Goal: Task Accomplishment & Management: Manage account settings

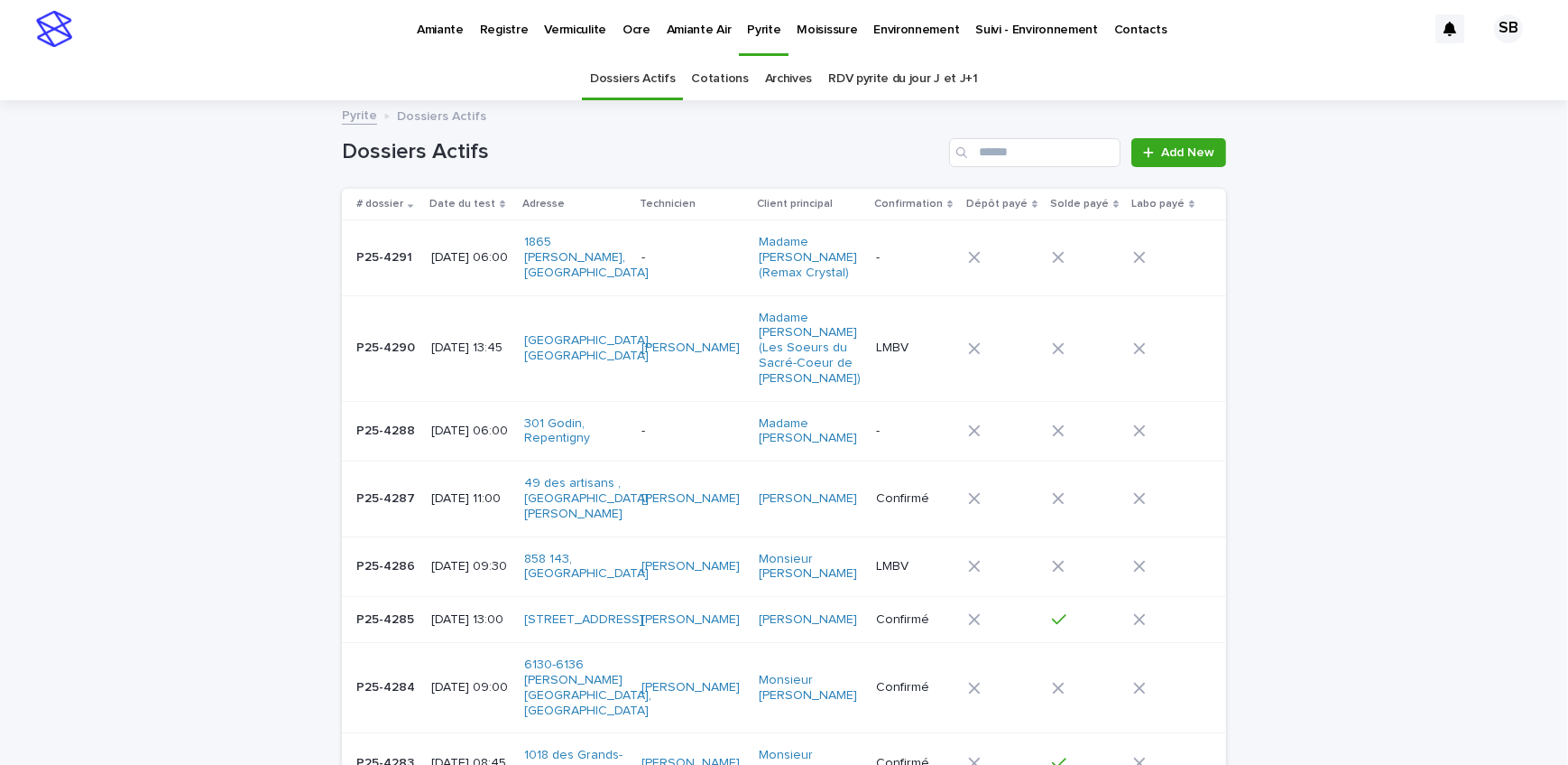
scroll to position [57, 0]
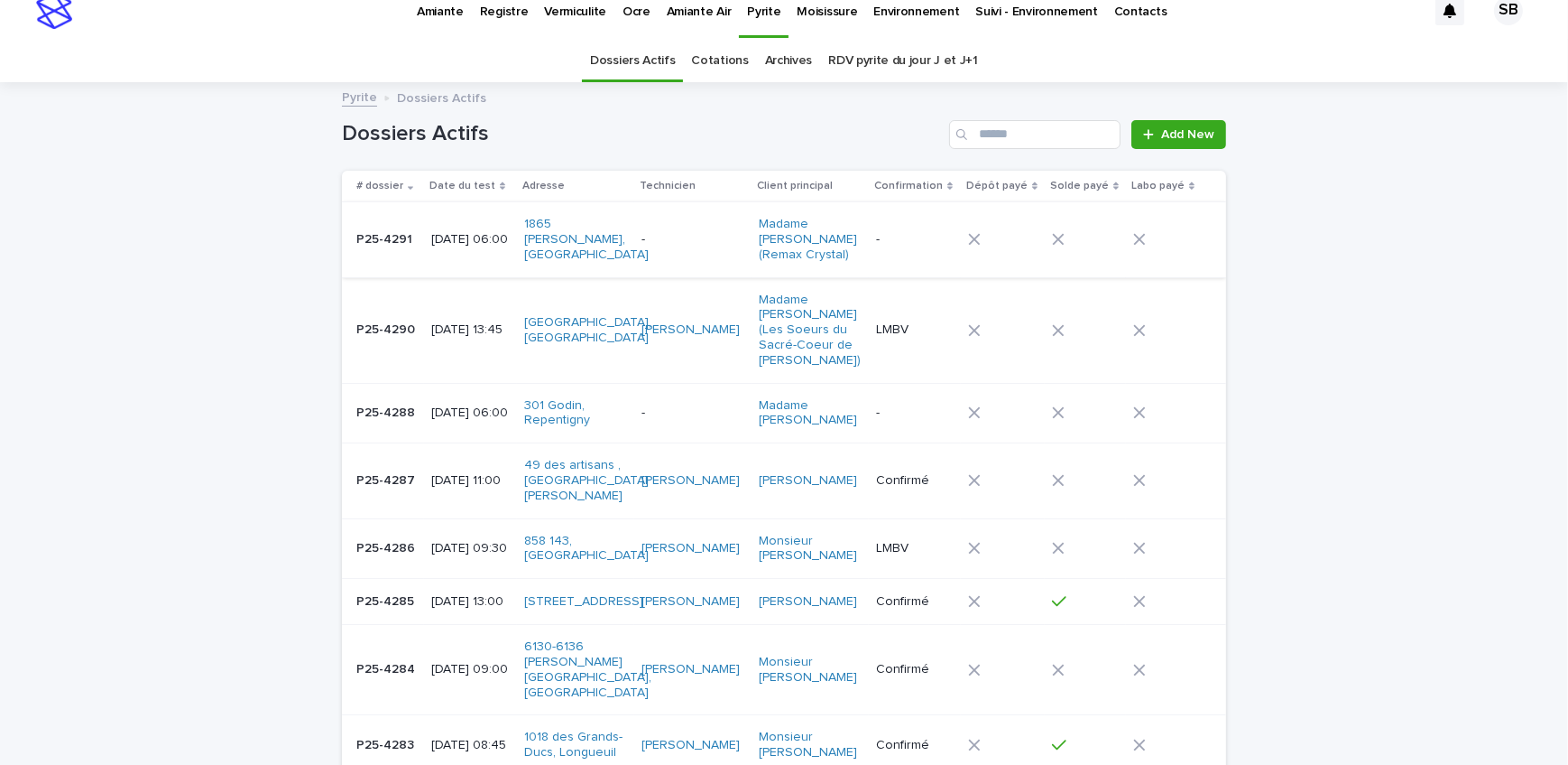
scroll to position [0, 0]
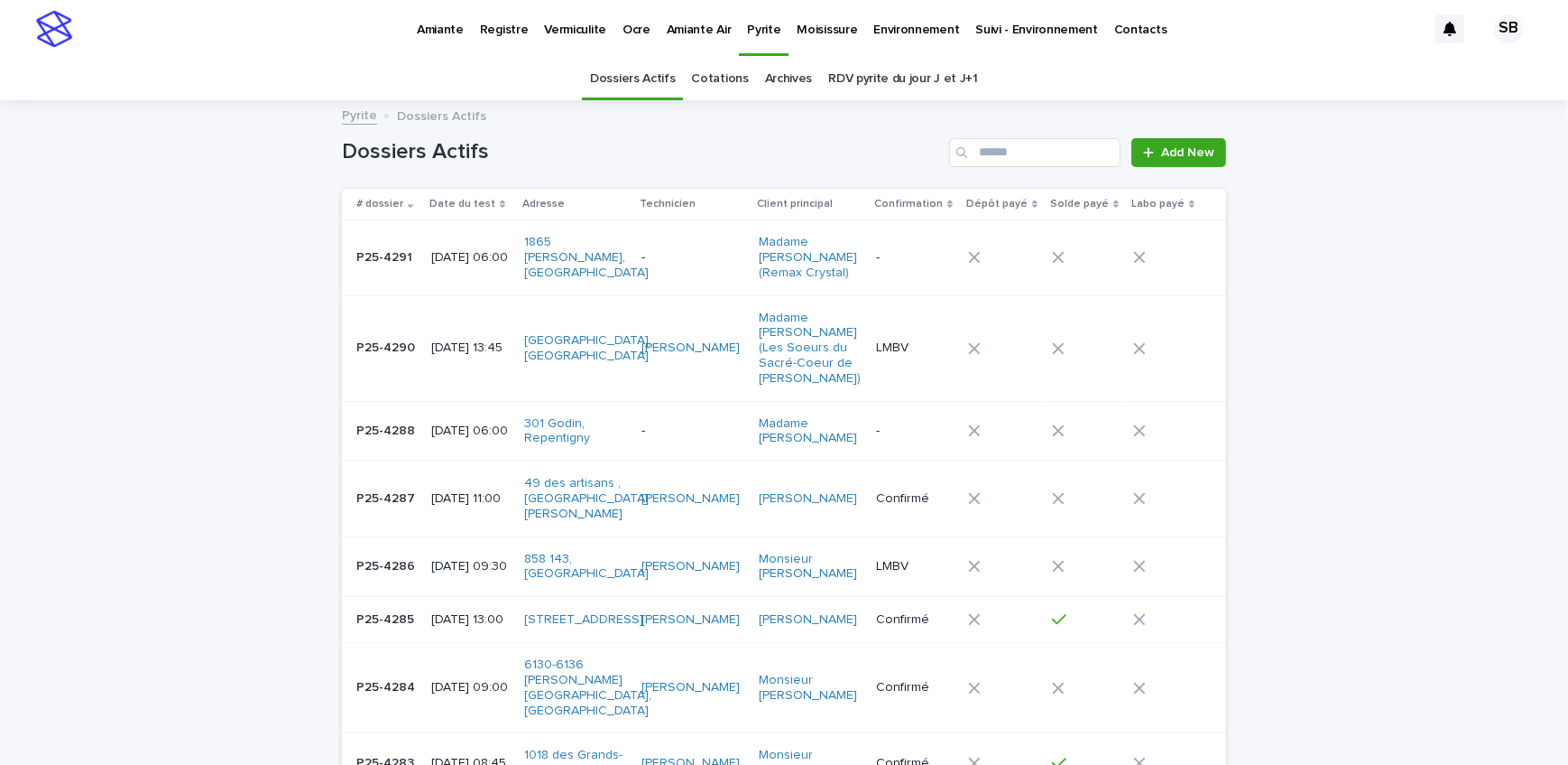
click at [1121, 342] on td at bounding box center [1085, 348] width 81 height 106
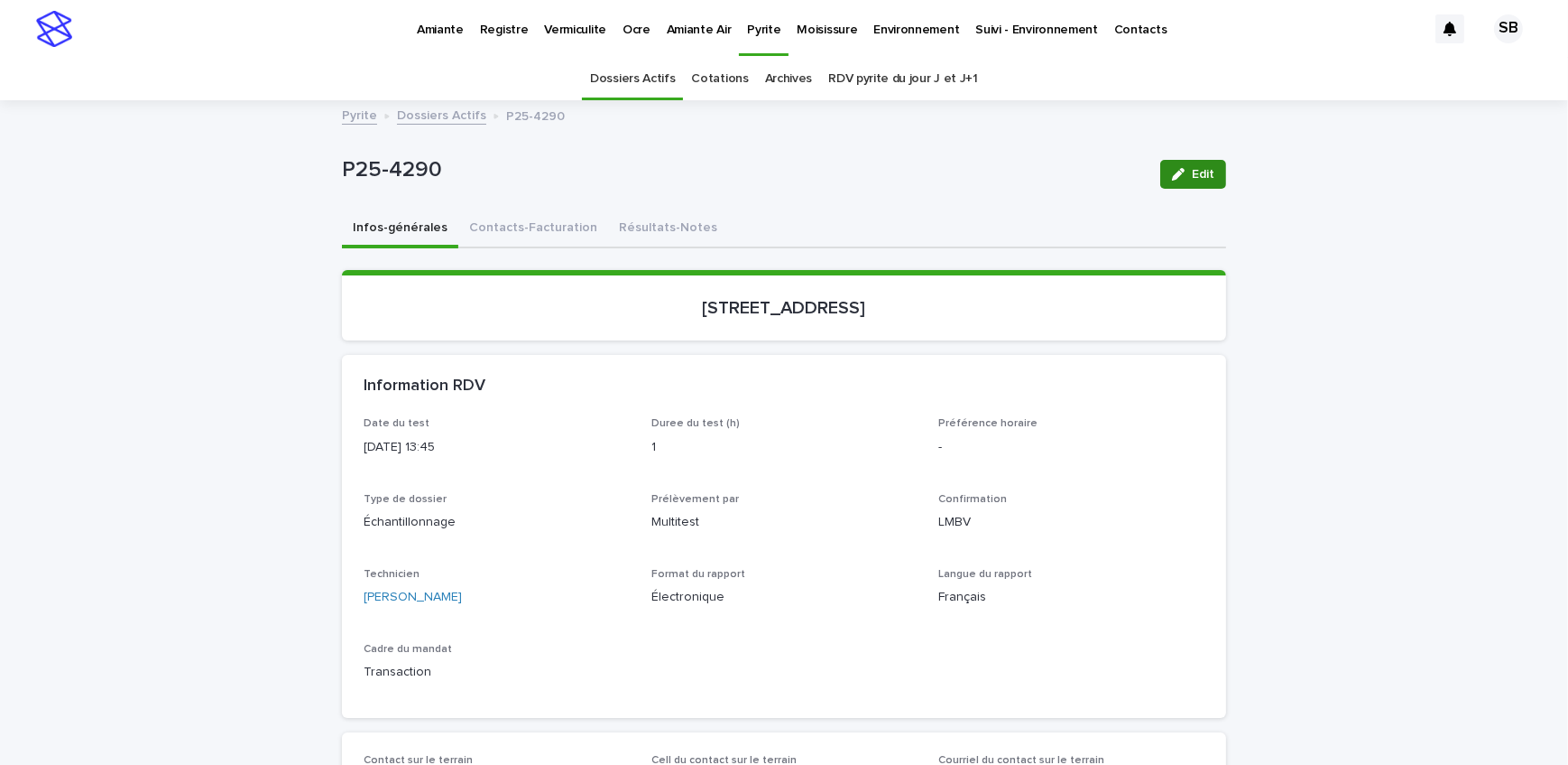
click at [1200, 184] on button "Edit" at bounding box center [1193, 174] width 66 height 29
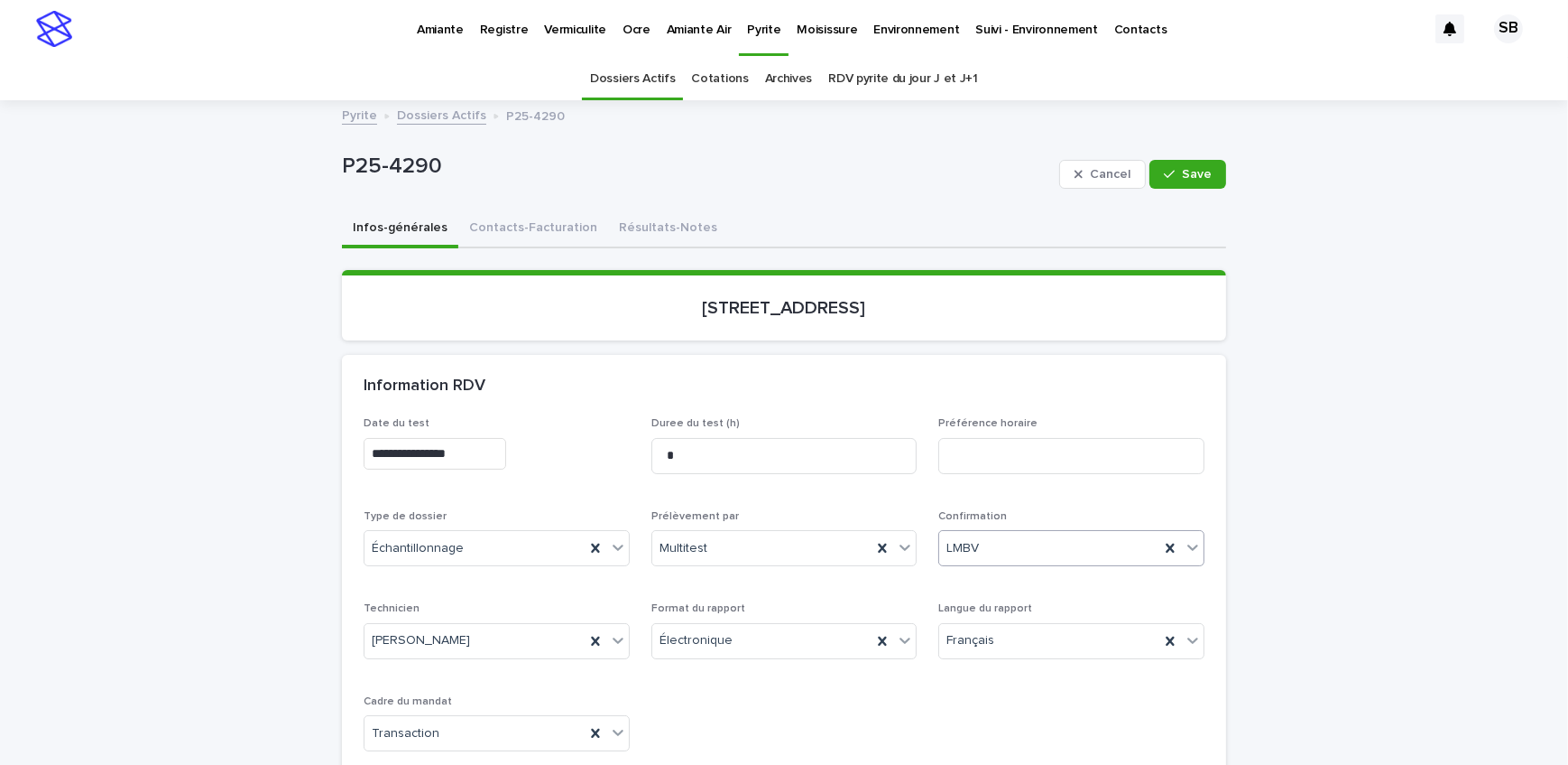
click at [1068, 547] on div "LMBV" at bounding box center [1049, 549] width 220 height 30
click at [1027, 667] on div "Confirmé" at bounding box center [1066, 677] width 264 height 32
click at [1215, 174] on button "Save" at bounding box center [1187, 174] width 77 height 29
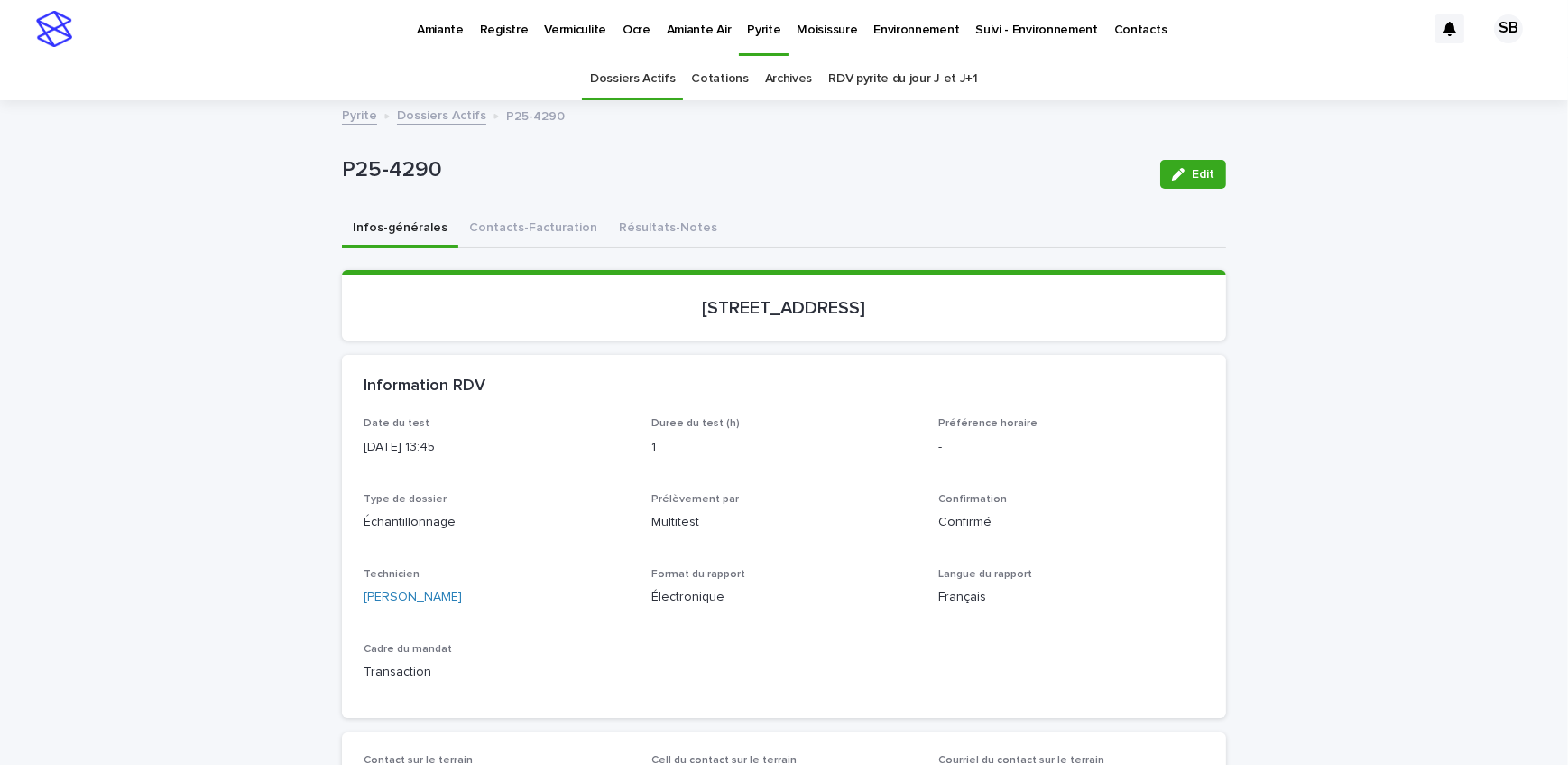
click at [431, 111] on link "Dossiers Actifs" at bounding box center [442, 114] width 90 height 21
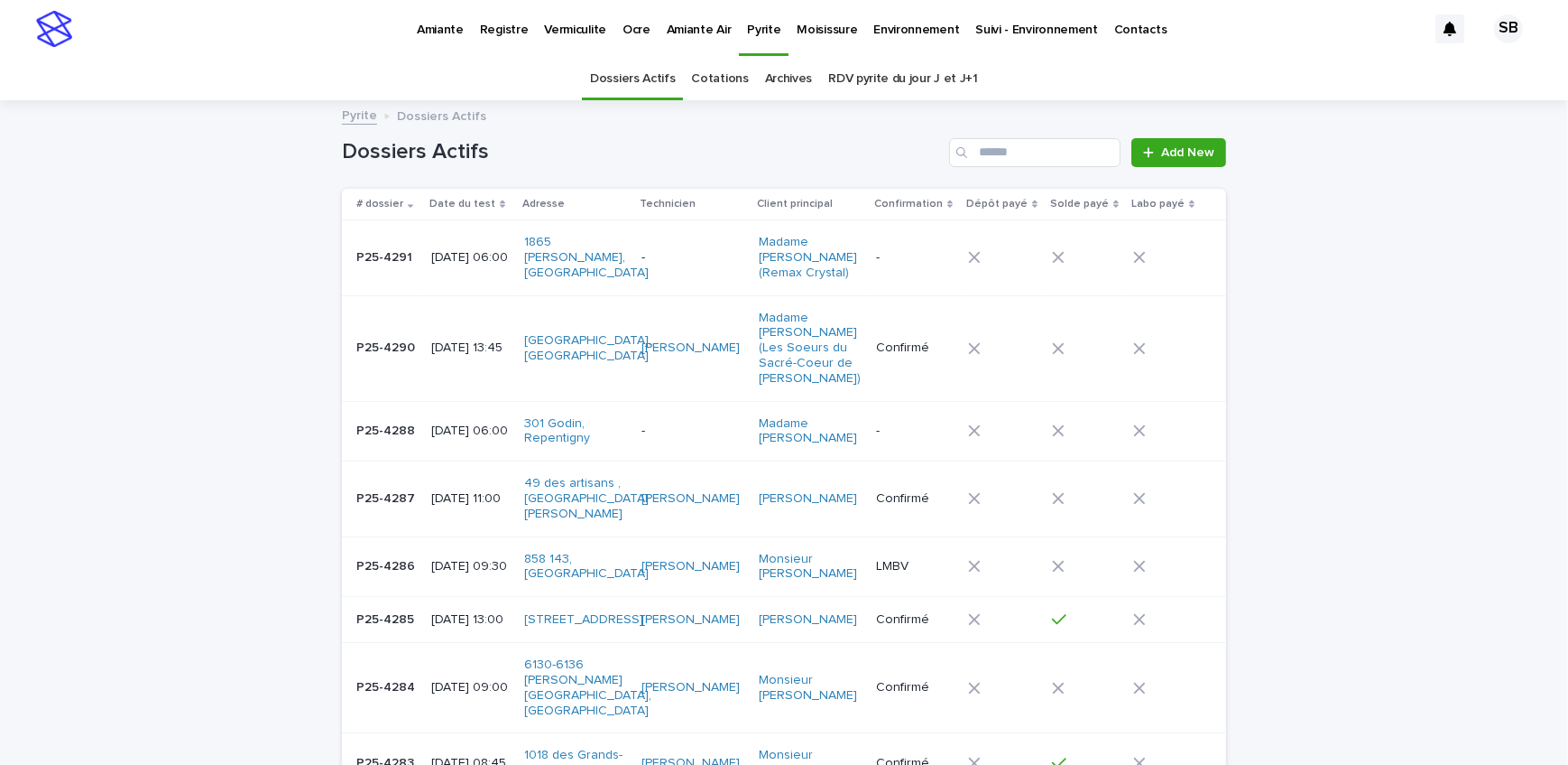
click at [584, 26] on p "Vermiculite" at bounding box center [575, 19] width 62 height 38
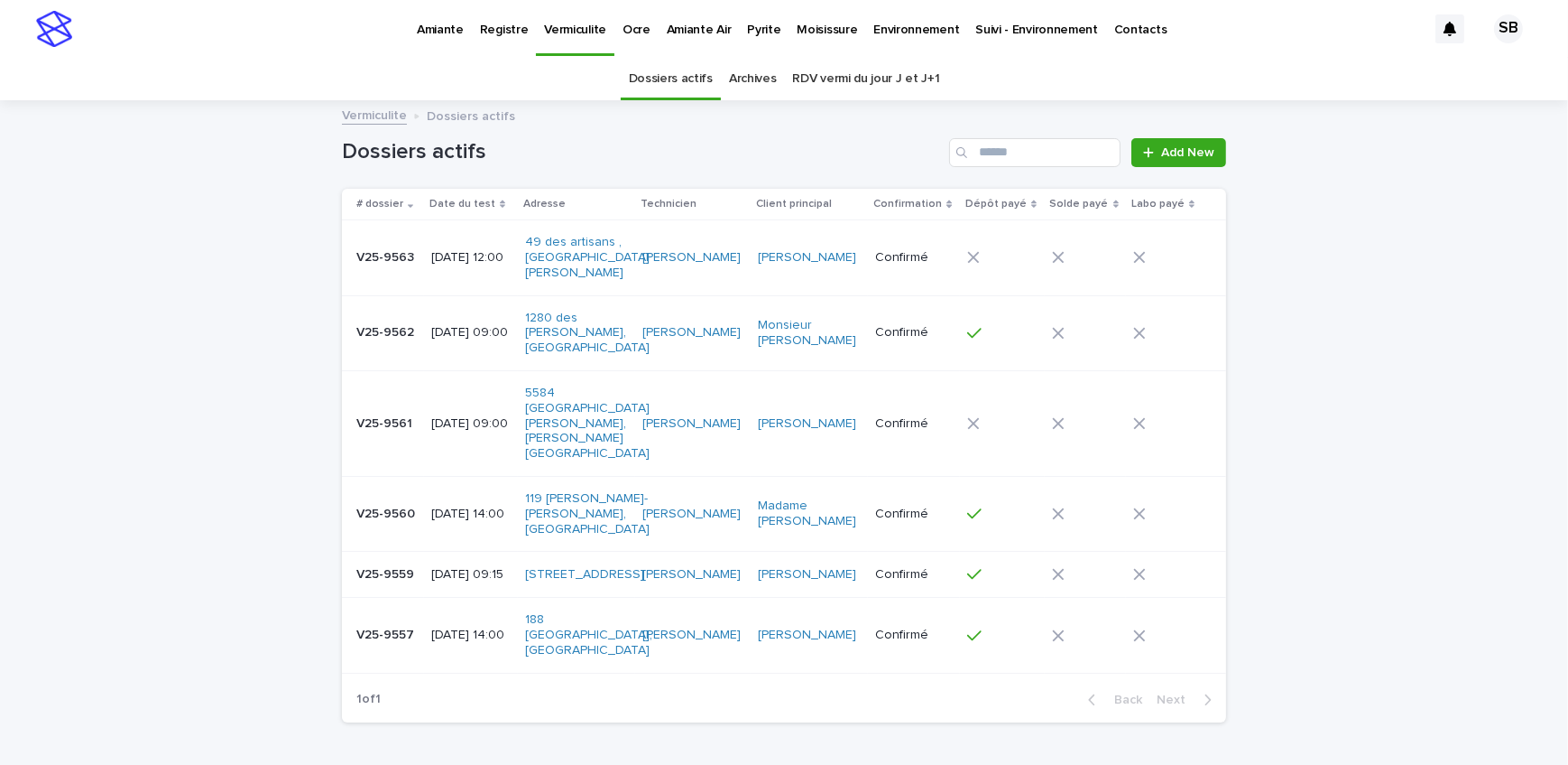
click at [405, 564] on p "V25-9559" at bounding box center [388, 573] width 62 height 19
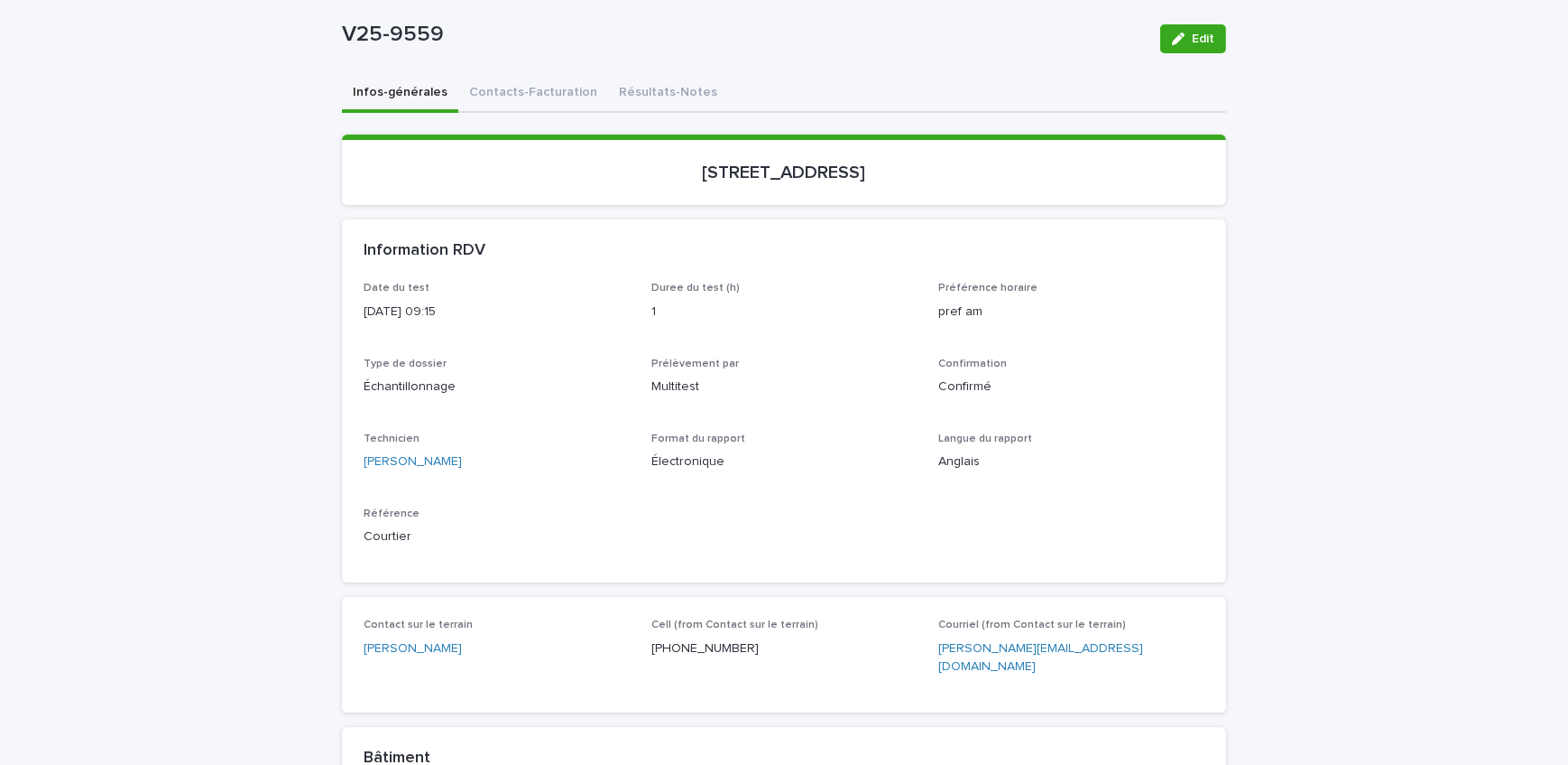
scroll to position [164, 0]
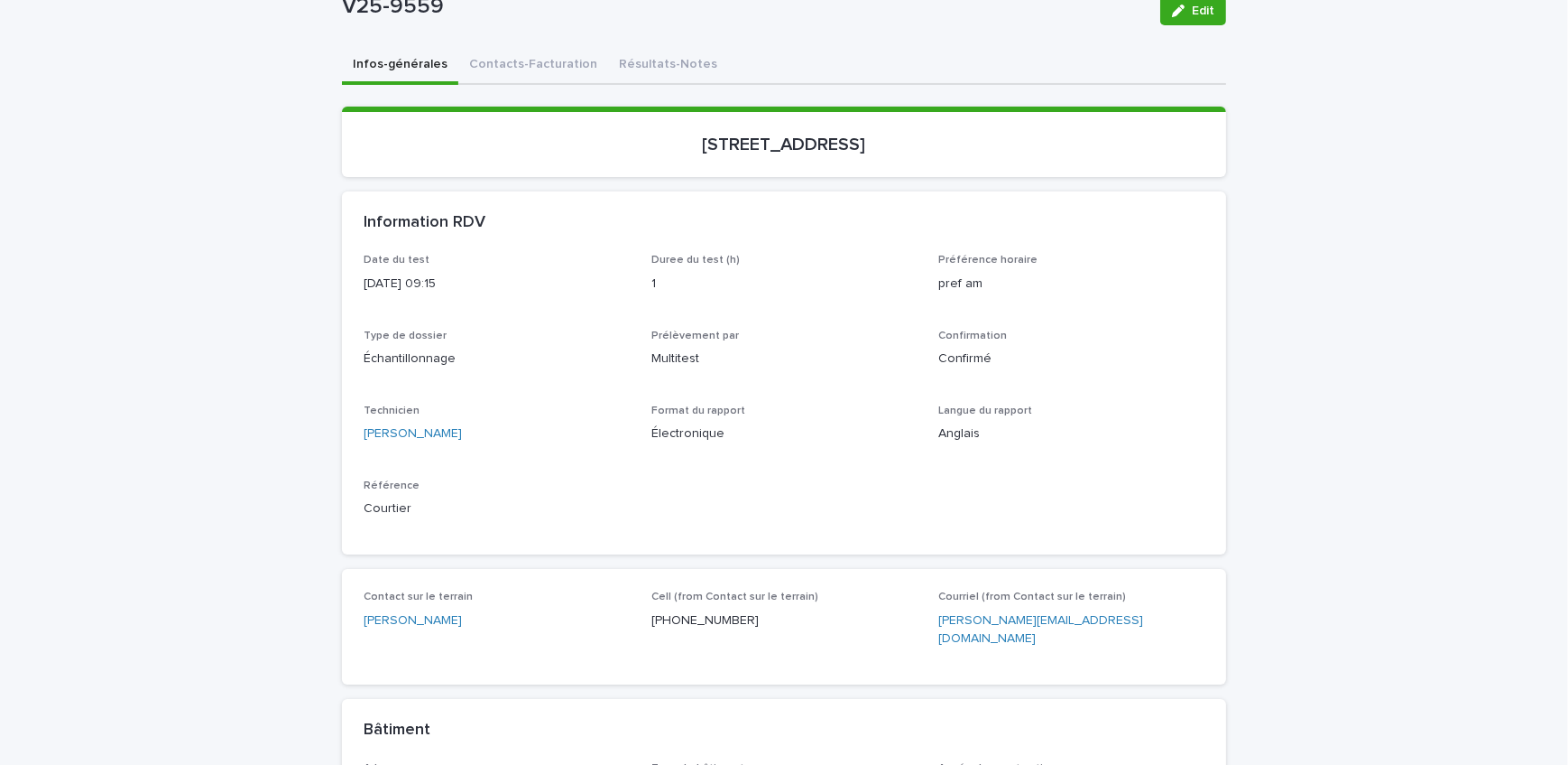
drag, startPoint x: 614, startPoint y: 71, endPoint x: 1147, endPoint y: 47, distance: 533.5
click at [614, 71] on div "Amiante Registre Vermiculite Ocre Amiante Air Pyrite Moisissure Environnement S…" at bounding box center [784, 688] width 1568 height 1704
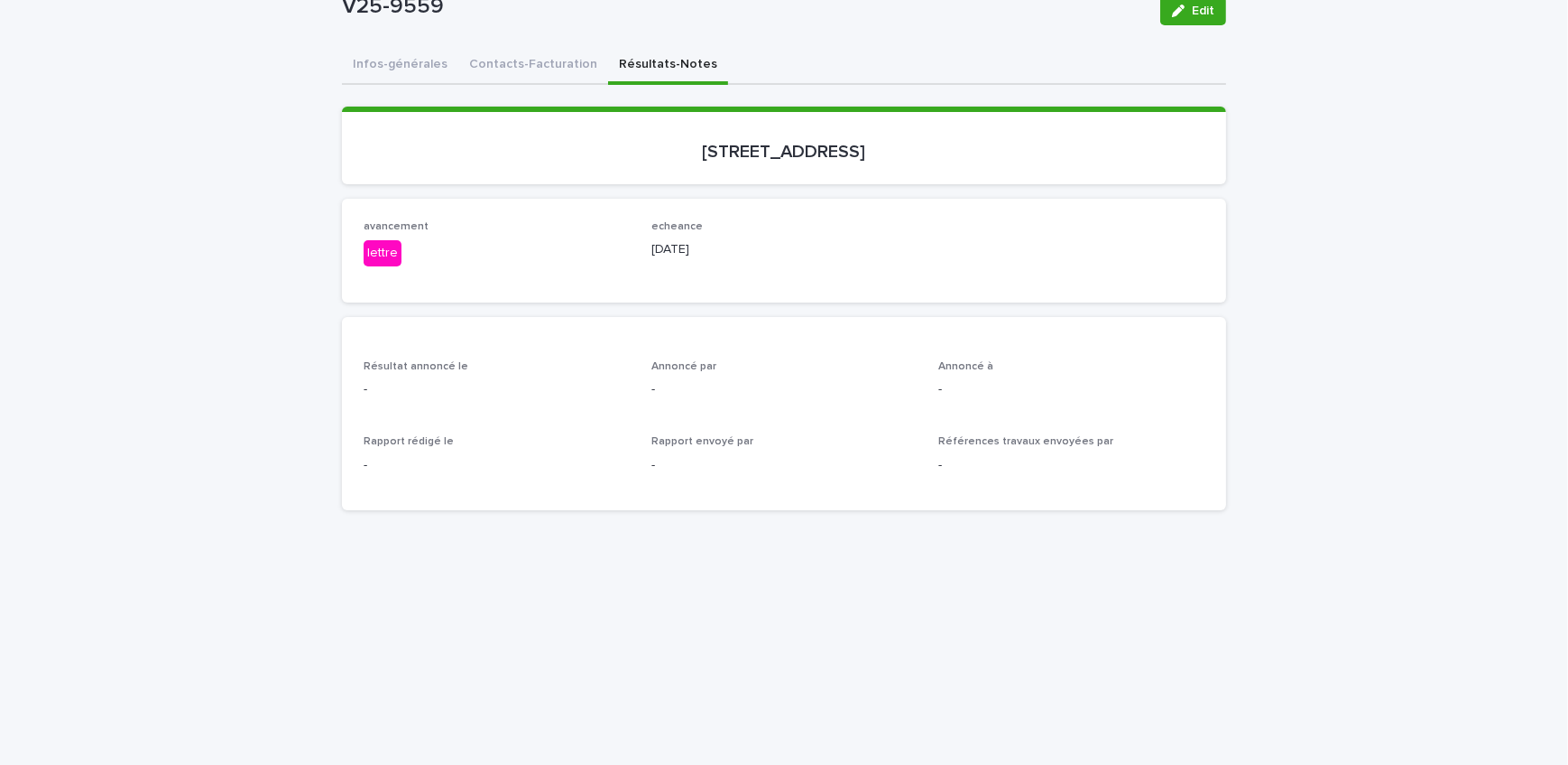
scroll to position [16, 0]
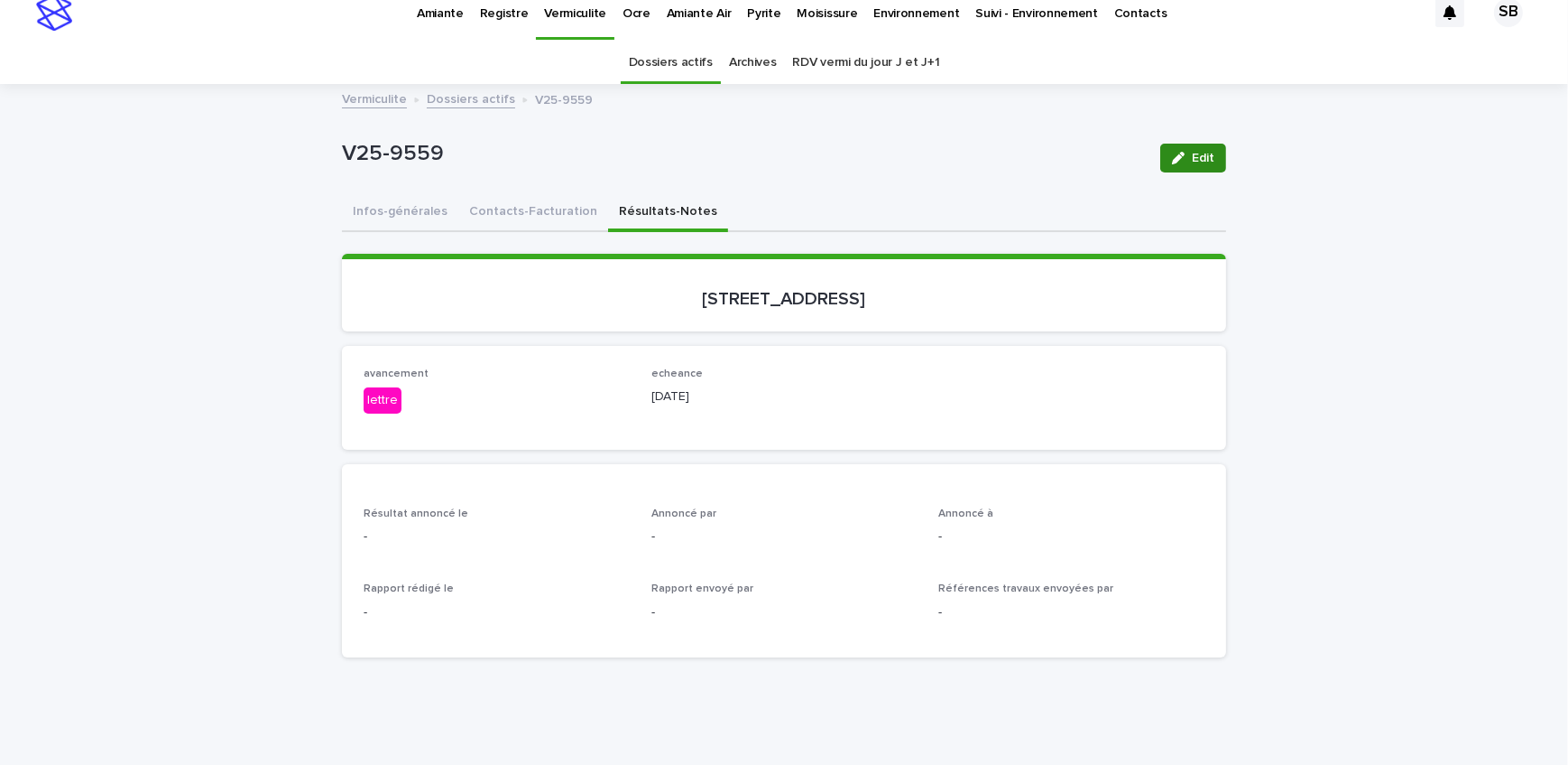
click at [1193, 157] on span "Edit" at bounding box center [1203, 158] width 23 height 13
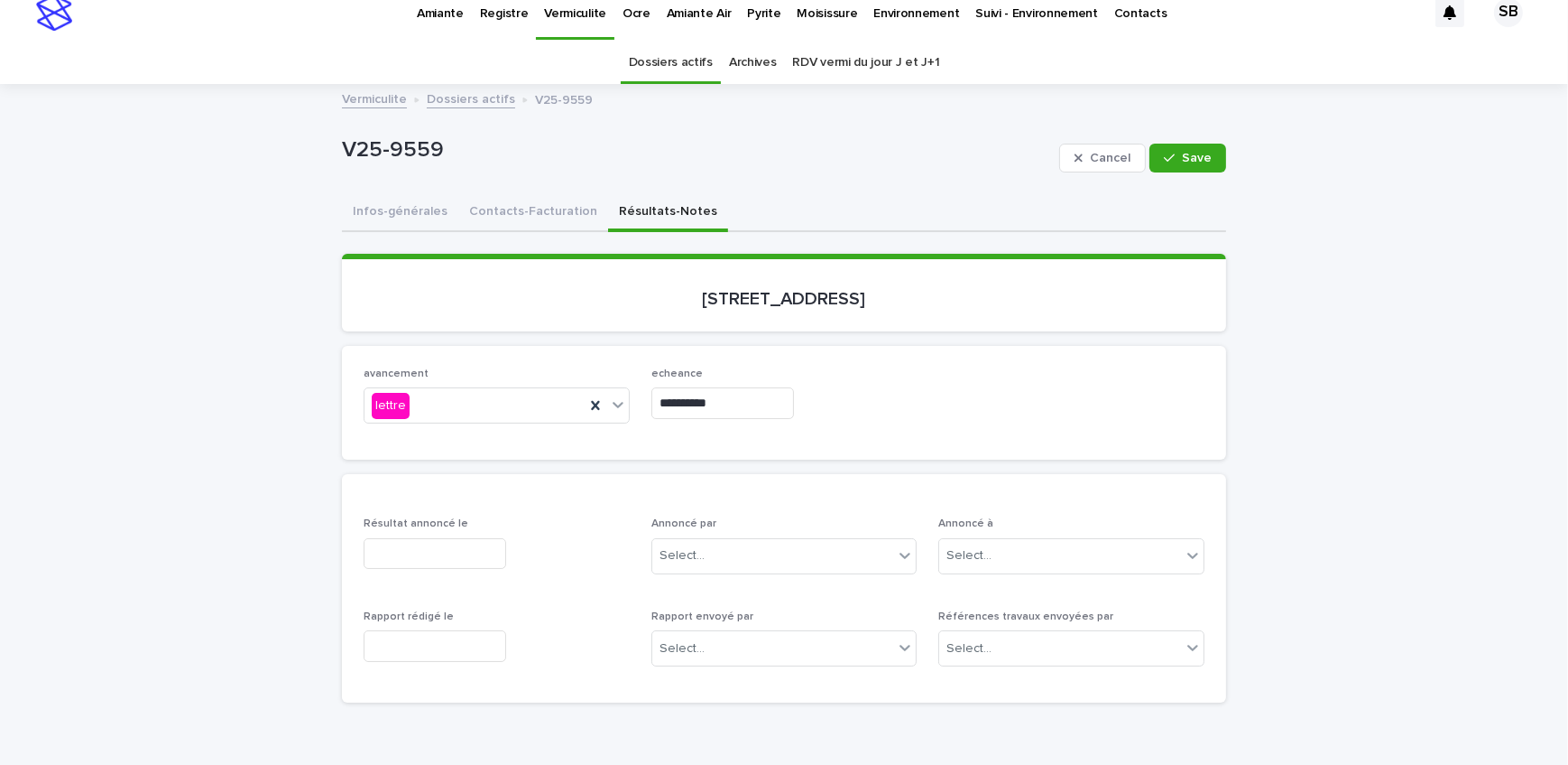
click at [405, 549] on input "text" at bounding box center [435, 555] width 143 height 32
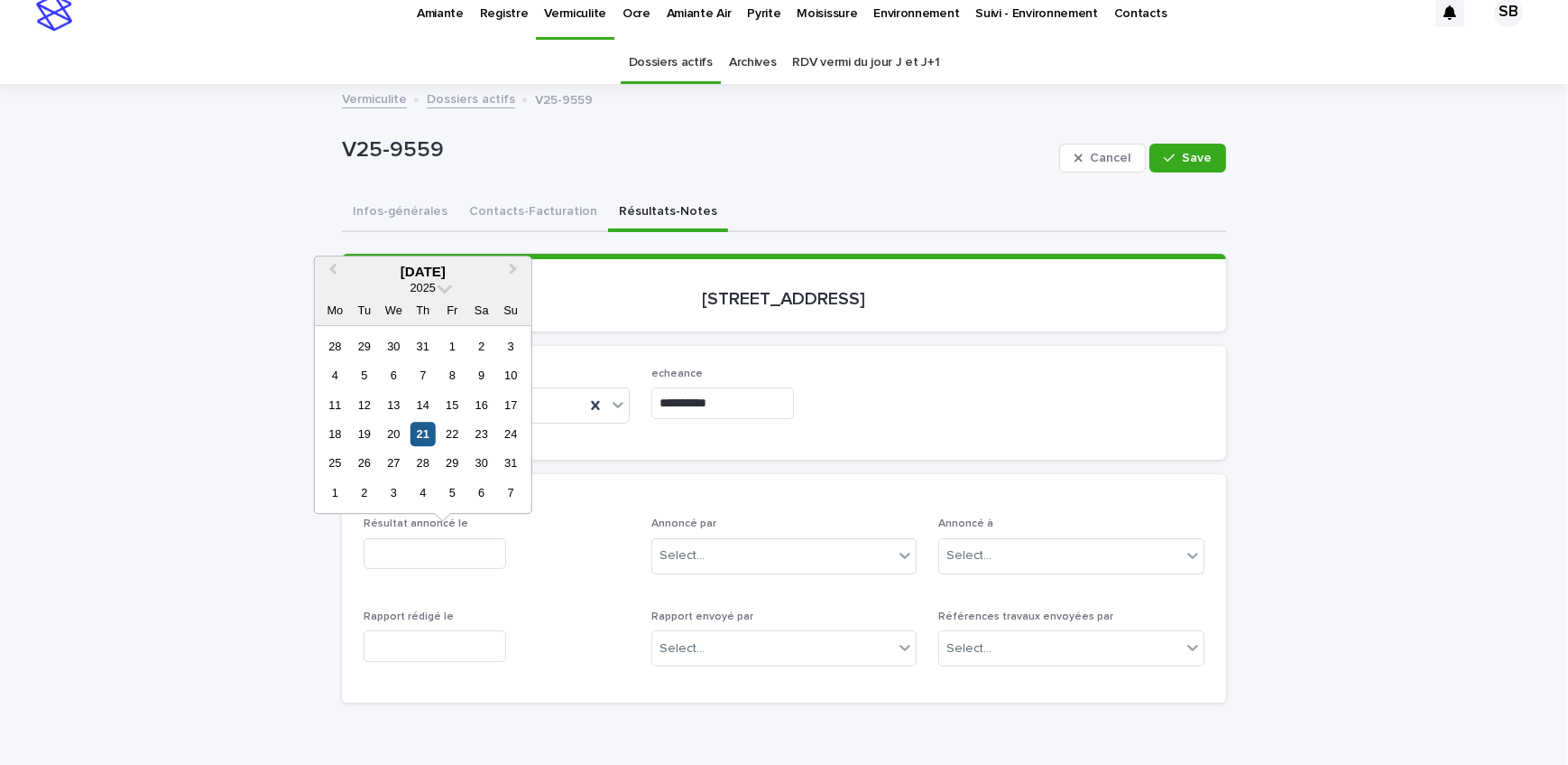
click at [423, 425] on div "21" at bounding box center [423, 434] width 24 height 24
type input "**********"
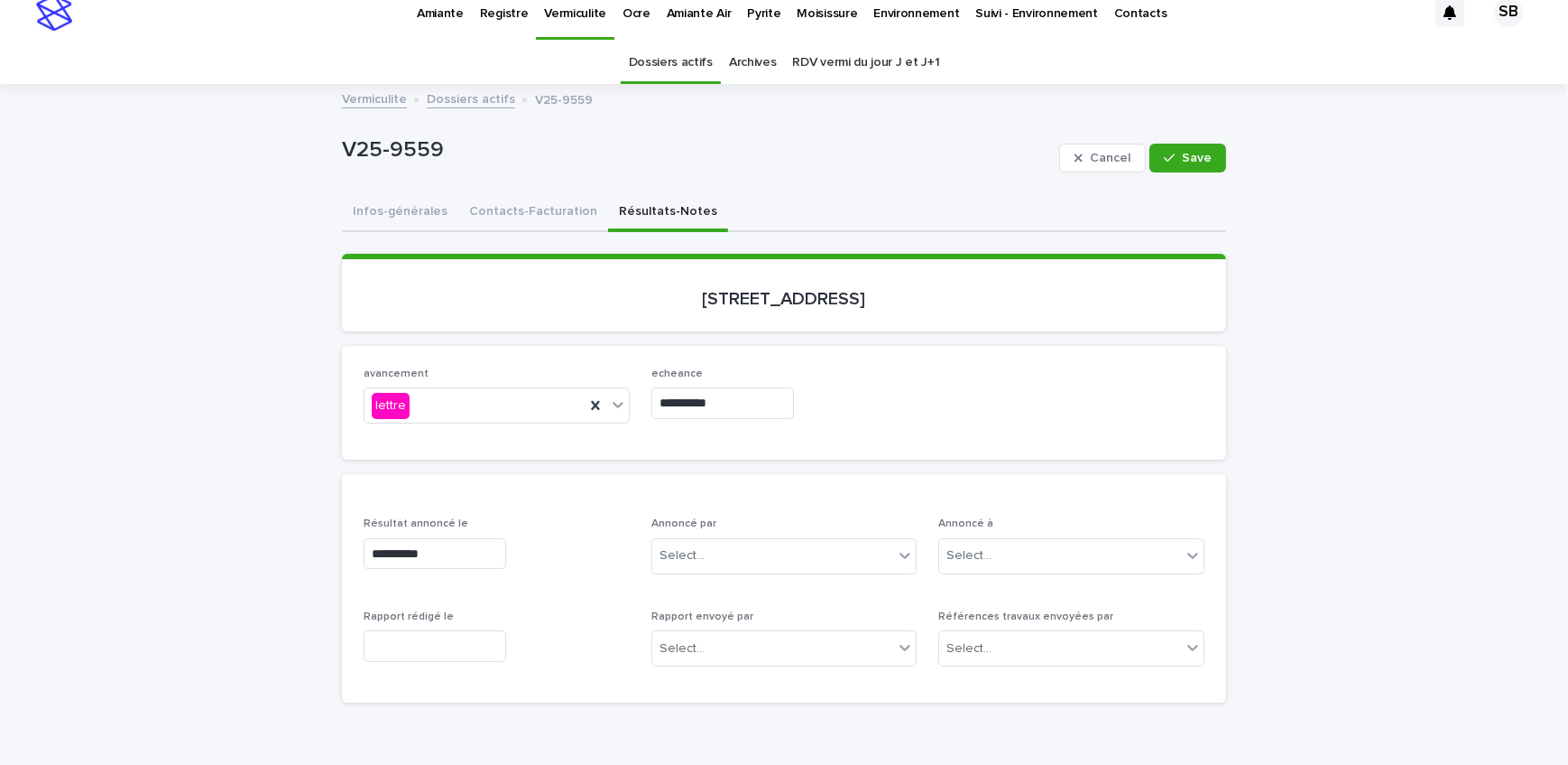
click at [403, 633] on input "text" at bounding box center [435, 646] width 143 height 32
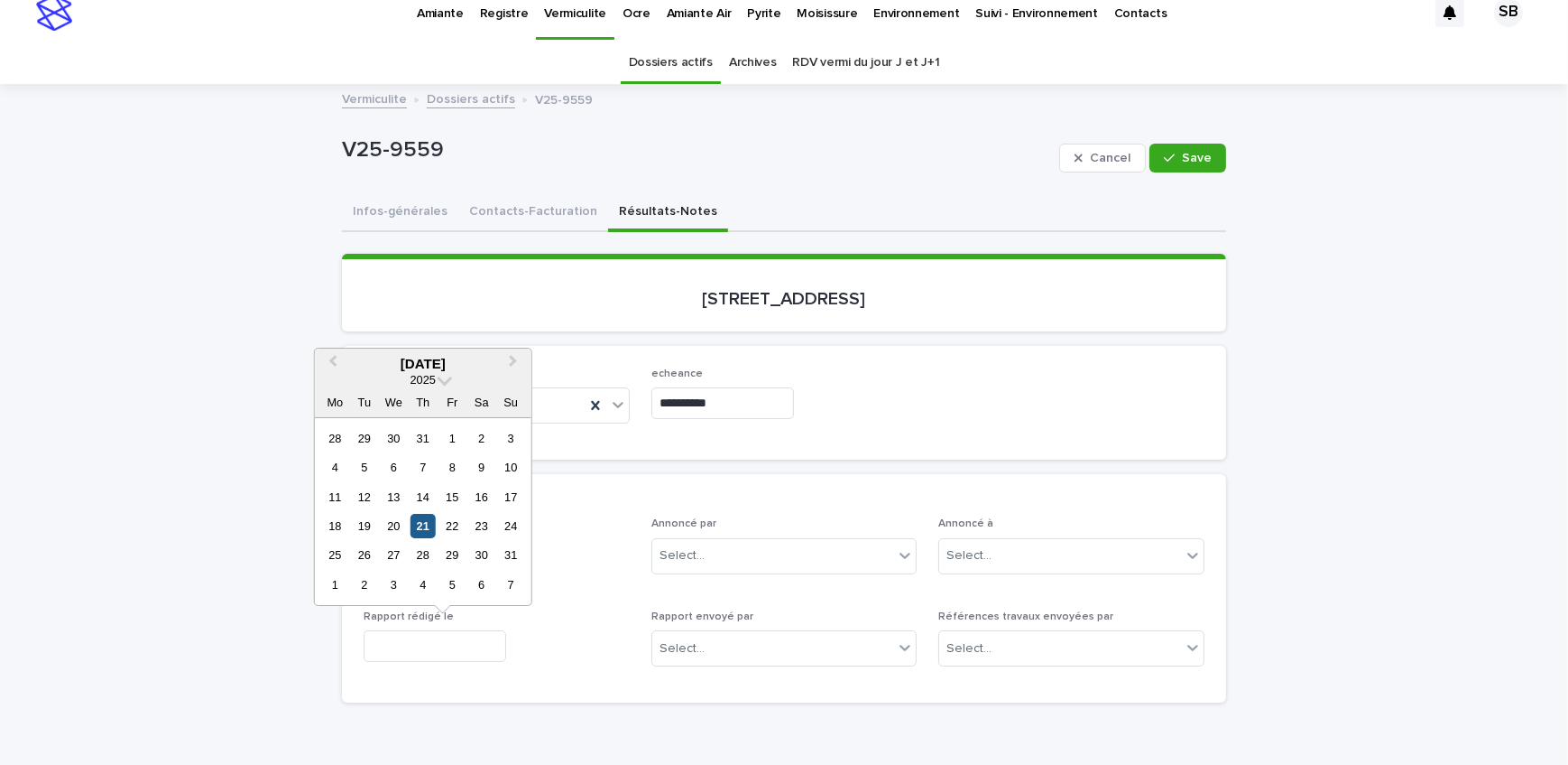
click at [419, 524] on div "21" at bounding box center [423, 526] width 24 height 24
type input "**********"
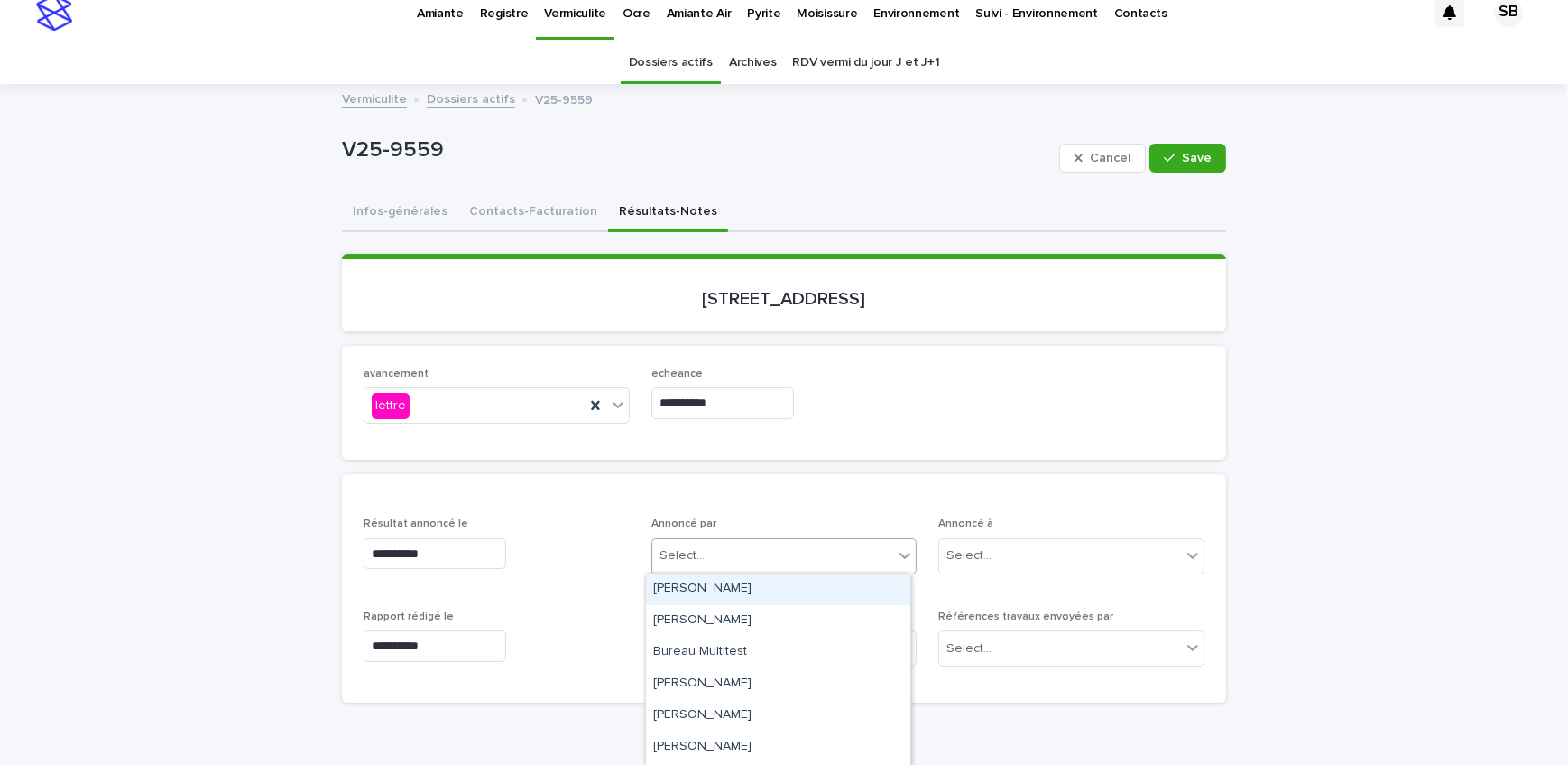
click at [847, 542] on div "Select..." at bounding box center [773, 556] width 242 height 30
click at [764, 616] on div "Sandrine Bérubé" at bounding box center [778, 624] width 264 height 32
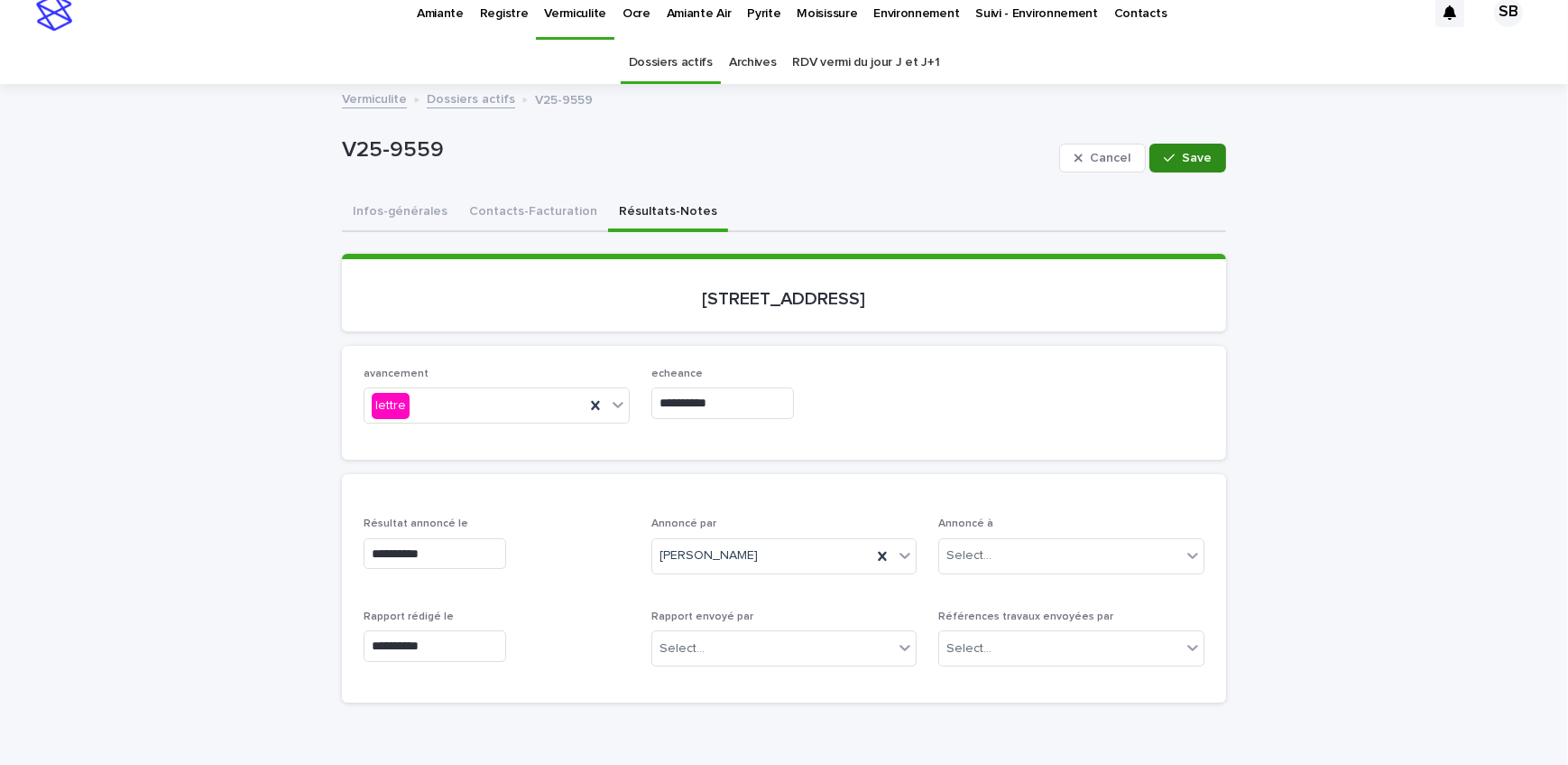
click at [1167, 158] on icon "button" at bounding box center [1169, 158] width 11 height 13
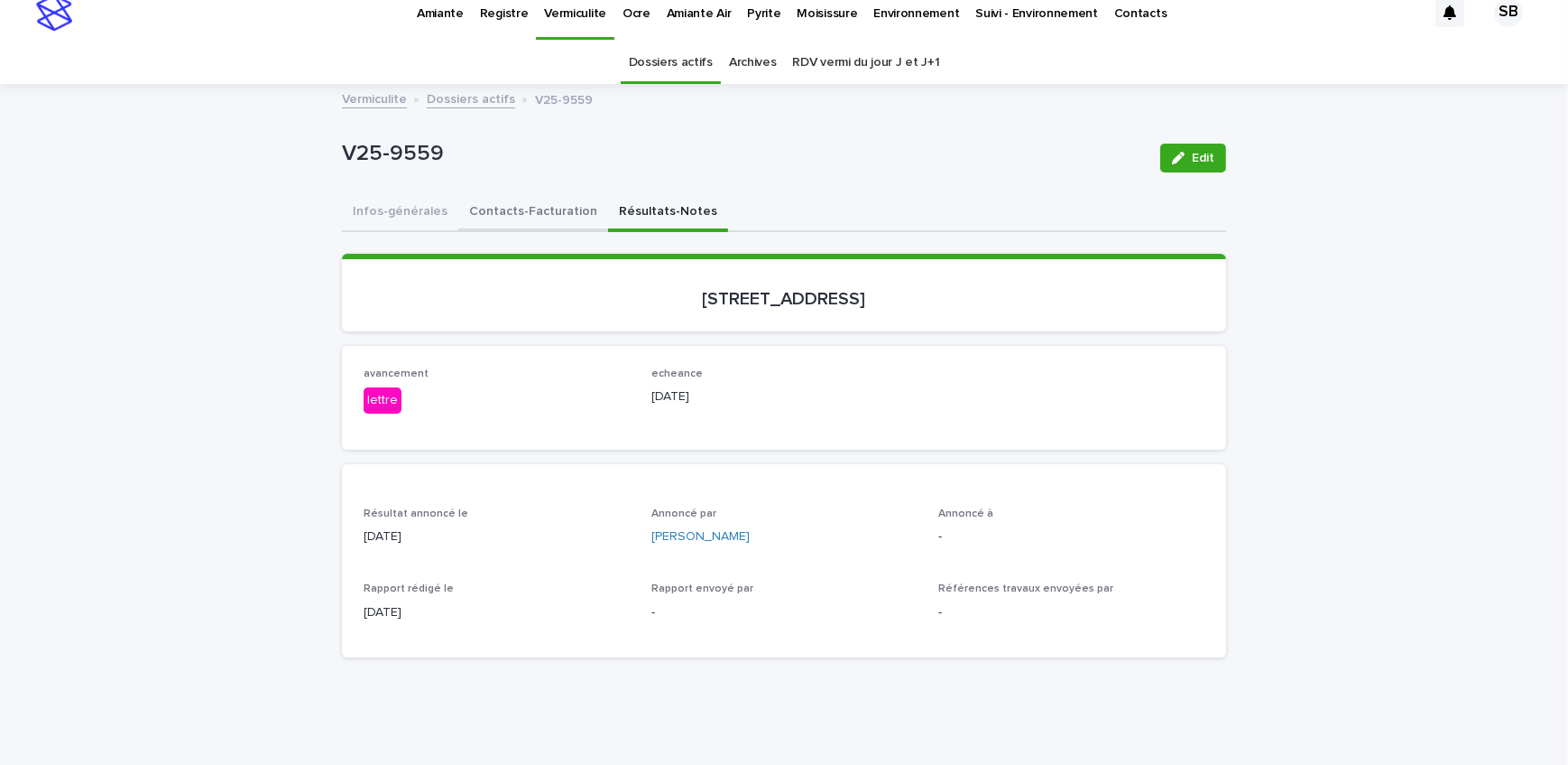
scroll to position [0, 0]
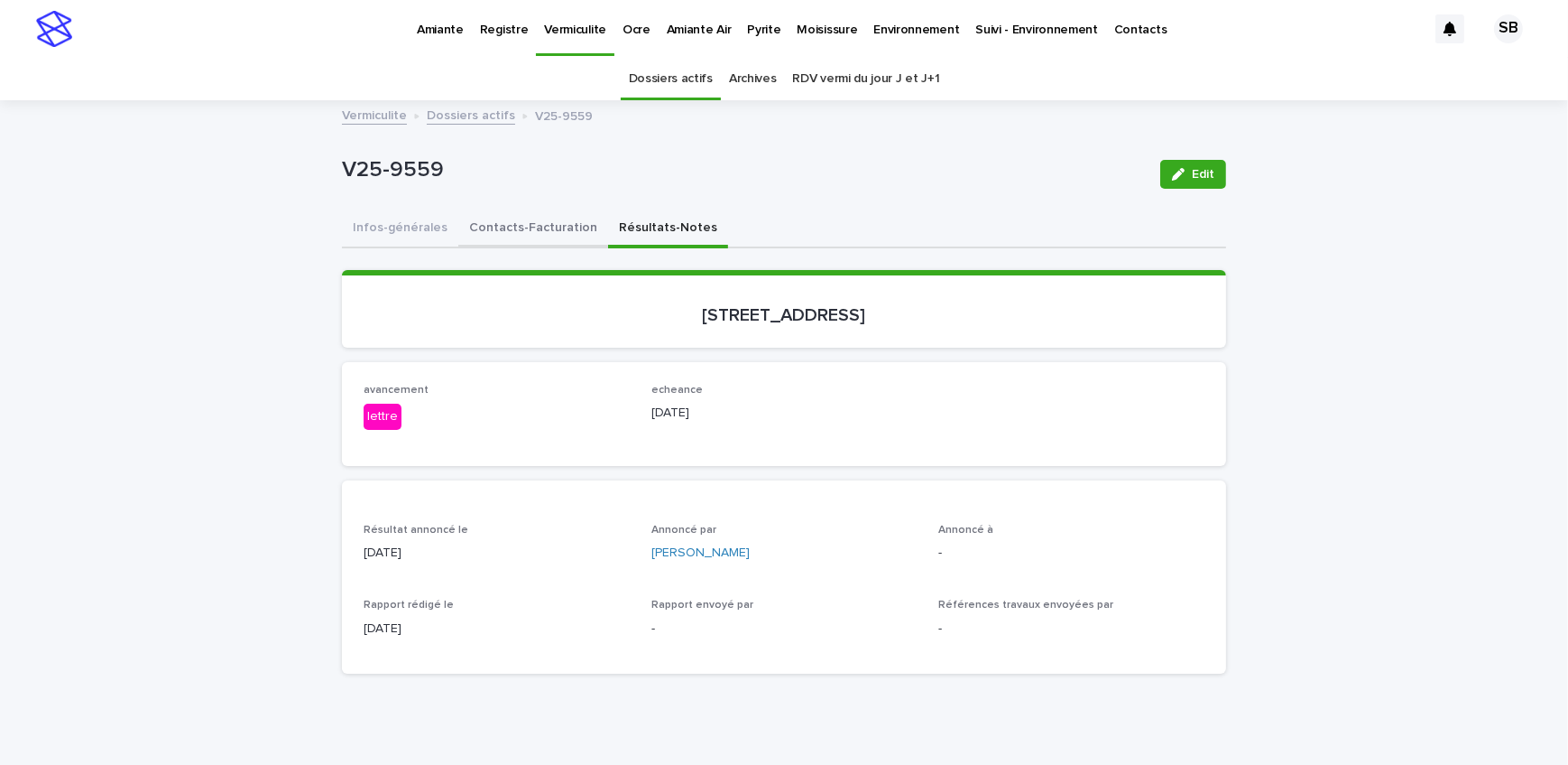
drag, startPoint x: 474, startPoint y: 223, endPoint x: 297, endPoint y: 272, distance: 183.7
click at [474, 223] on button "Contacts-Facturation" at bounding box center [533, 229] width 150 height 38
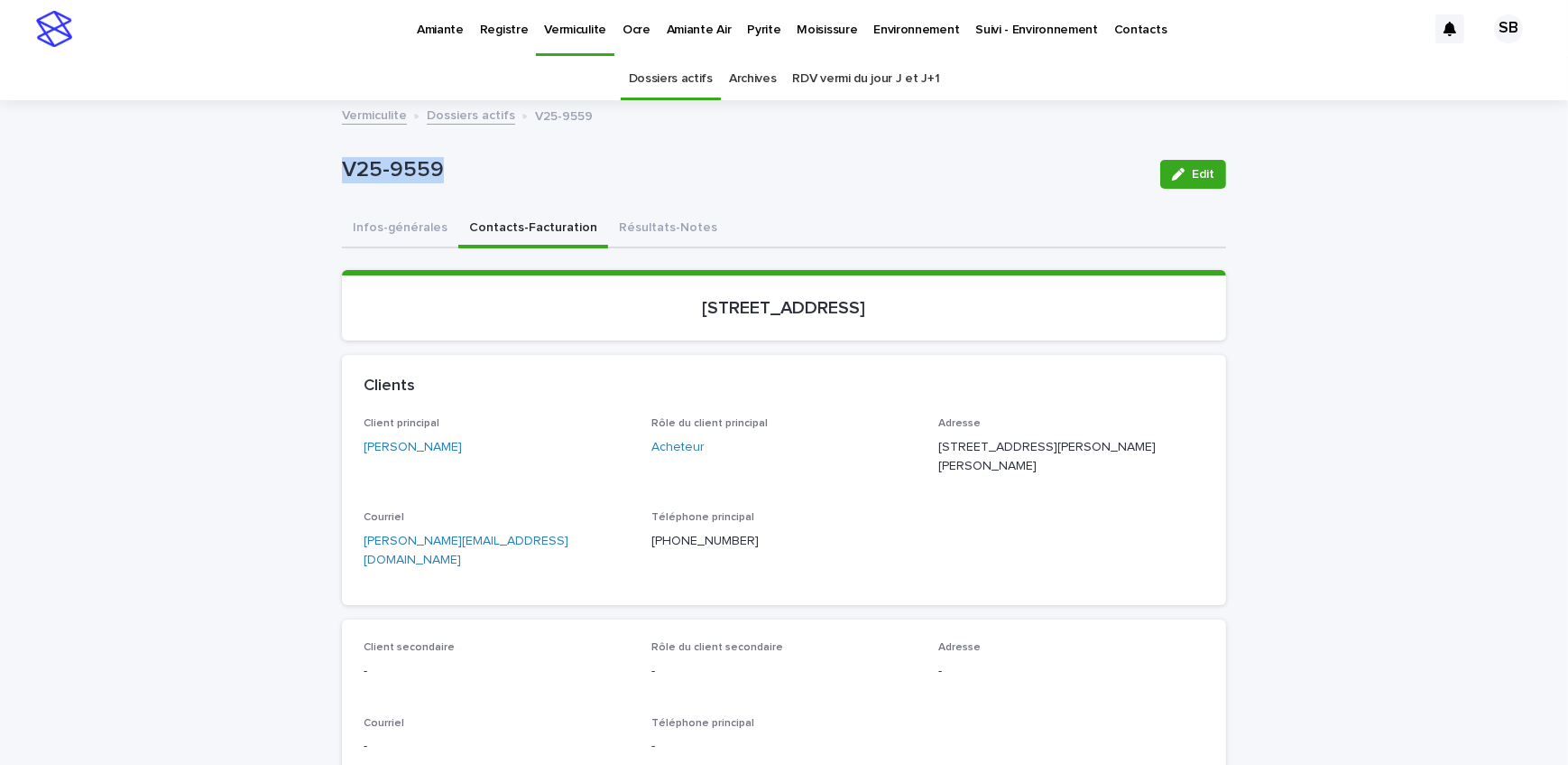
drag, startPoint x: 492, startPoint y: 177, endPoint x: 328, endPoint y: 184, distance: 164.1
copy p "V25-9559"
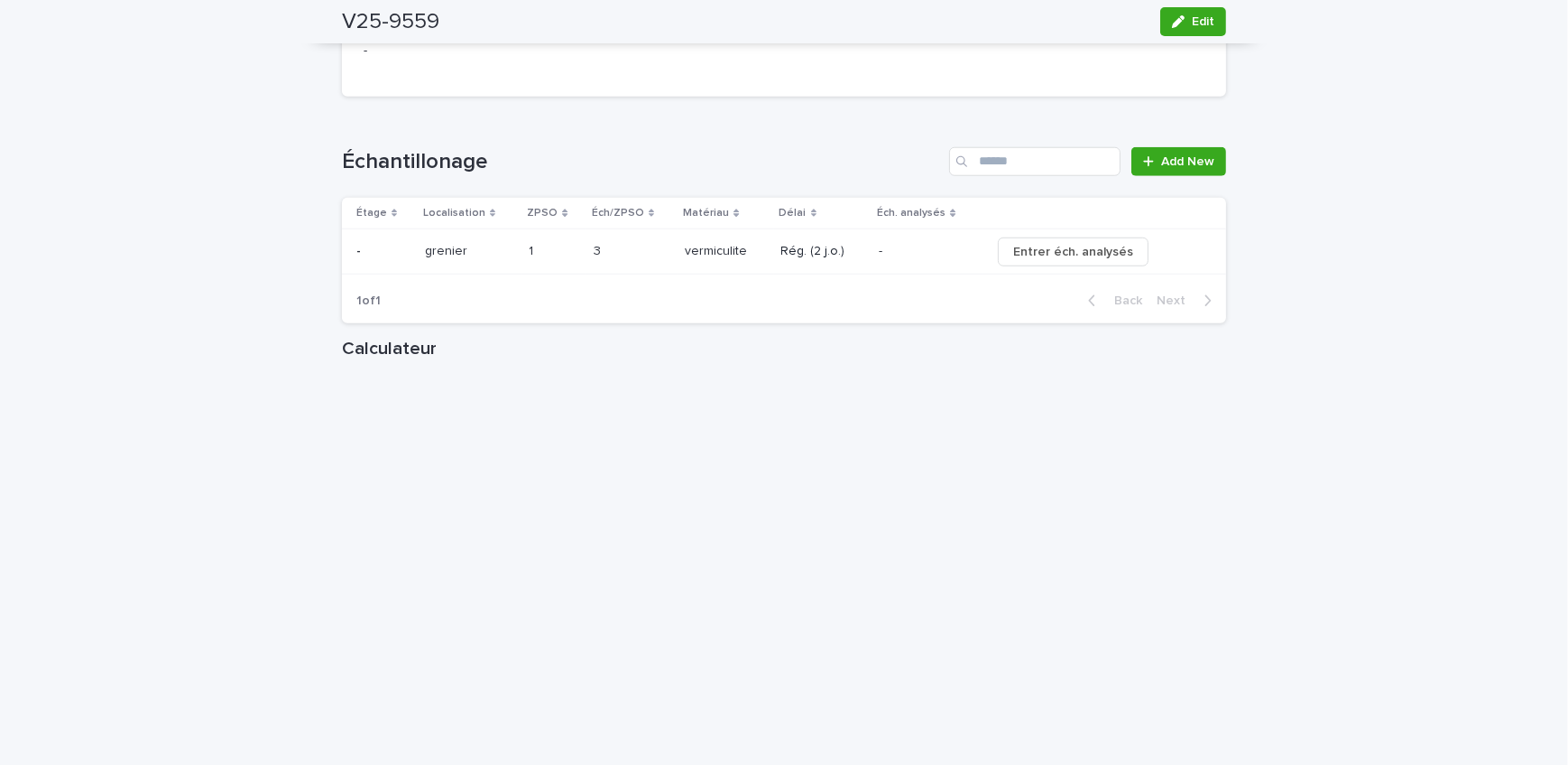
scroll to position [2133, 0]
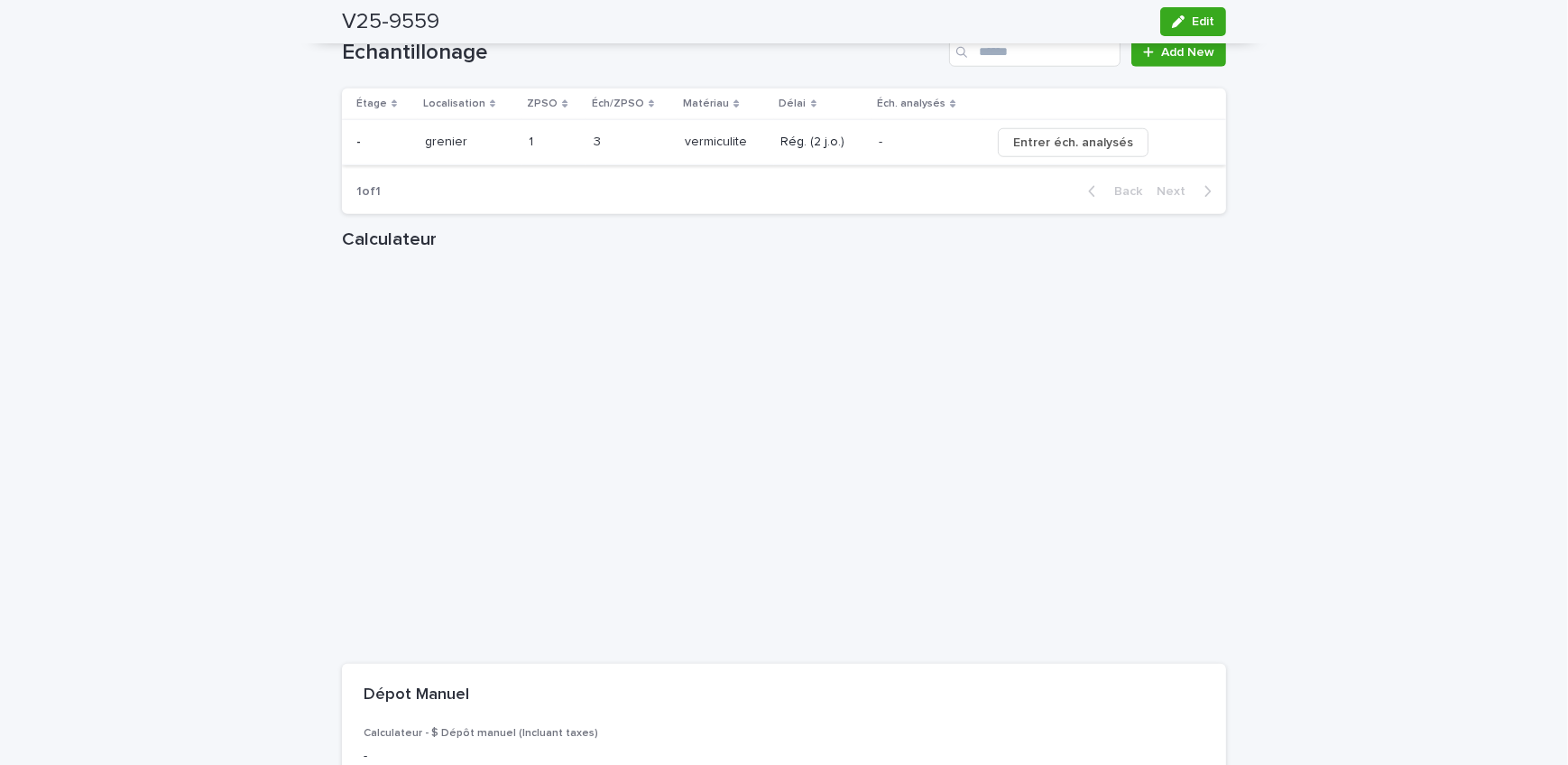
click at [1038, 134] on span "Entrer éch. analysés" at bounding box center [1074, 143] width 120 height 18
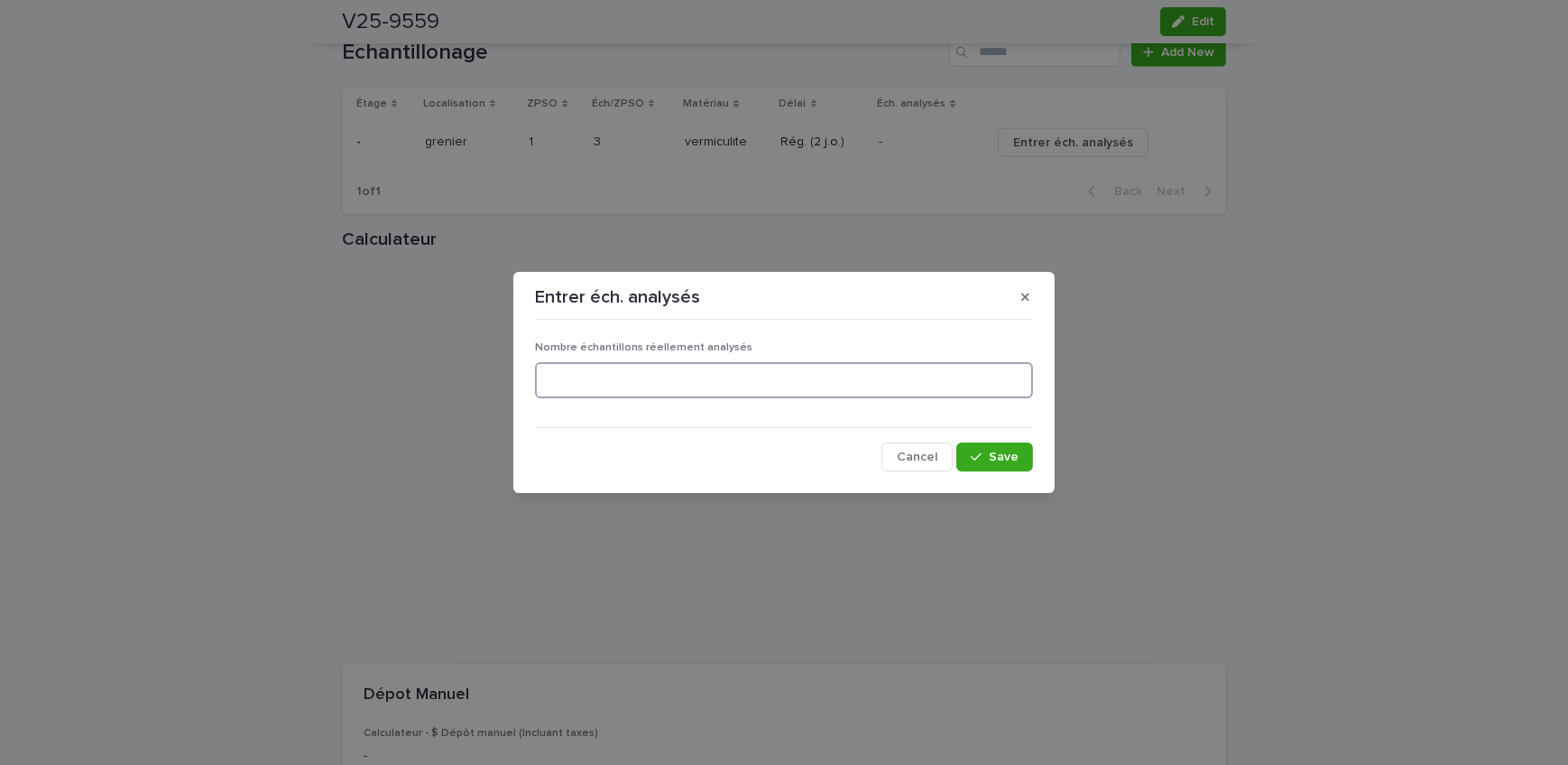
click at [700, 375] on input at bounding box center [784, 380] width 498 height 36
type input "*"
click at [1011, 455] on span "Save" at bounding box center [1004, 457] width 30 height 13
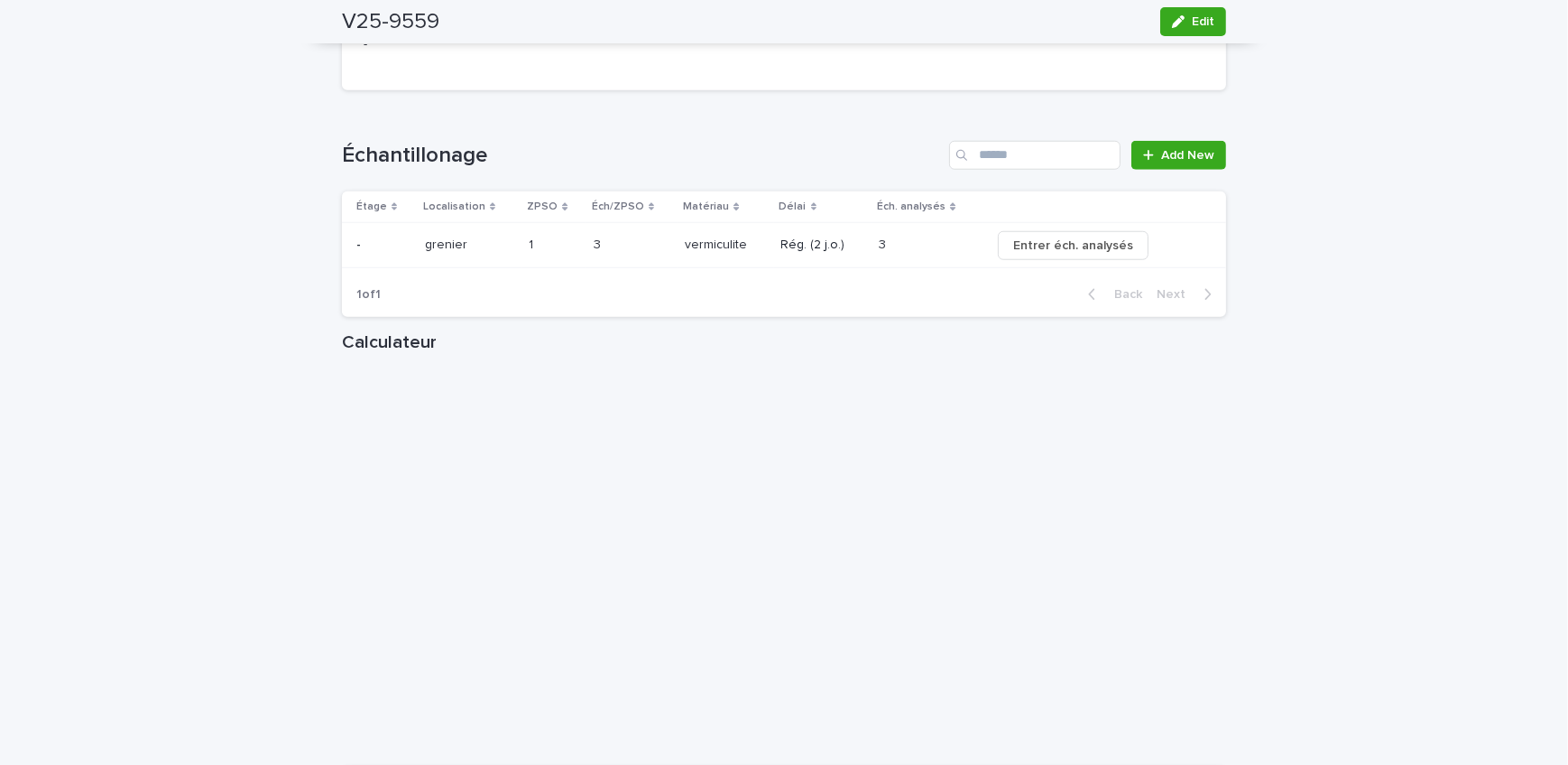
scroll to position [1969, 0]
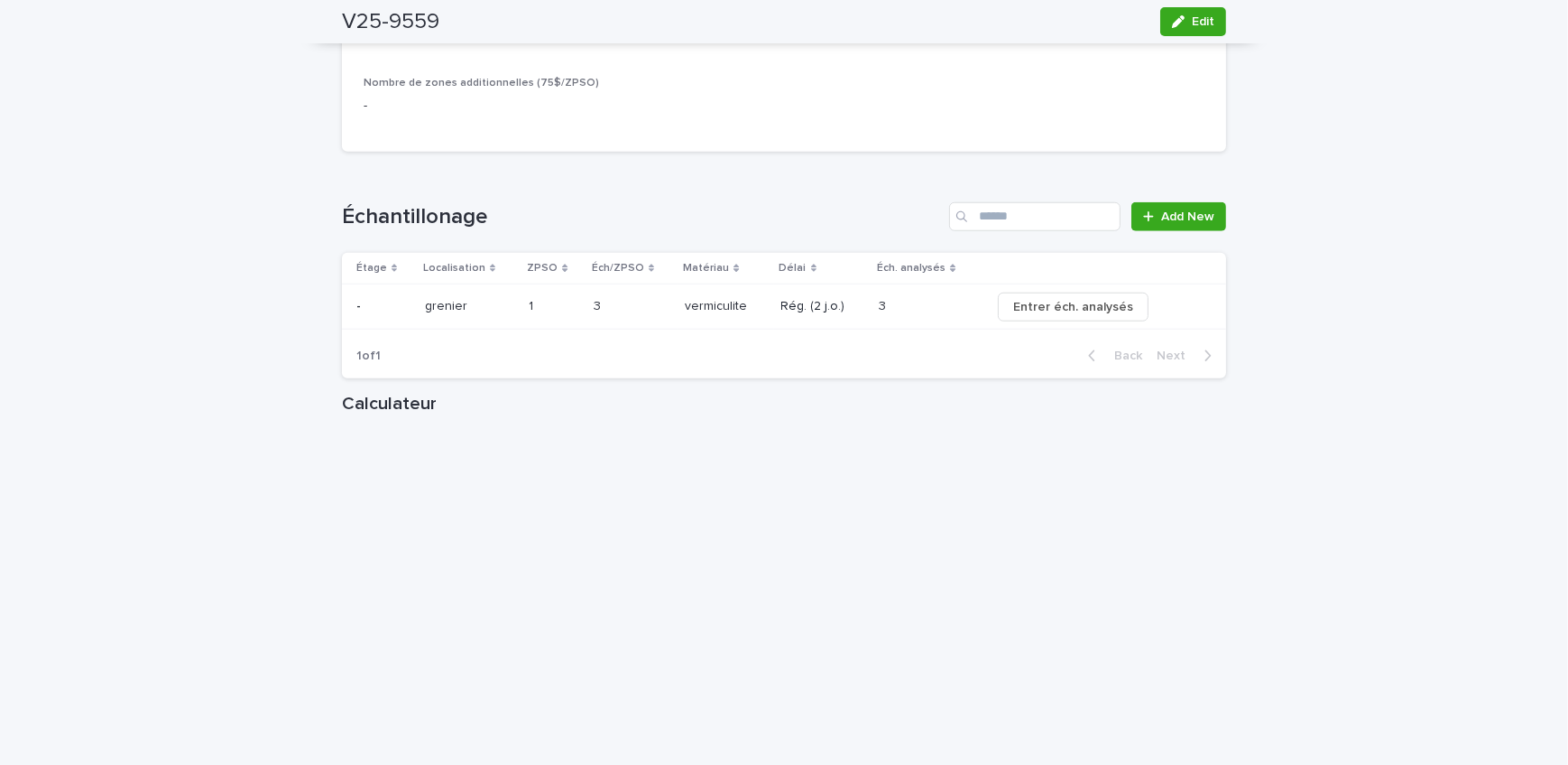
drag, startPoint x: 1175, startPoint y: 22, endPoint x: 709, endPoint y: 404, distance: 602.6
click at [1175, 22] on icon "button" at bounding box center [1178, 21] width 13 height 13
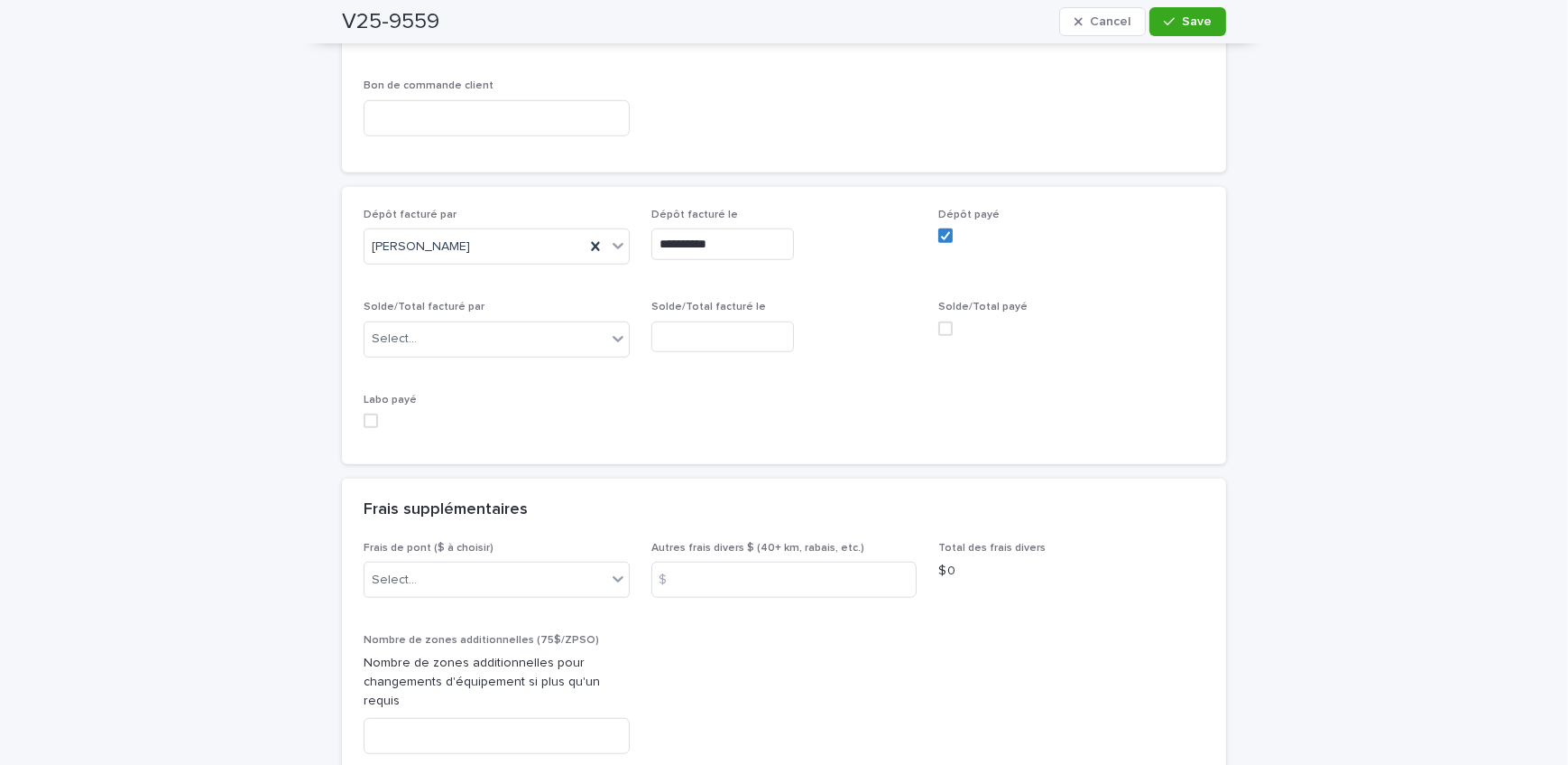
scroll to position [1719, 0]
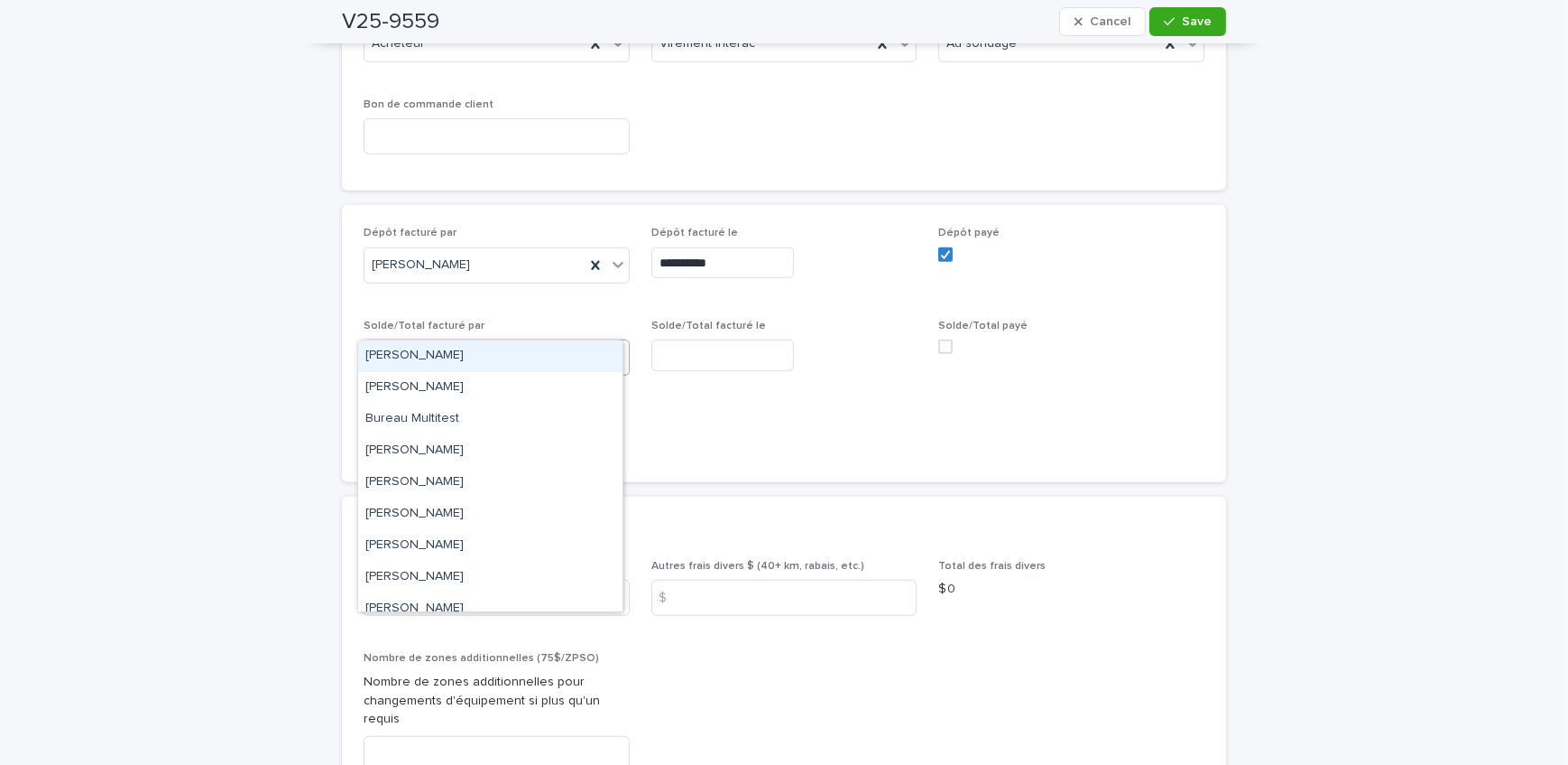
click at [457, 343] on div "Select..." at bounding box center [485, 358] width 242 height 30
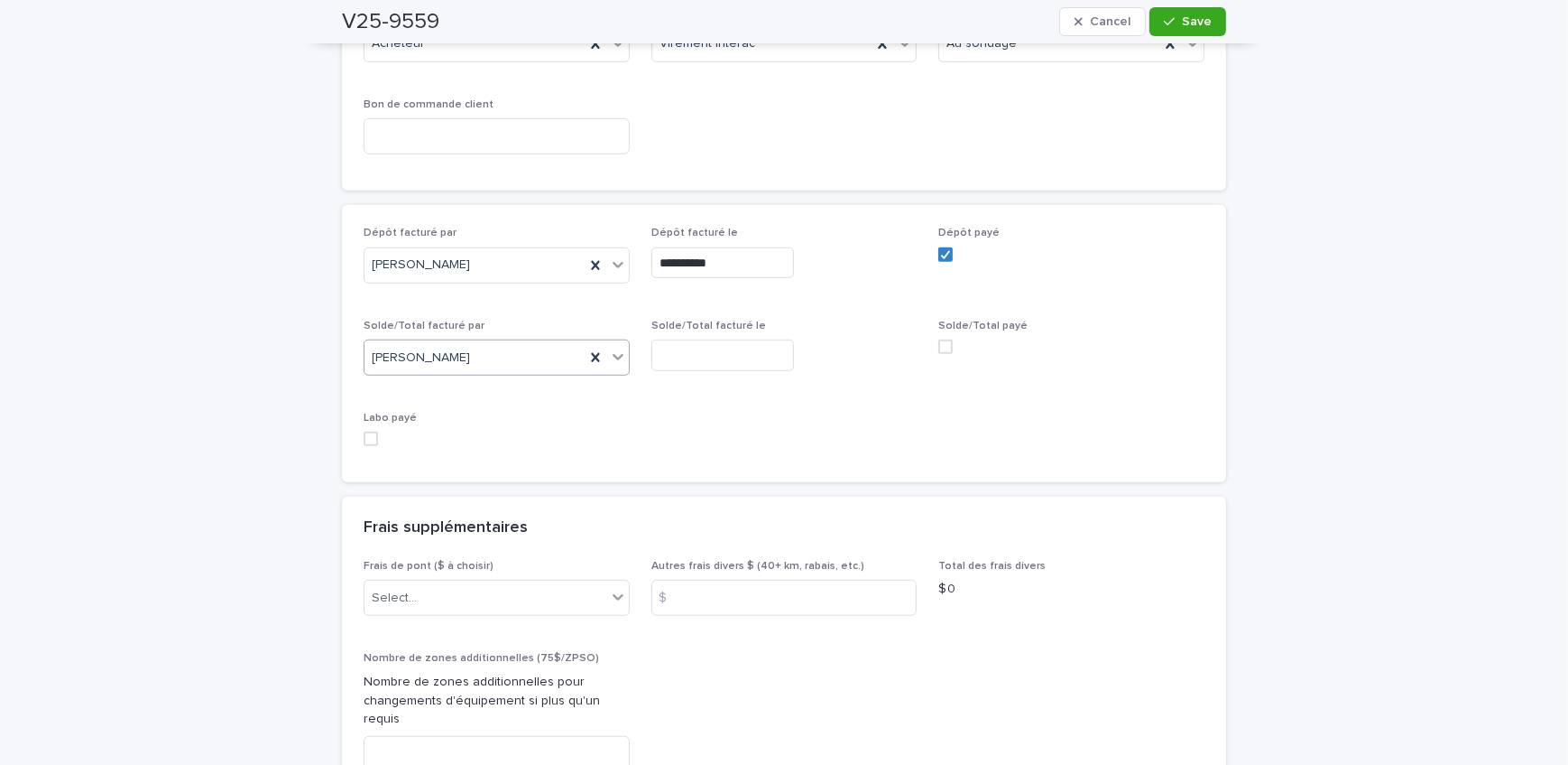
click at [740, 339] on input "text" at bounding box center [723, 355] width 143 height 32
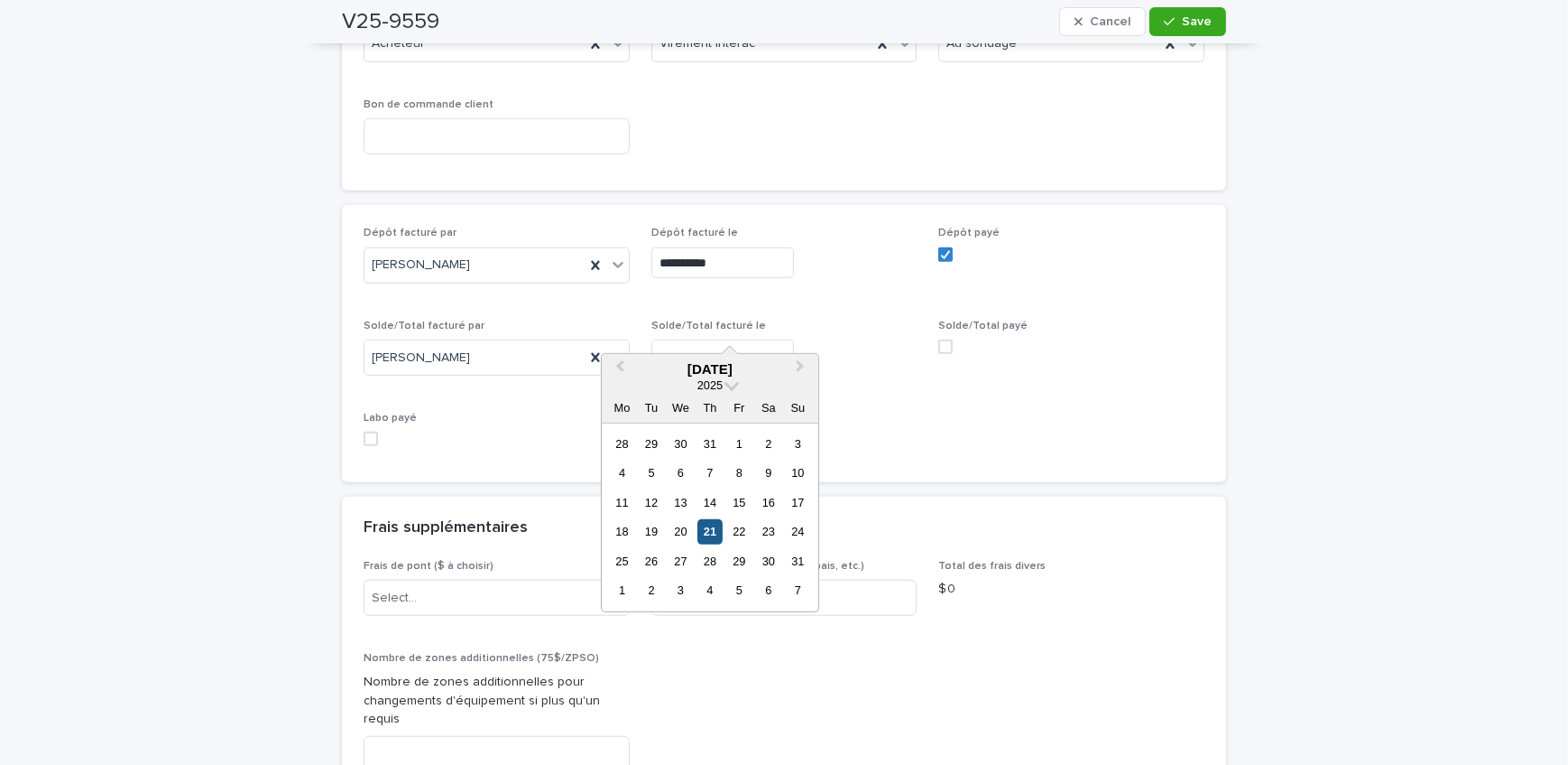
click at [711, 528] on div "21" at bounding box center [710, 531] width 24 height 24
type input "**********"
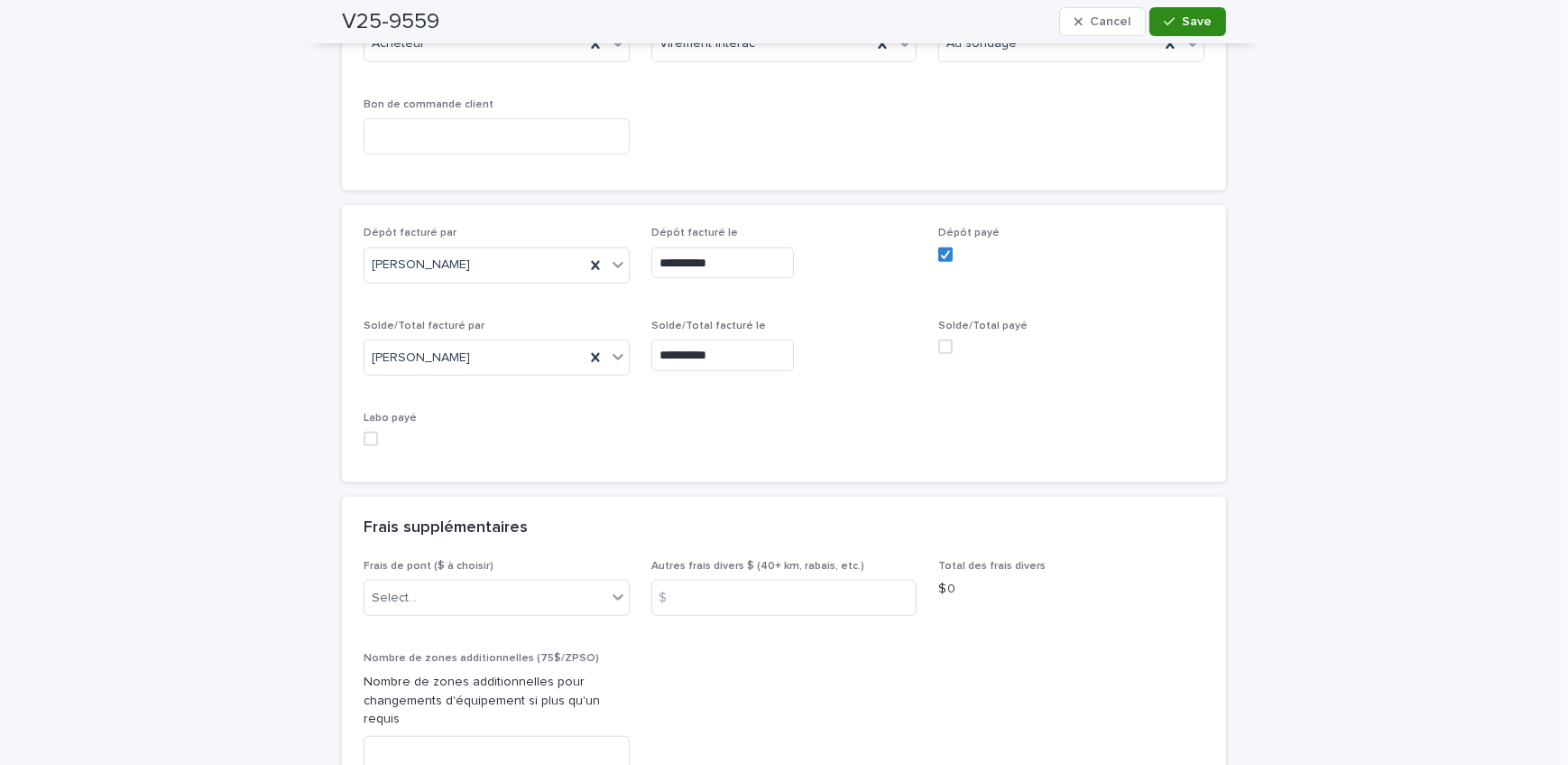
click at [1201, 18] on span "Save" at bounding box center [1197, 21] width 30 height 13
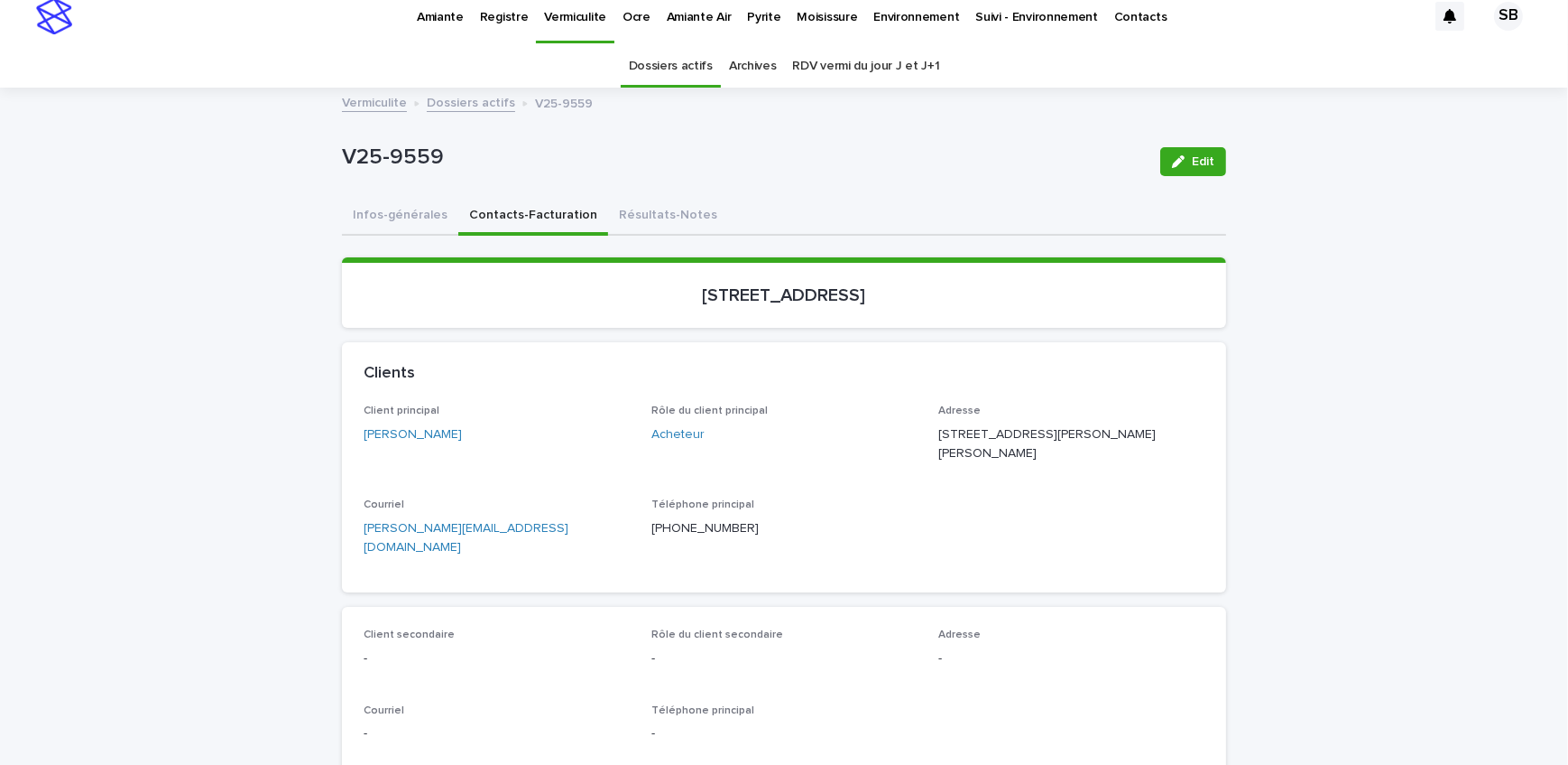
scroll to position [0, 0]
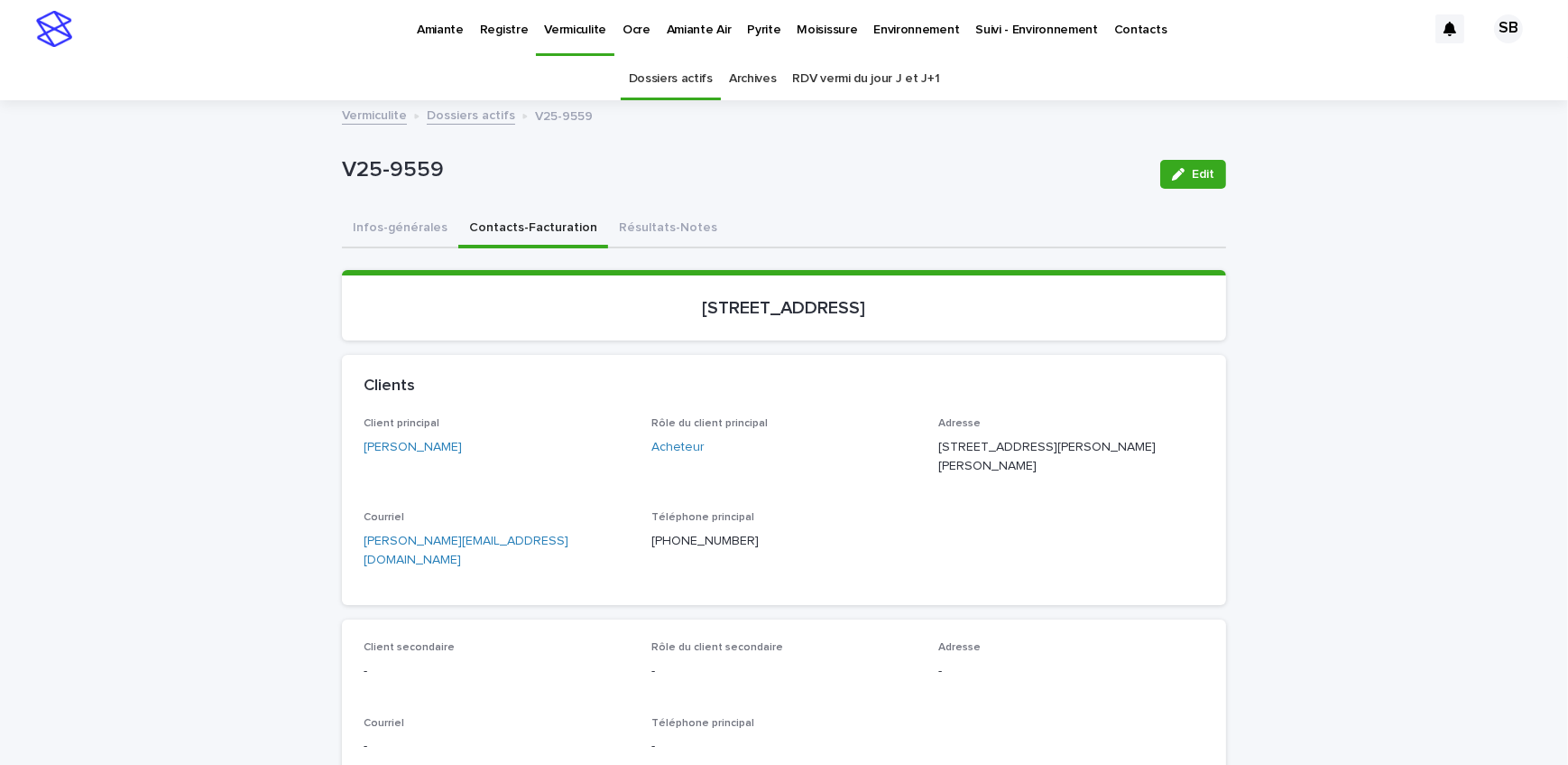
click at [434, 30] on p "Amiante" at bounding box center [440, 19] width 47 height 38
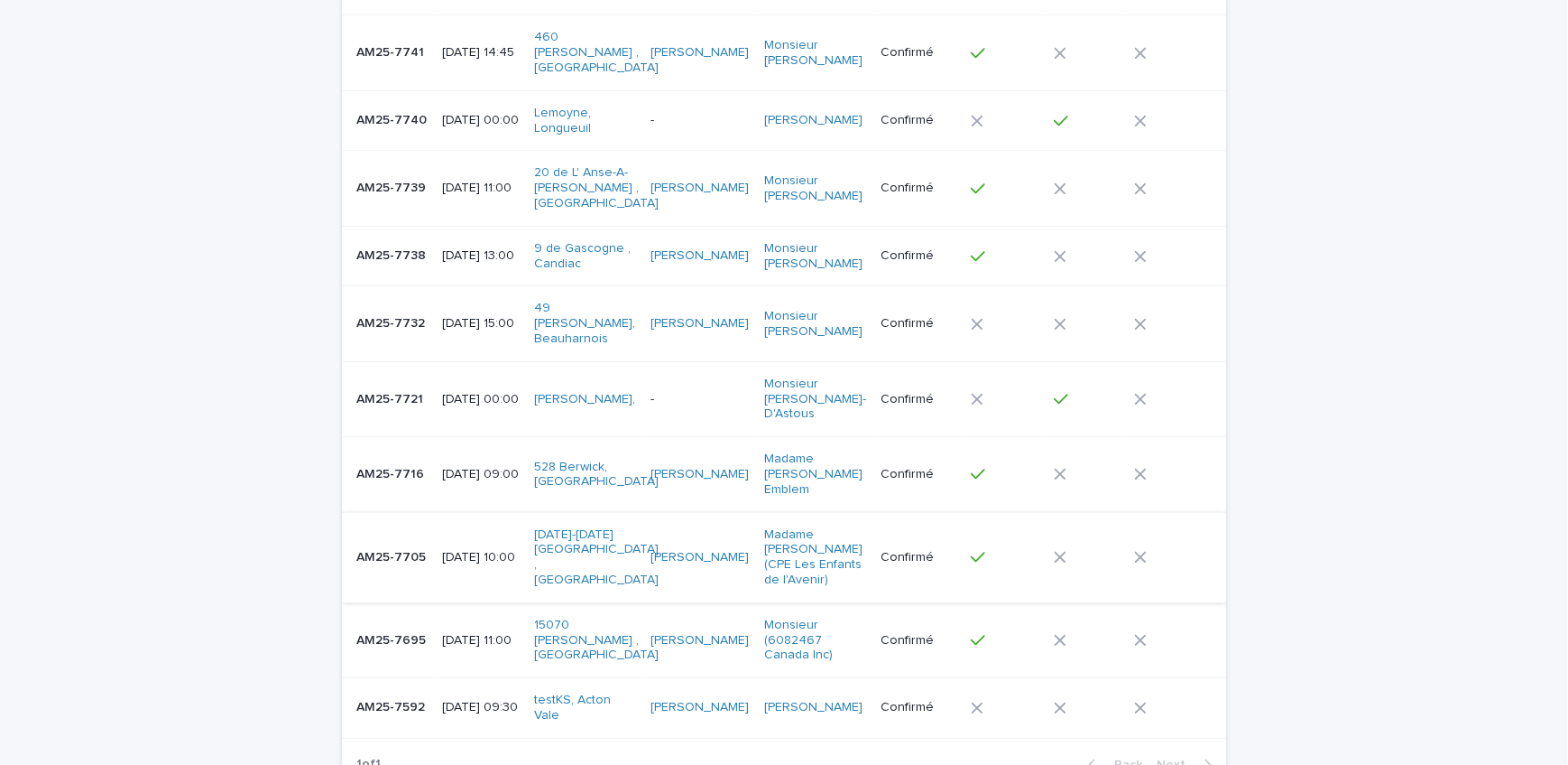
scroll to position [366, 0]
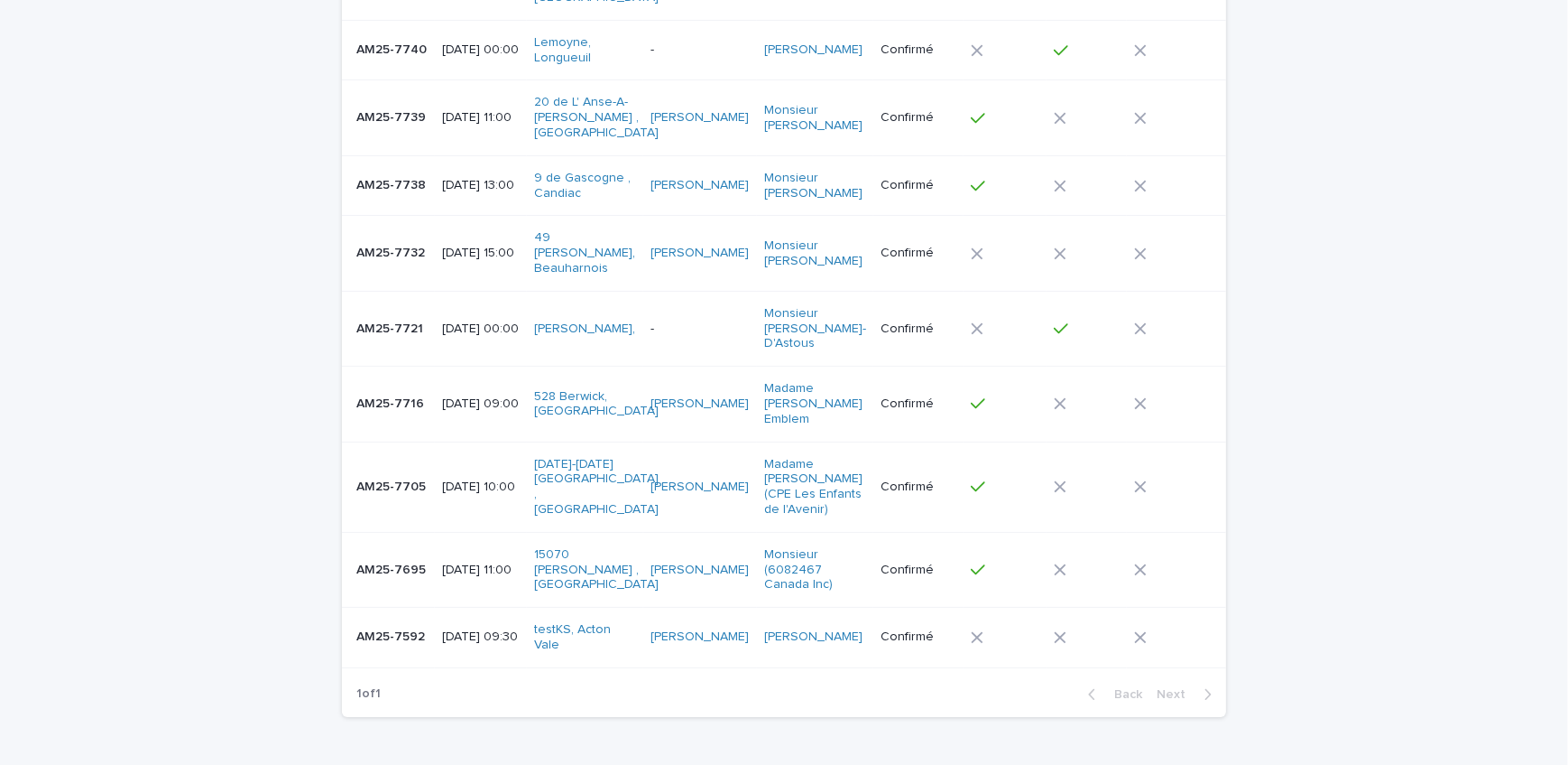
click at [407, 476] on p "AM25-7705" at bounding box center [393, 485] width 73 height 19
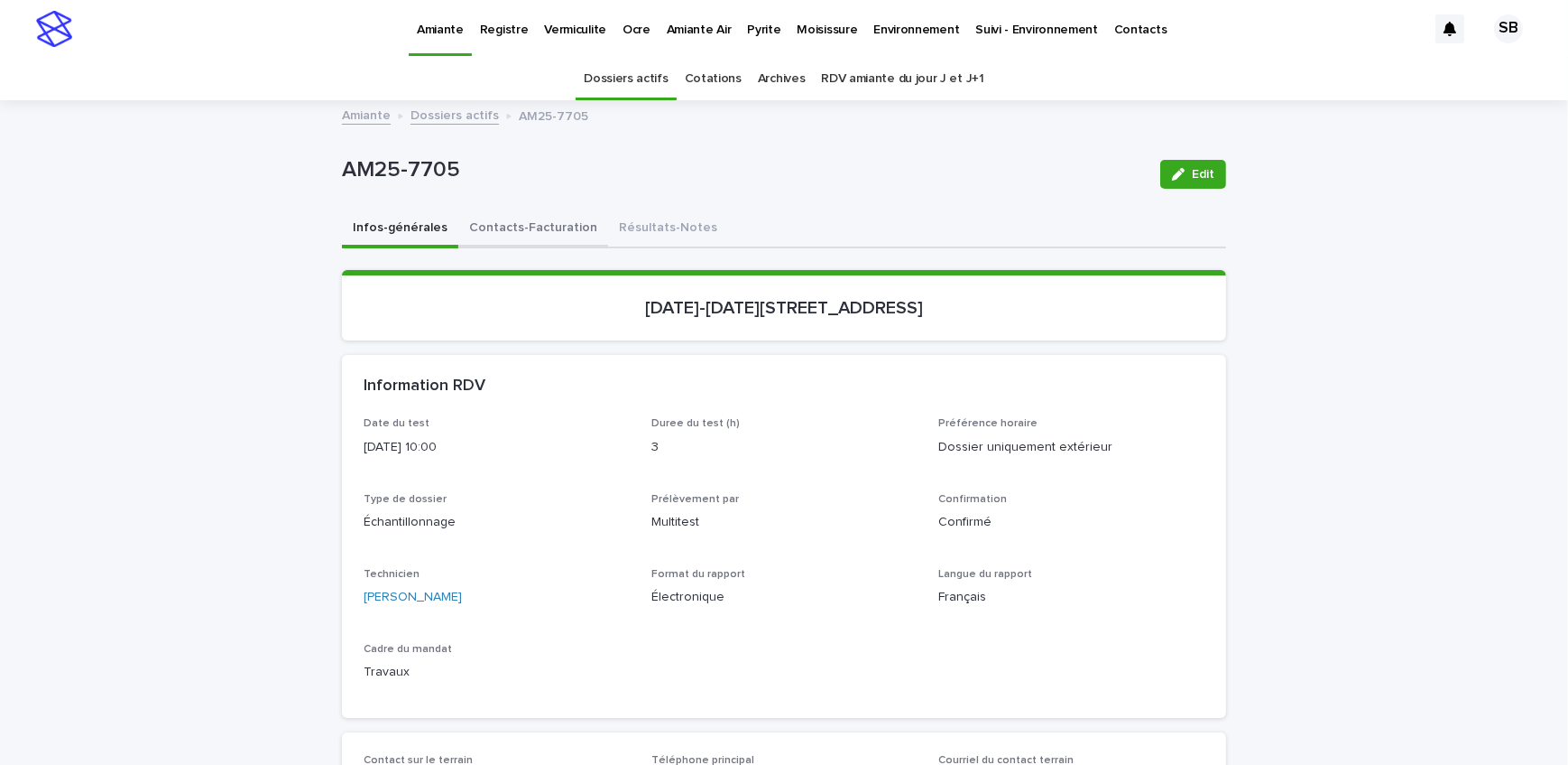
click at [504, 242] on button "Contacts-Facturation" at bounding box center [533, 229] width 150 height 38
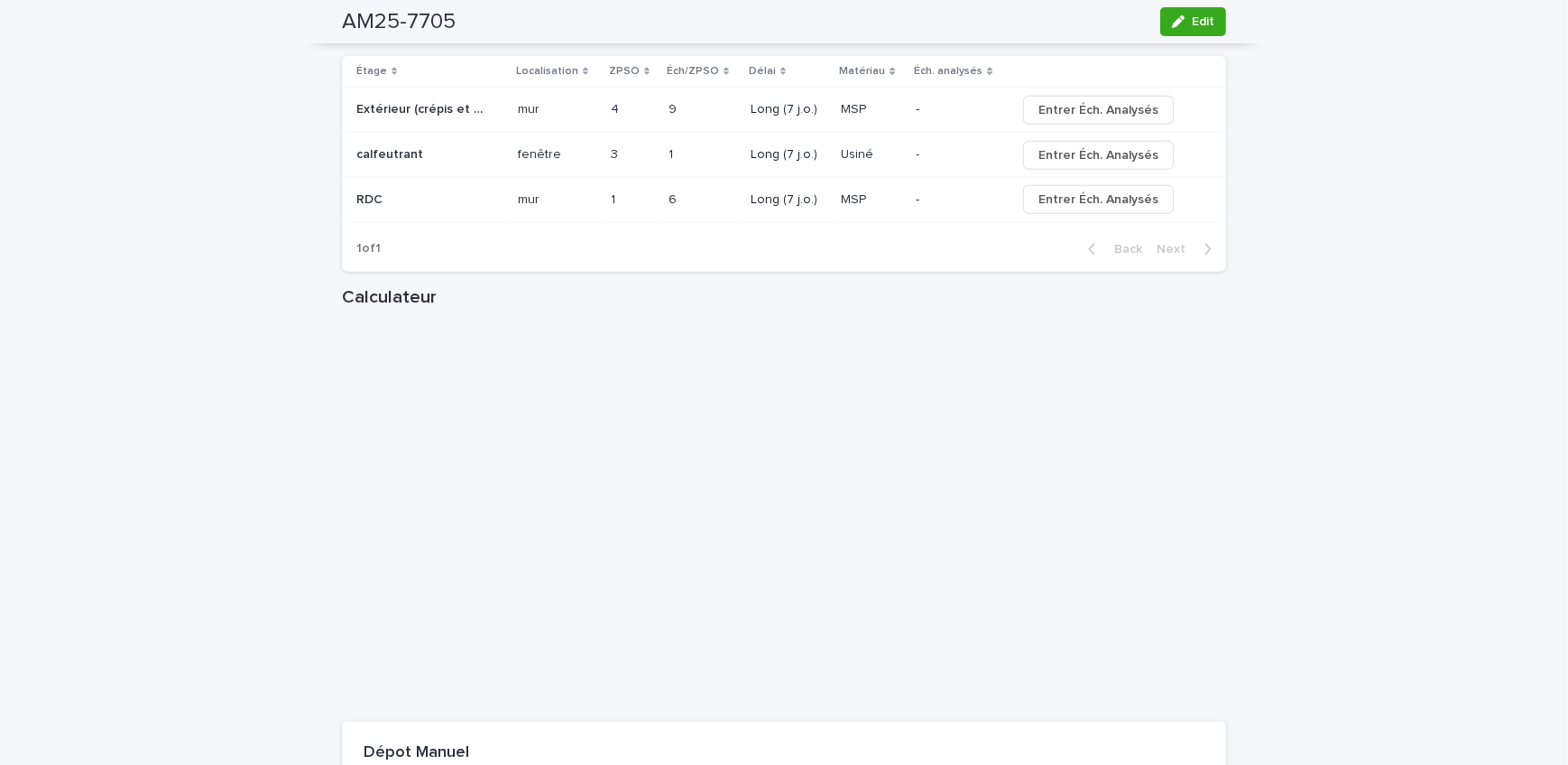
scroll to position [2298, 0]
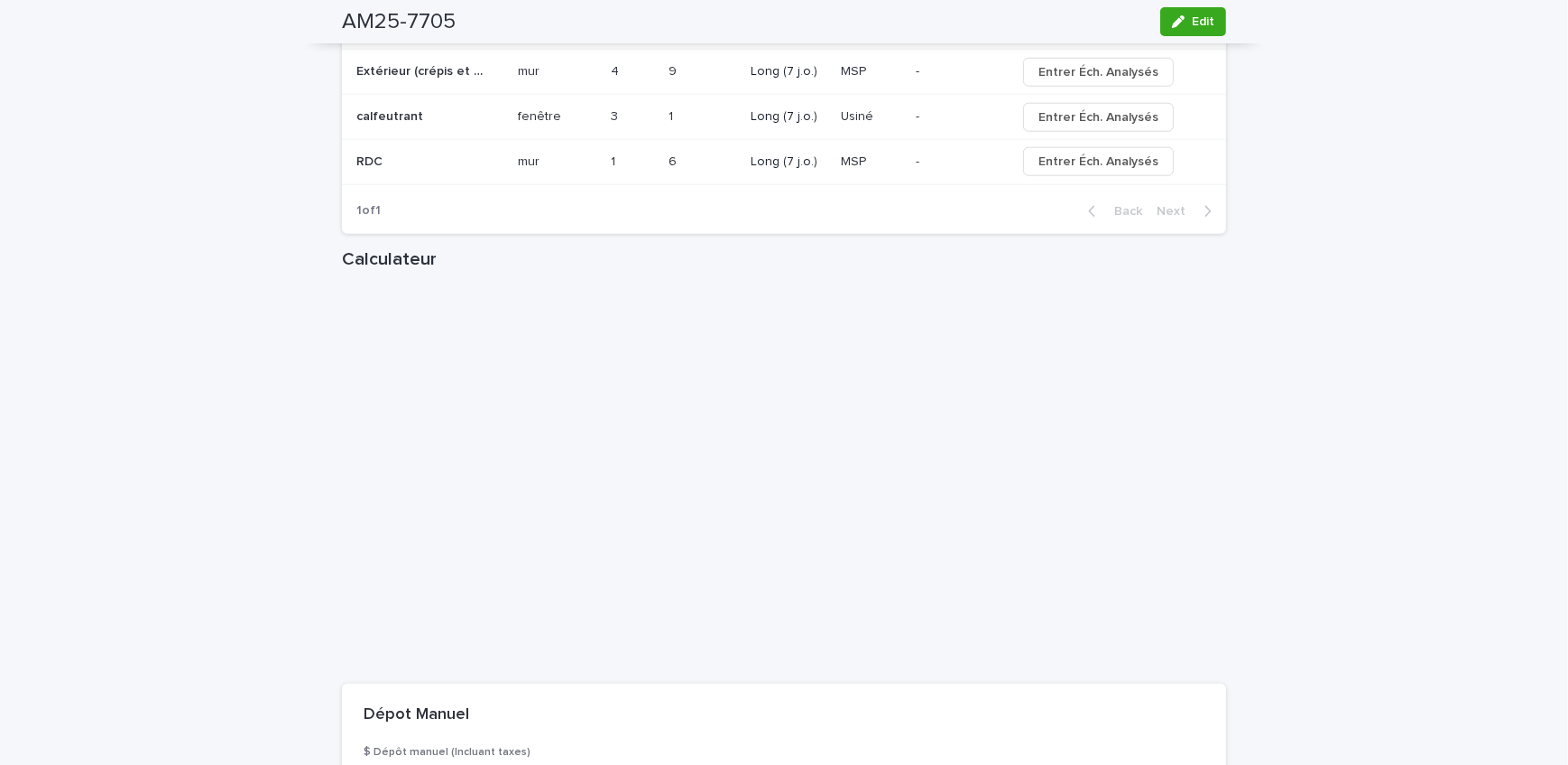
click at [886, 683] on div "Dépot Manuel" at bounding box center [784, 714] width 884 height 63
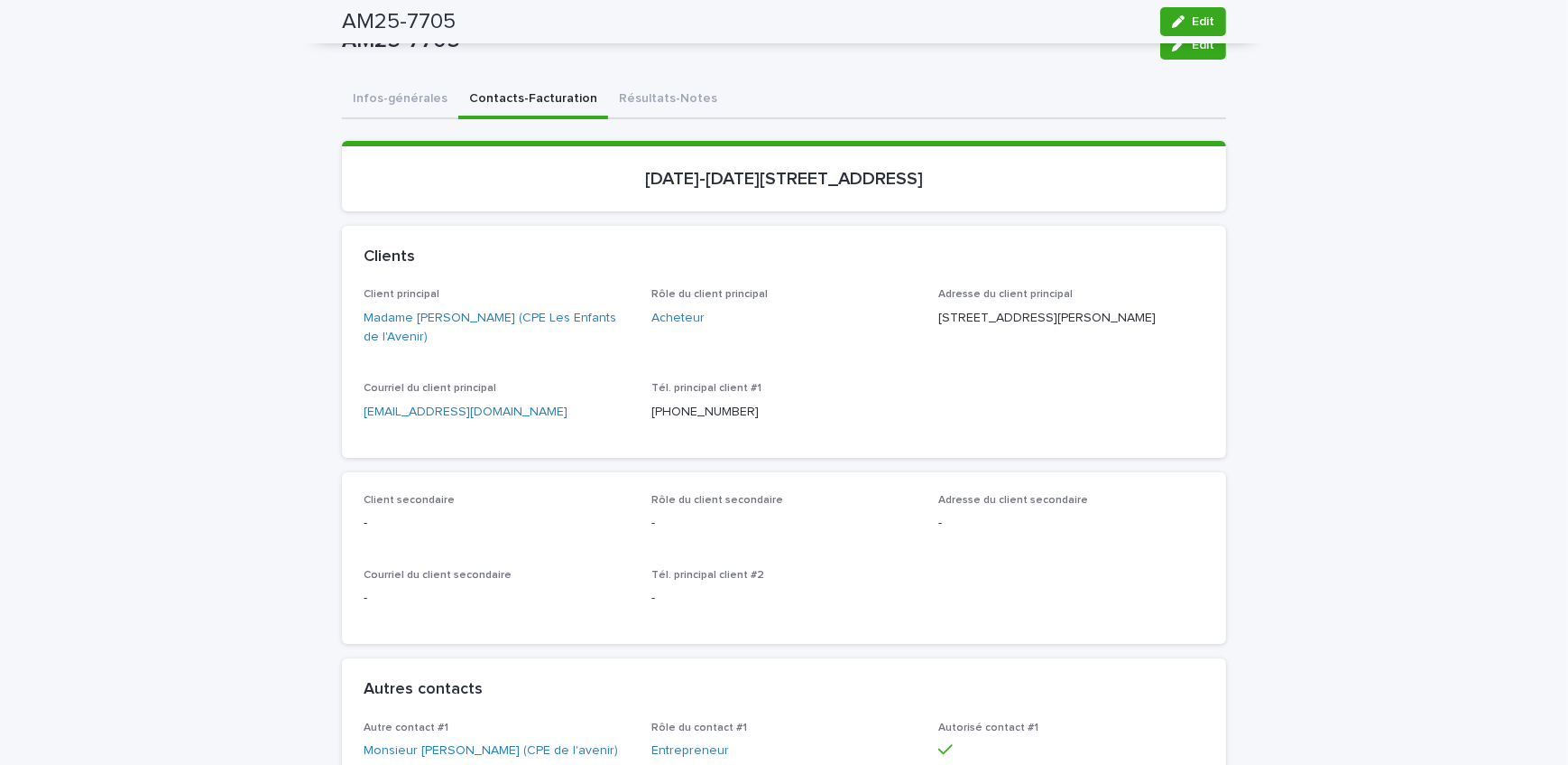
scroll to position [0, 0]
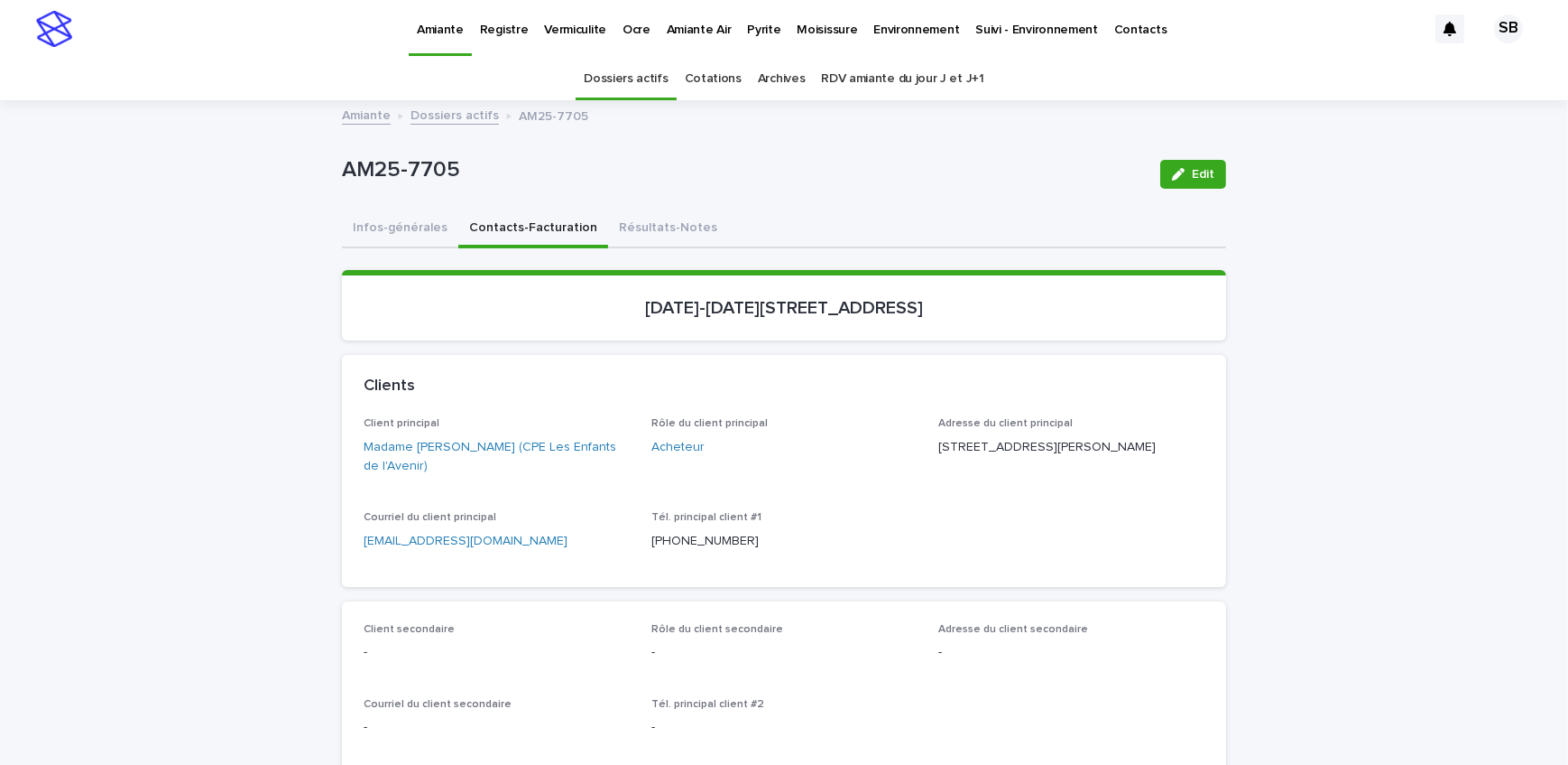
click at [764, 34] on p "Pyrite" at bounding box center [764, 19] width 33 height 38
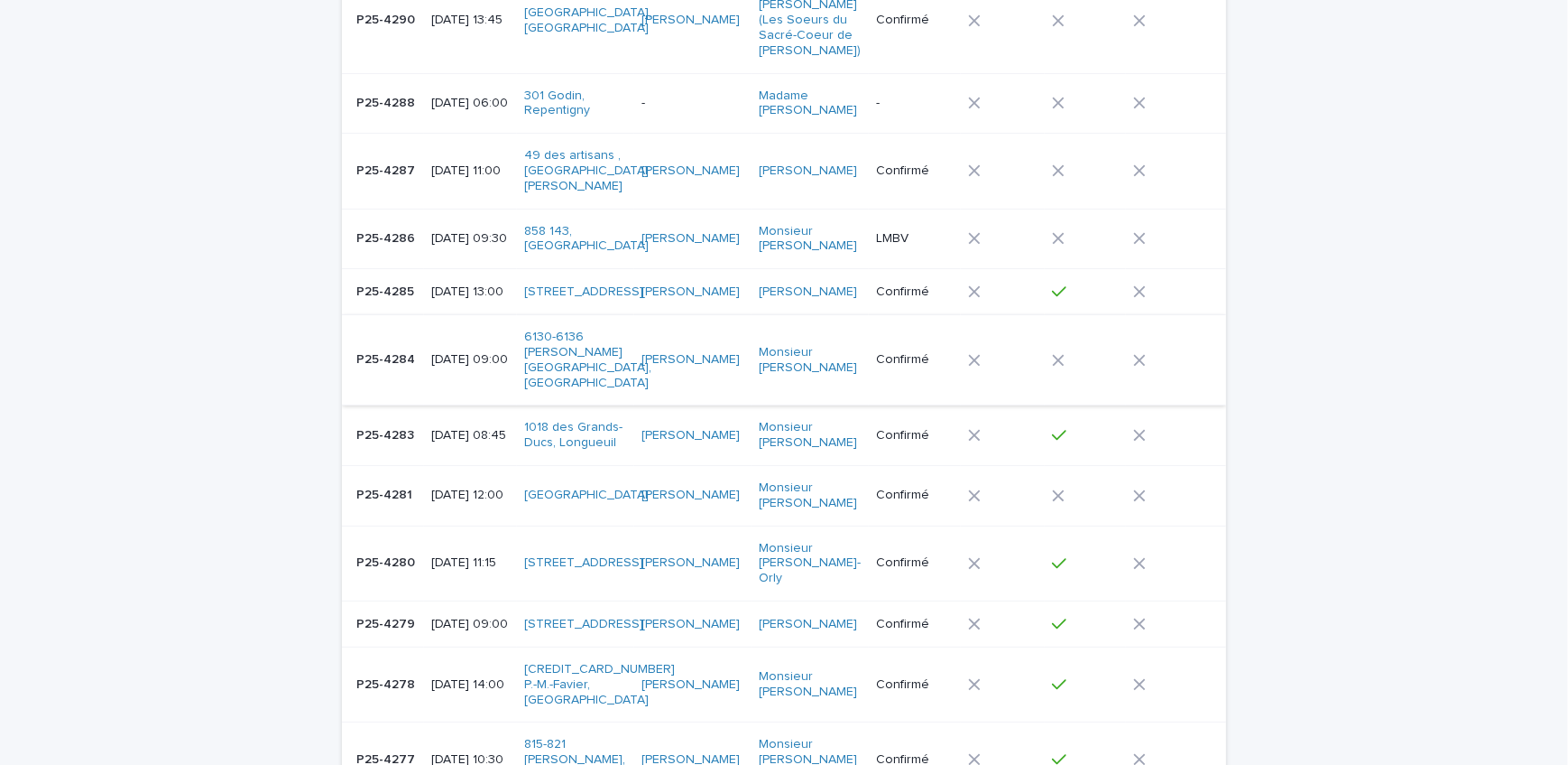
scroll to position [492, 0]
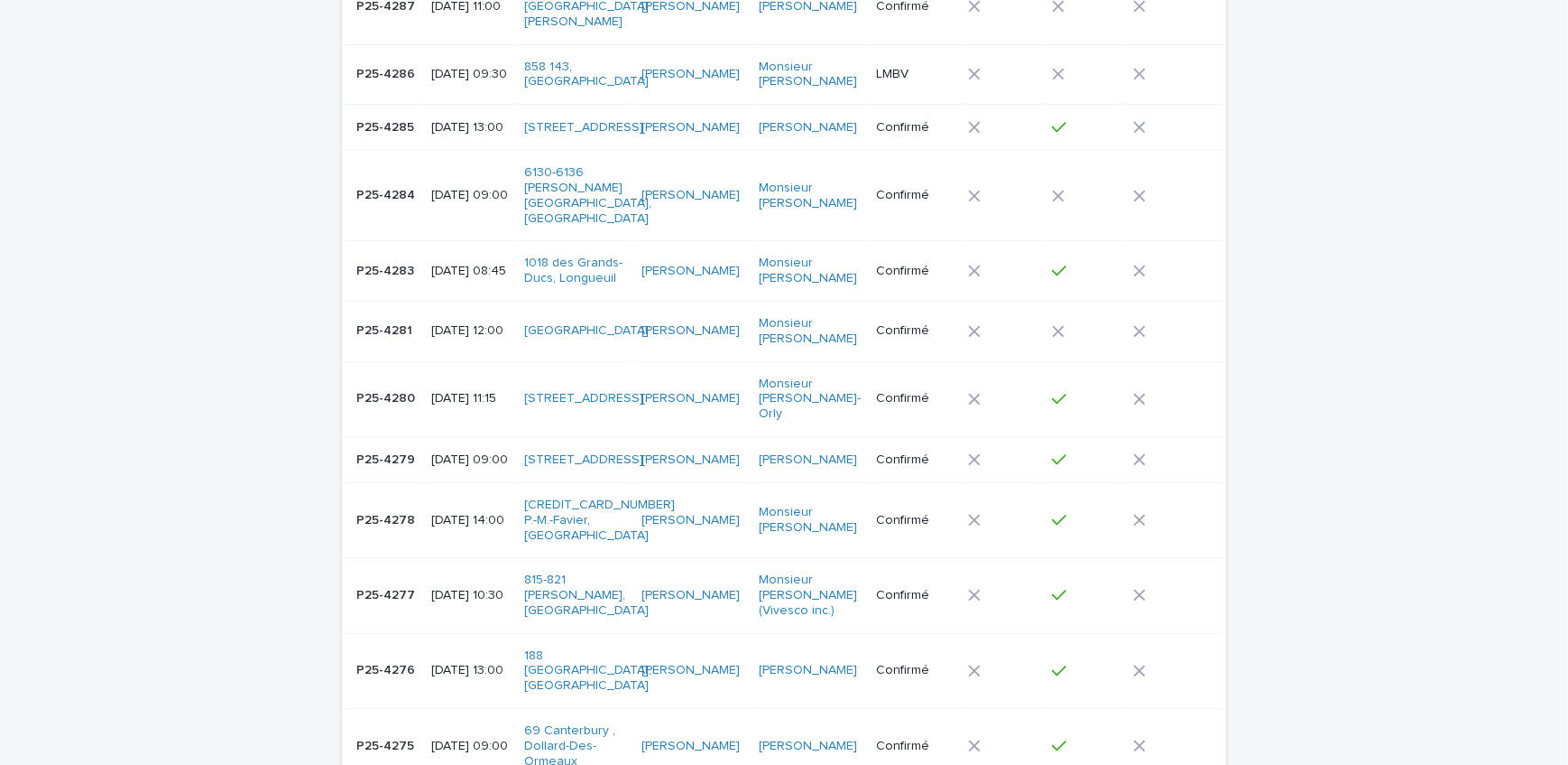
click at [405, 445] on div "P25-4279 P25-4279" at bounding box center [387, 460] width 61 height 30
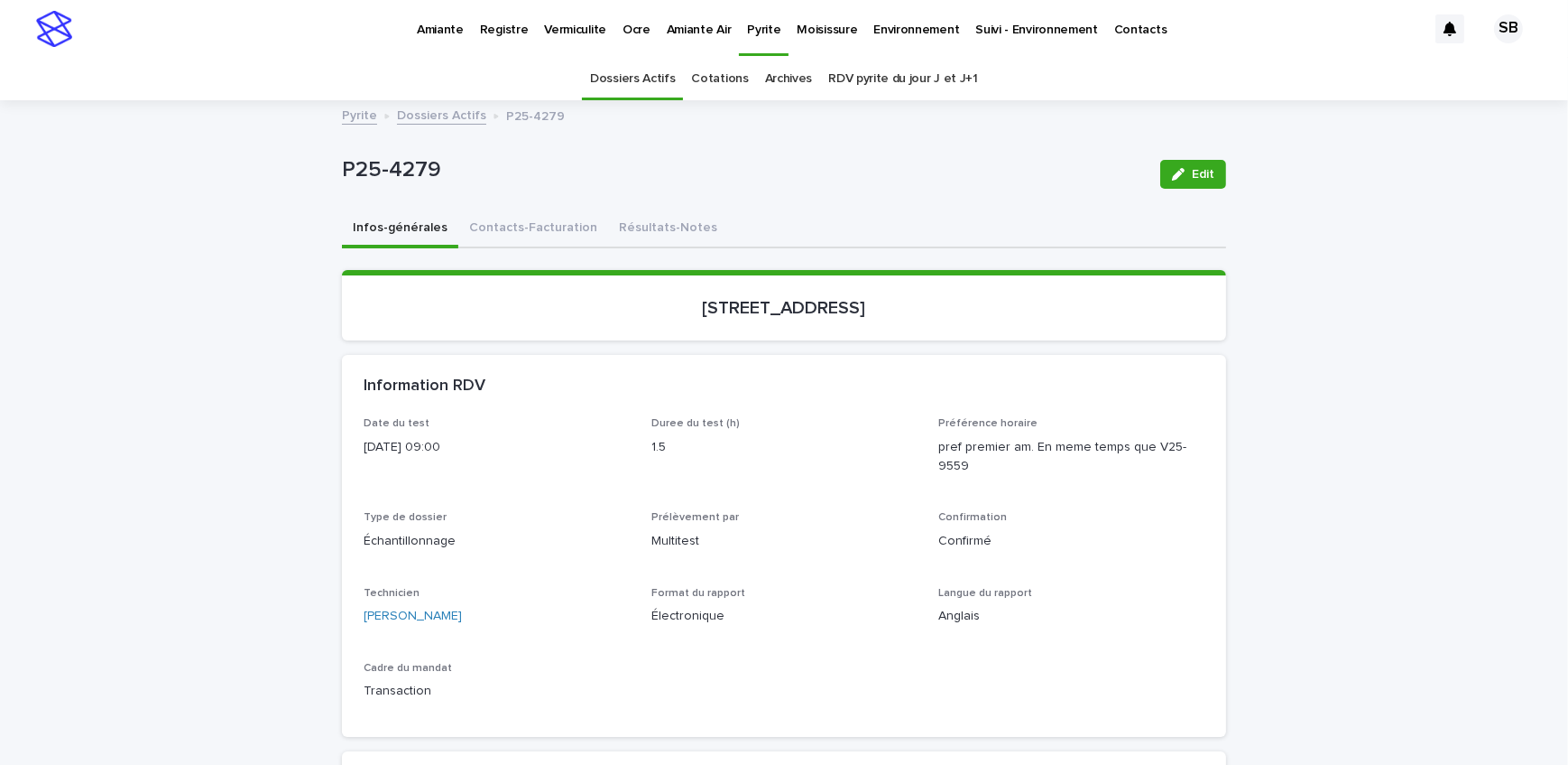
click at [532, 236] on button "Contacts-Facturation" at bounding box center [533, 229] width 150 height 38
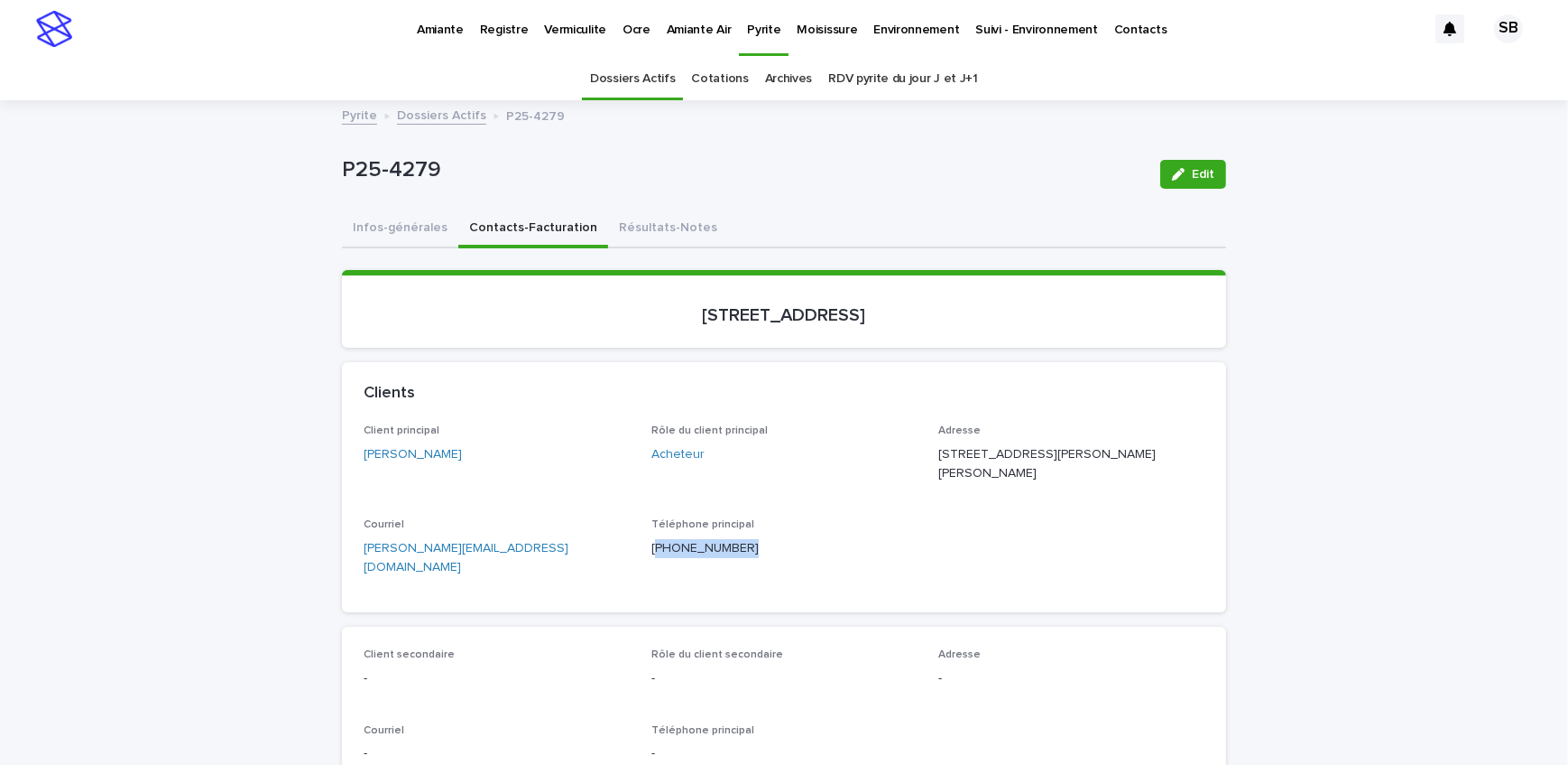
drag, startPoint x: 731, startPoint y: 551, endPoint x: 647, endPoint y: 558, distance: 84.3
click at [652, 558] on div "Téléphone principal (514) 679-2153" at bounding box center [784, 545] width 266 height 53
copy p "514) 679-2153"
click at [366, 294] on section "[STREET_ADDRESS]" at bounding box center [784, 309] width 884 height 78
click at [641, 234] on button "Résultats-Notes" at bounding box center [668, 229] width 120 height 38
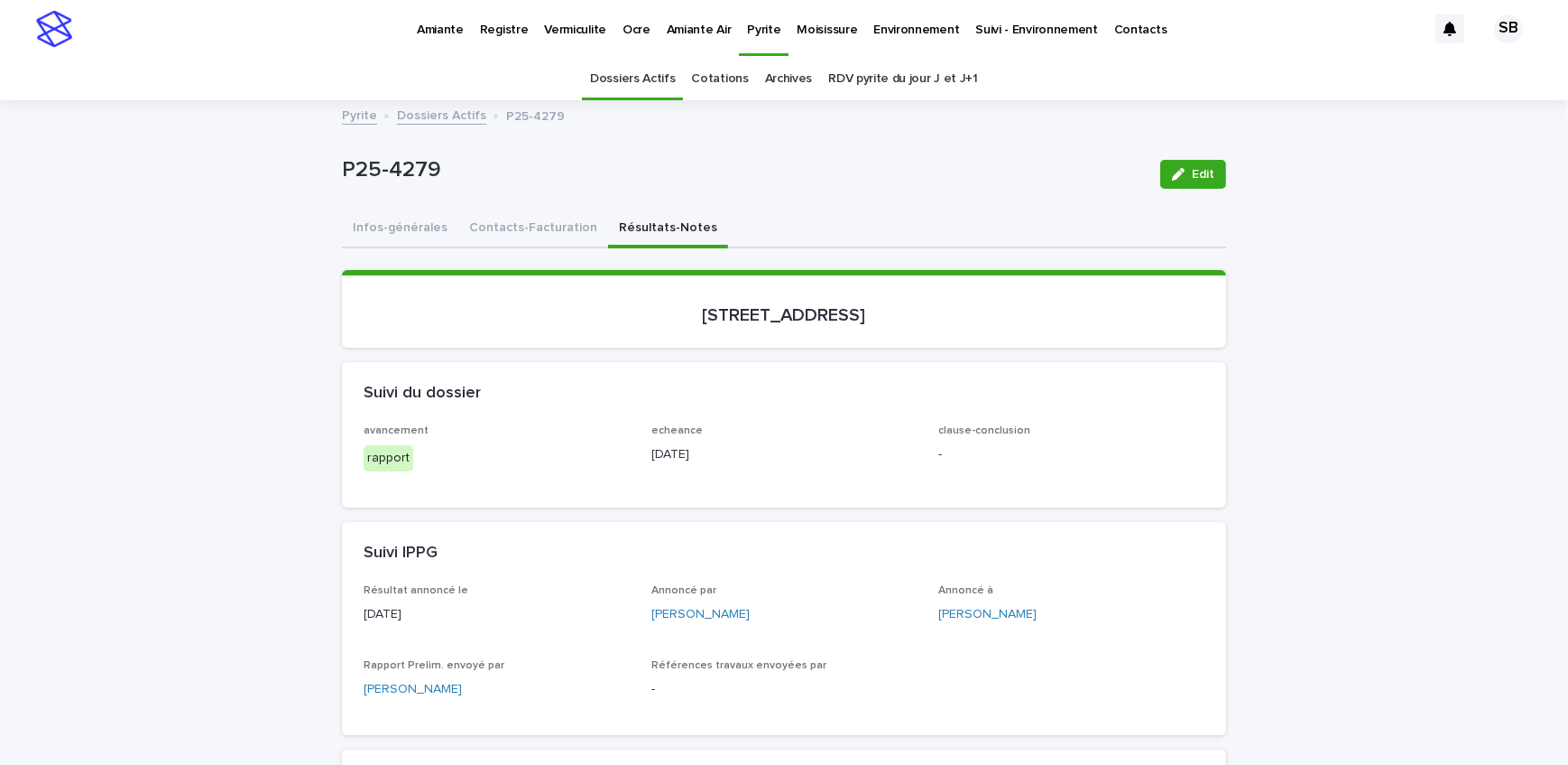
click at [428, 112] on link "Dossiers Actifs" at bounding box center [442, 114] width 90 height 21
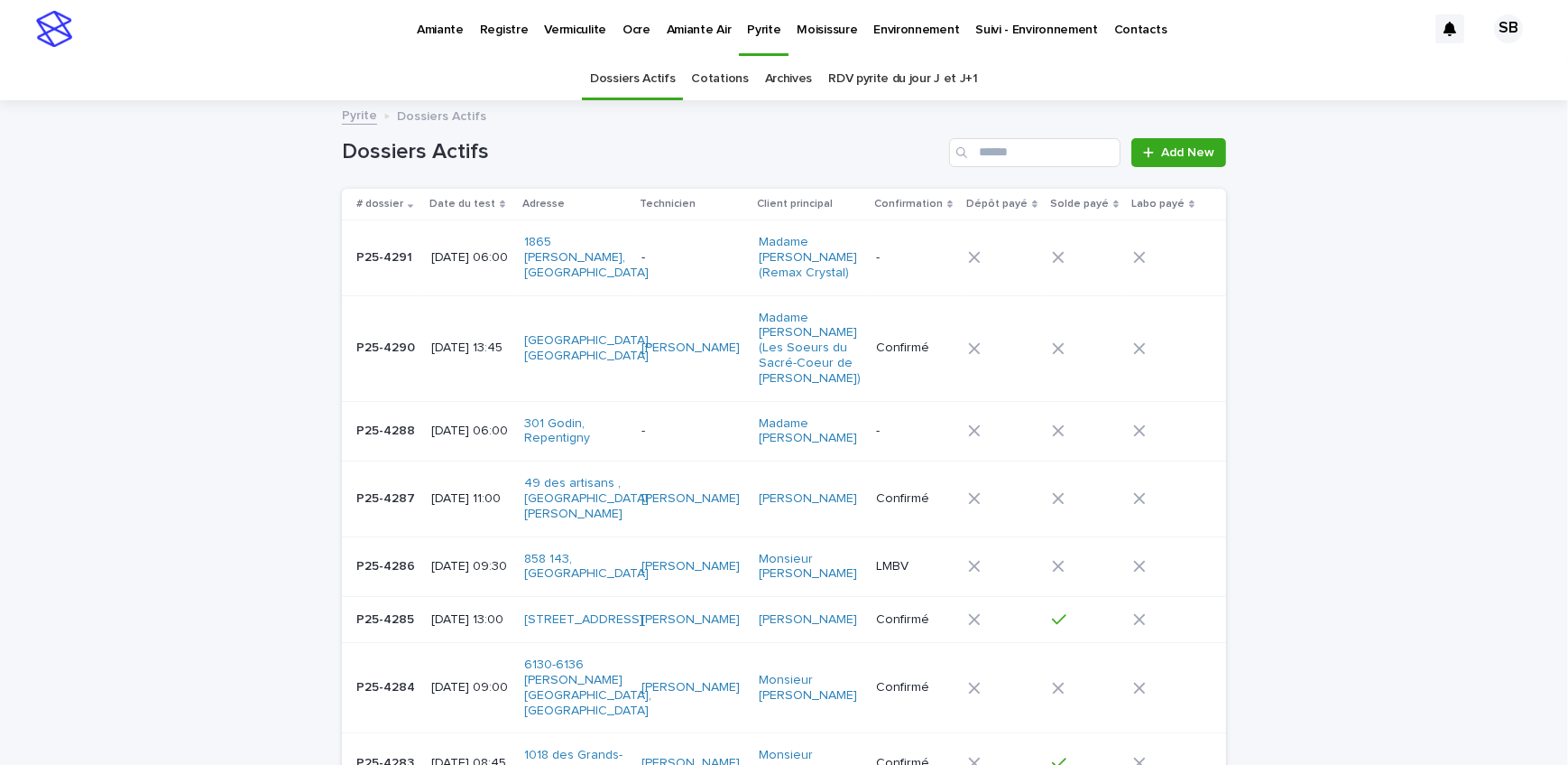
click at [565, 30] on p "Vermiculite" at bounding box center [575, 19] width 62 height 38
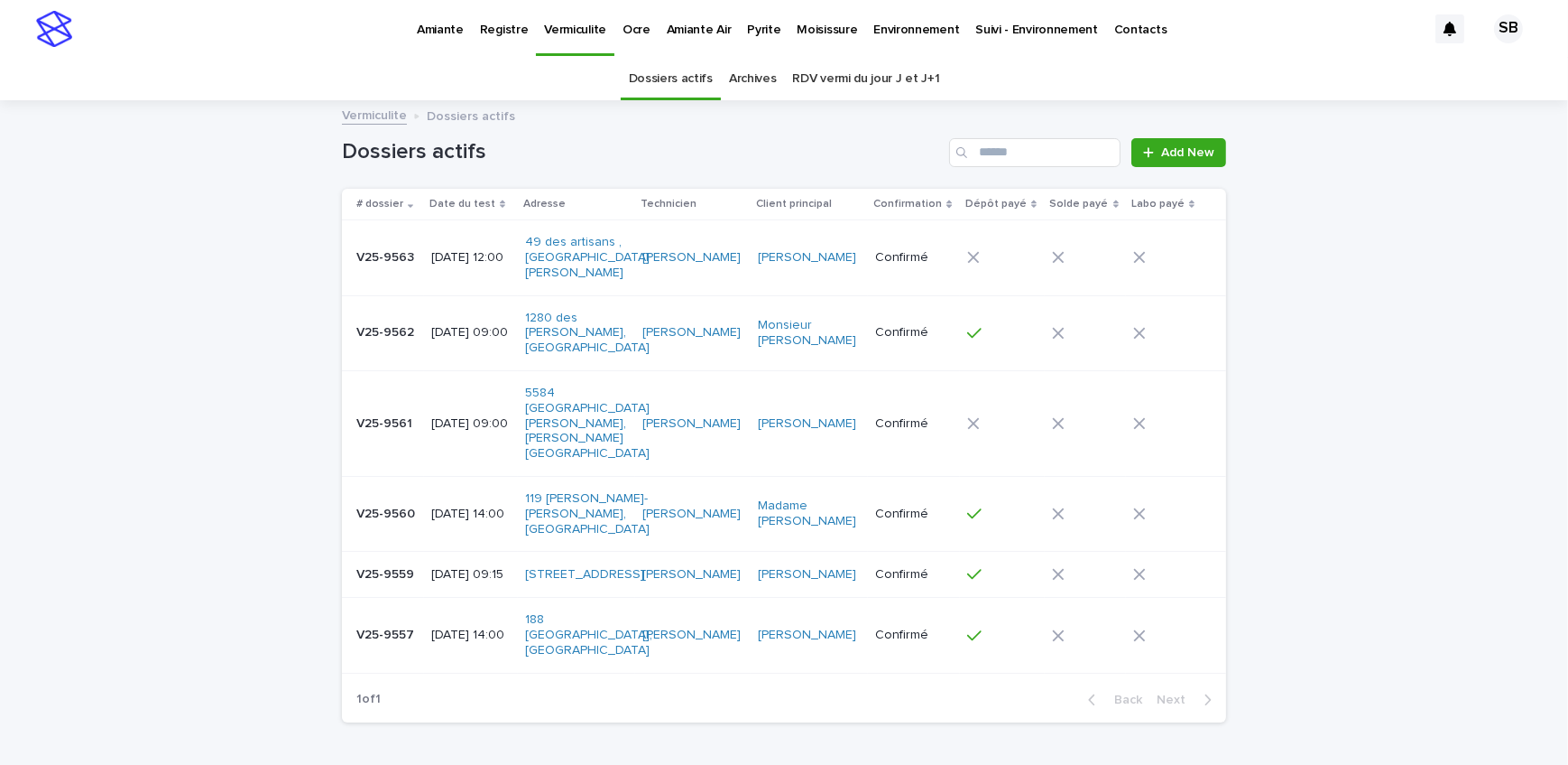
click at [364, 564] on p "V25-9559" at bounding box center [388, 573] width 62 height 19
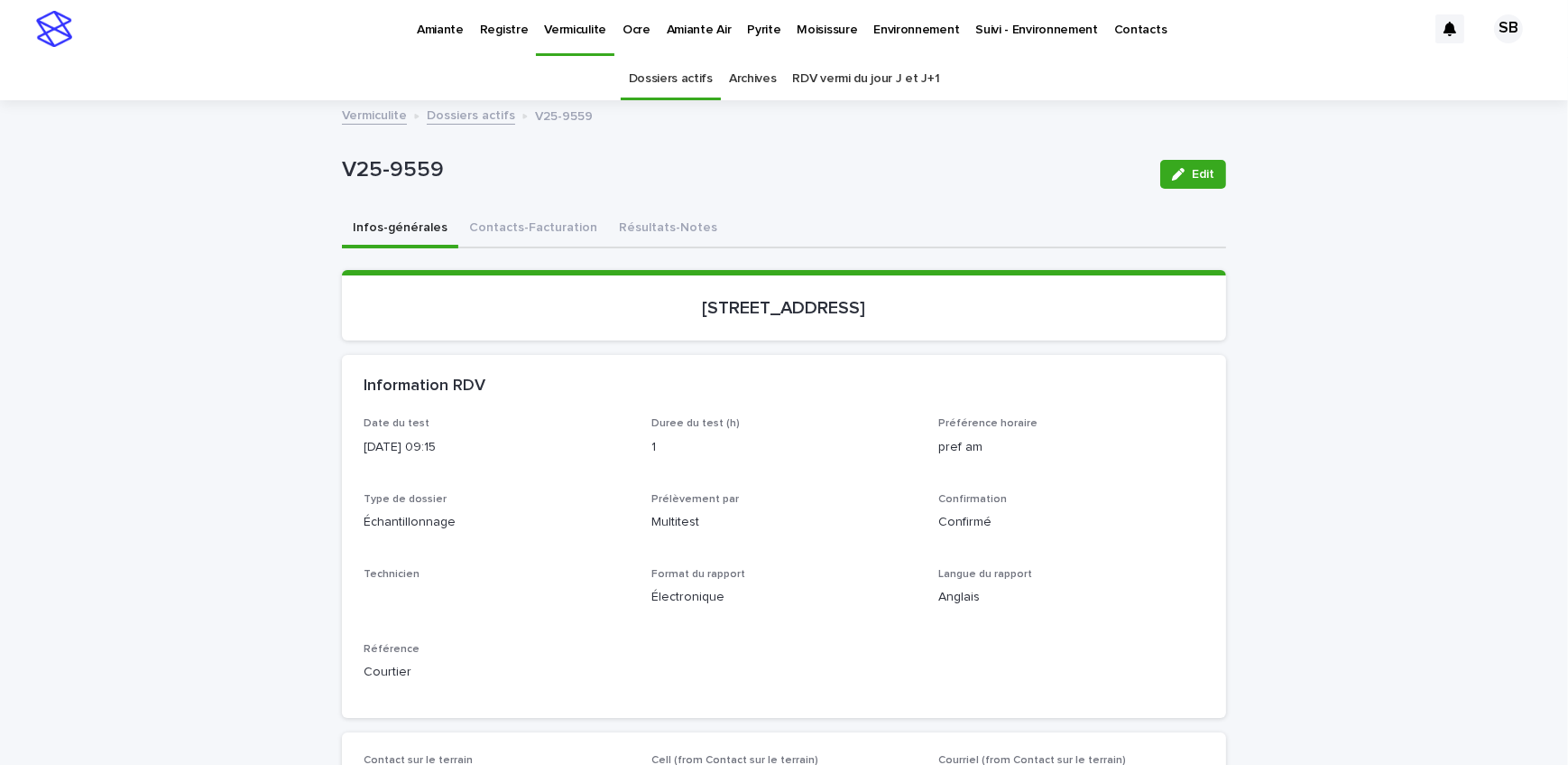
scroll to position [57, 0]
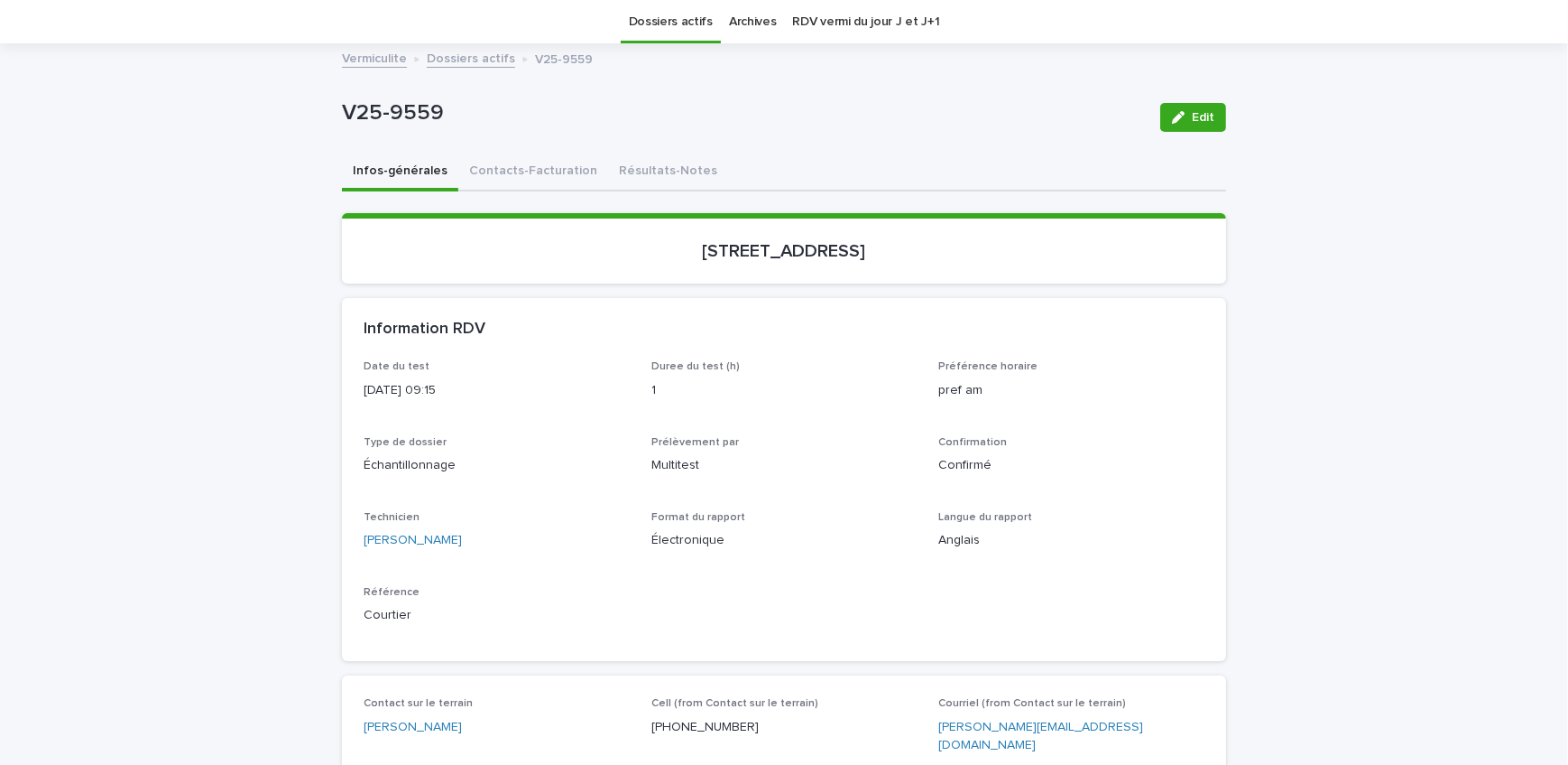
click at [608, 168] on button "Résultats-Notes" at bounding box center [668, 173] width 120 height 38
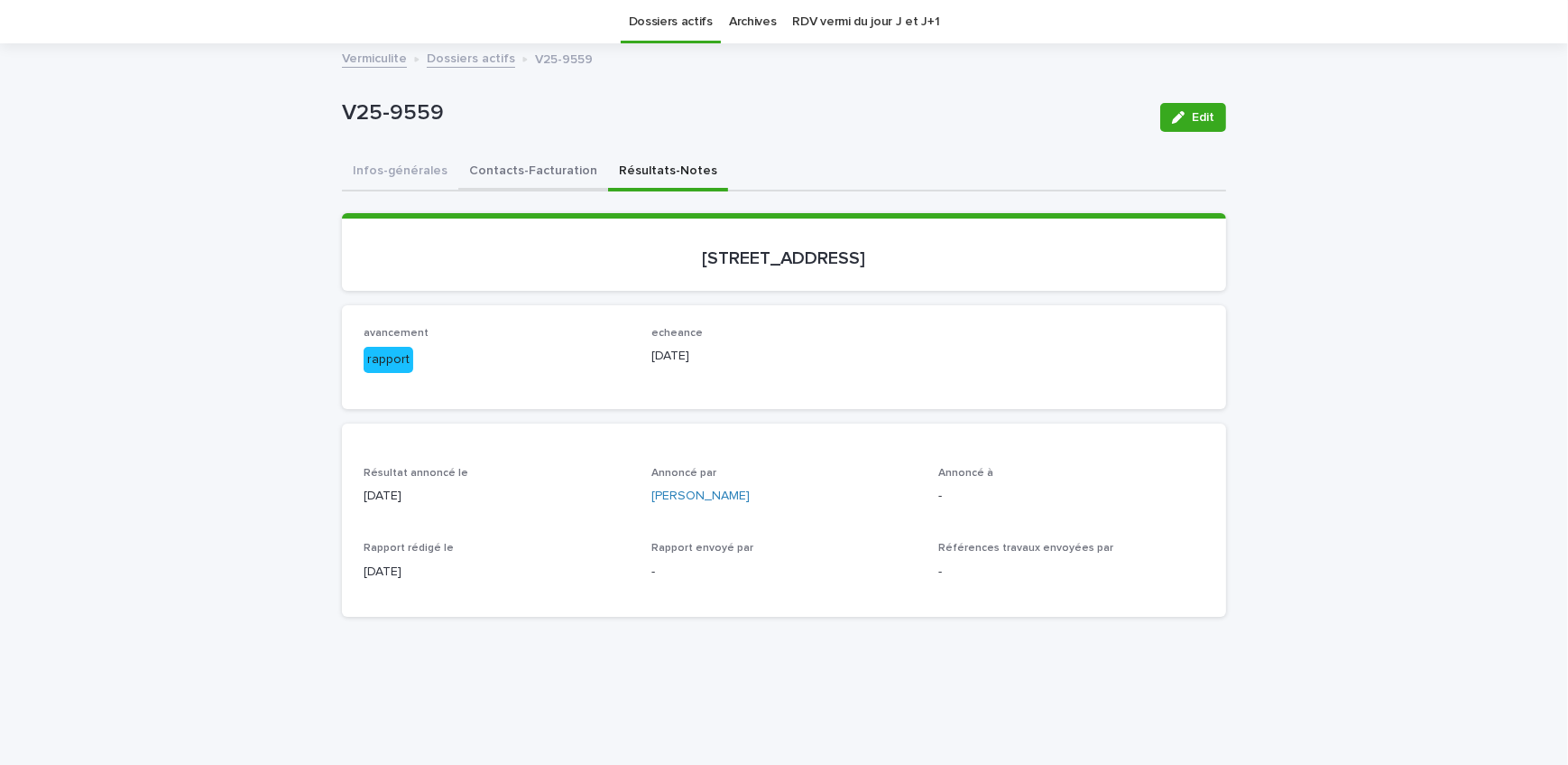
click at [487, 156] on button "Contacts-Facturation" at bounding box center [533, 173] width 150 height 38
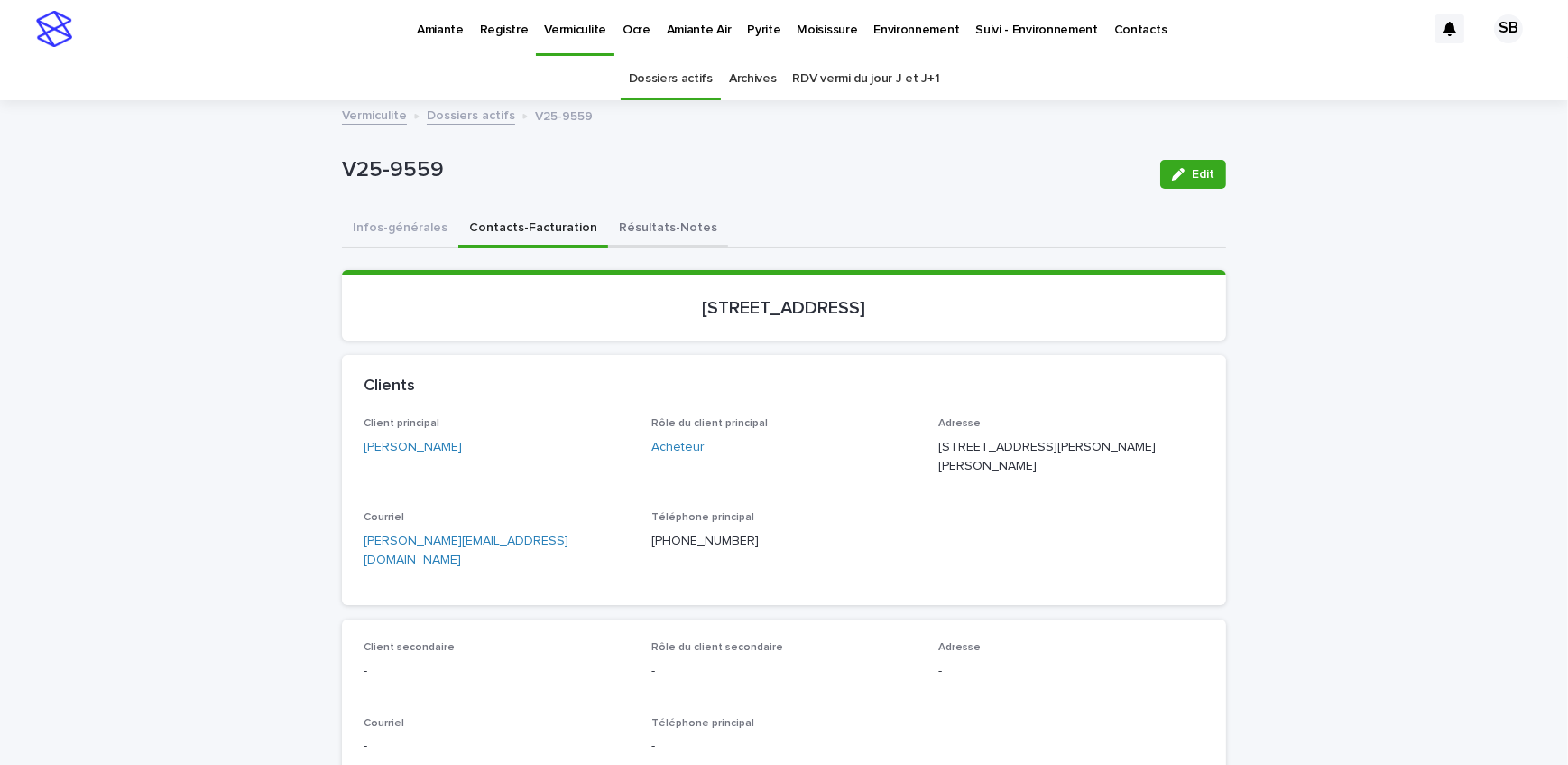
click at [631, 235] on button "Résultats-Notes" at bounding box center [668, 229] width 120 height 38
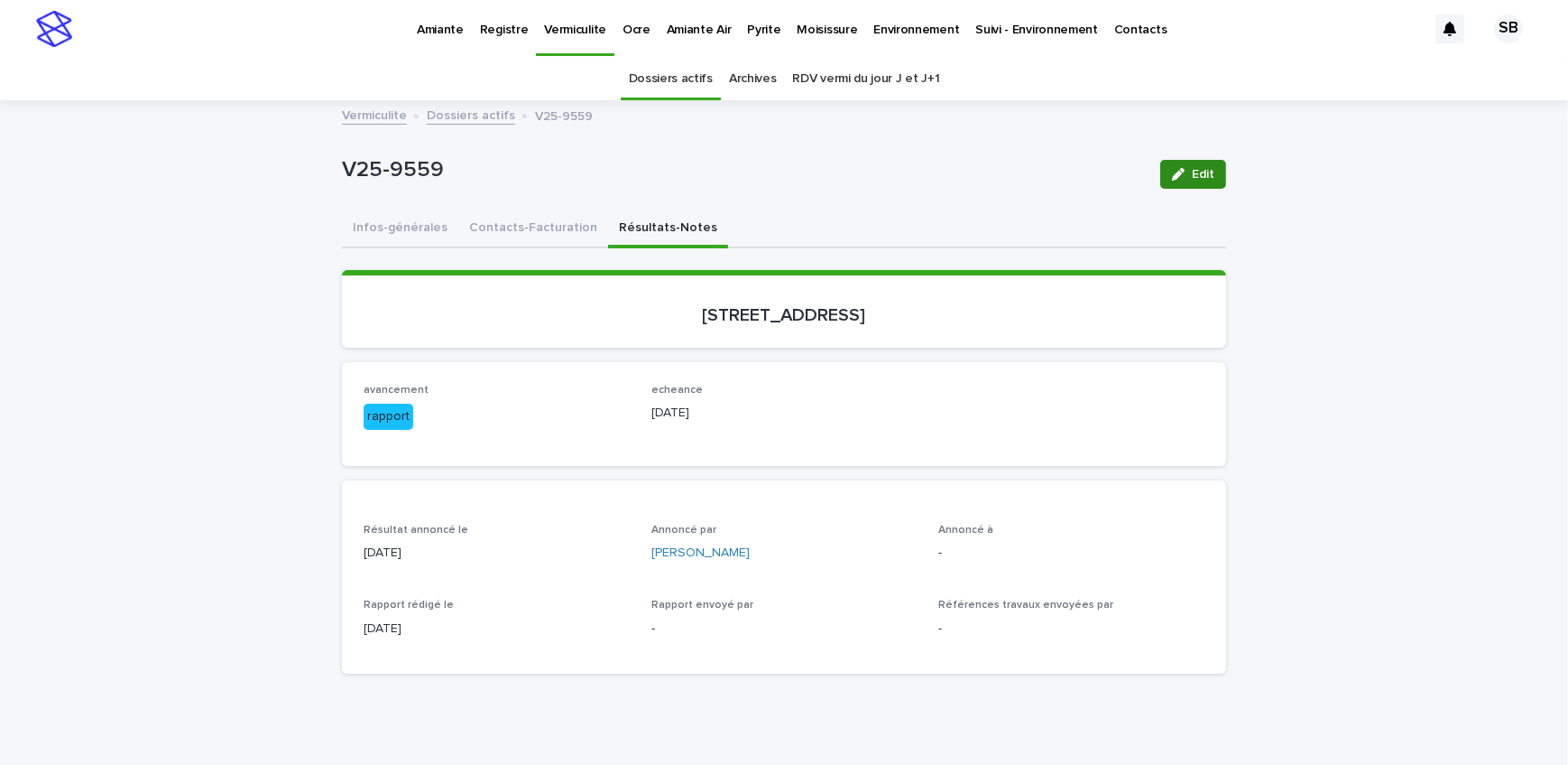
click at [1192, 177] on span "Edit" at bounding box center [1203, 174] width 23 height 13
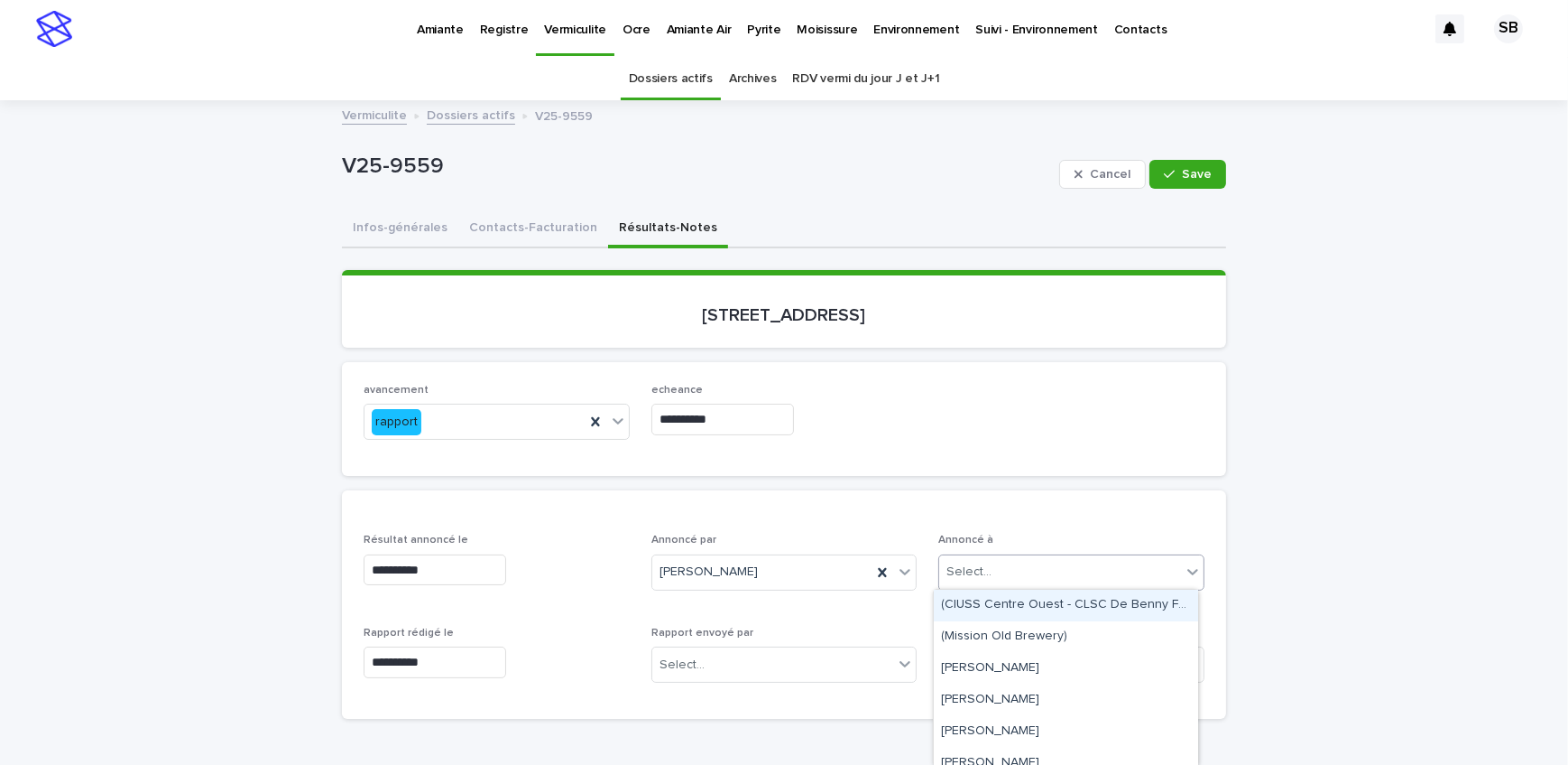
click at [1064, 577] on div "Select..." at bounding box center [1060, 573] width 242 height 30
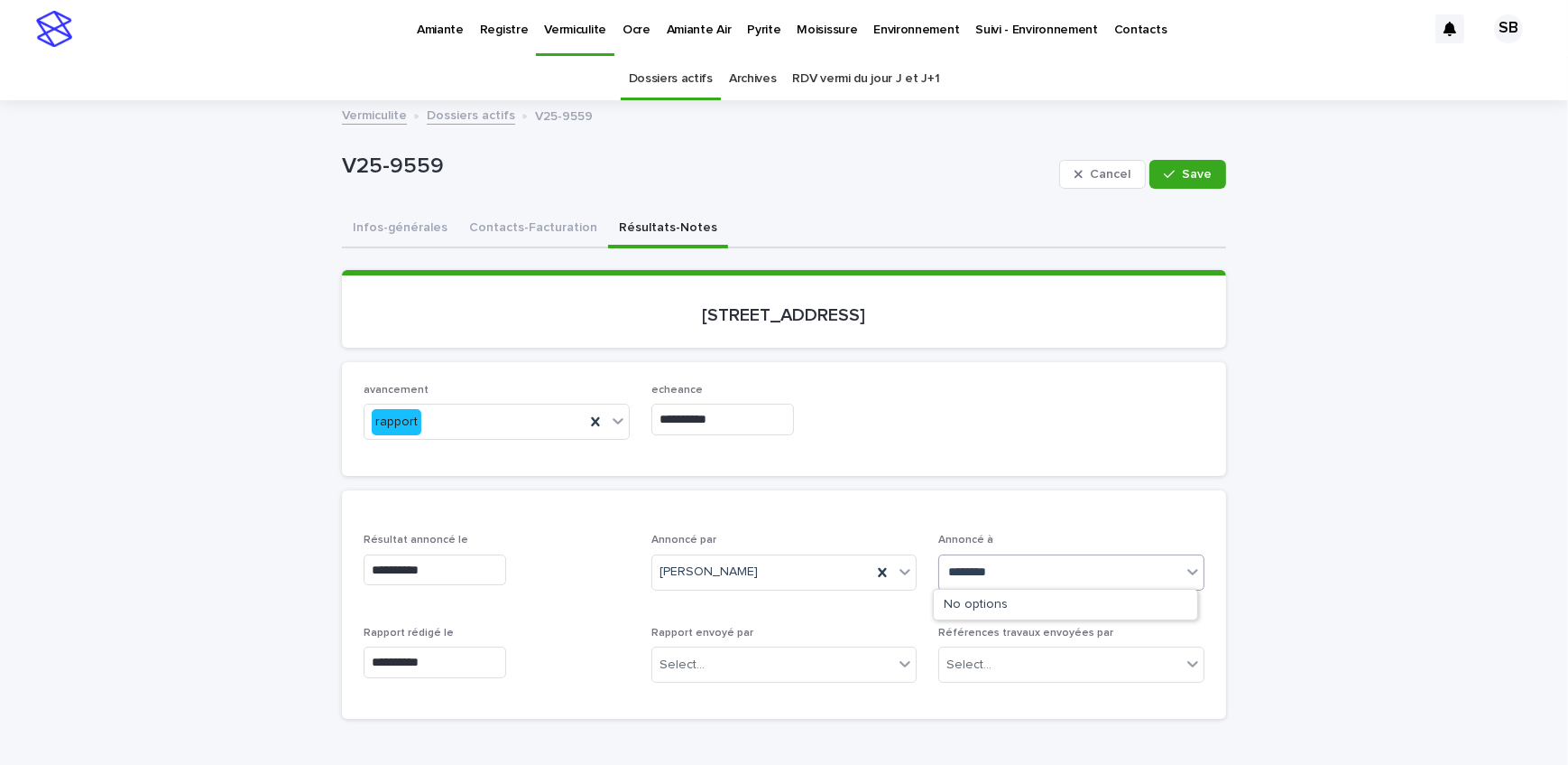
type input "*********"
click at [1078, 602] on div "Mr. Tommy Baird" at bounding box center [1066, 605] width 264 height 32
click at [1188, 172] on span "Save" at bounding box center [1197, 174] width 30 height 13
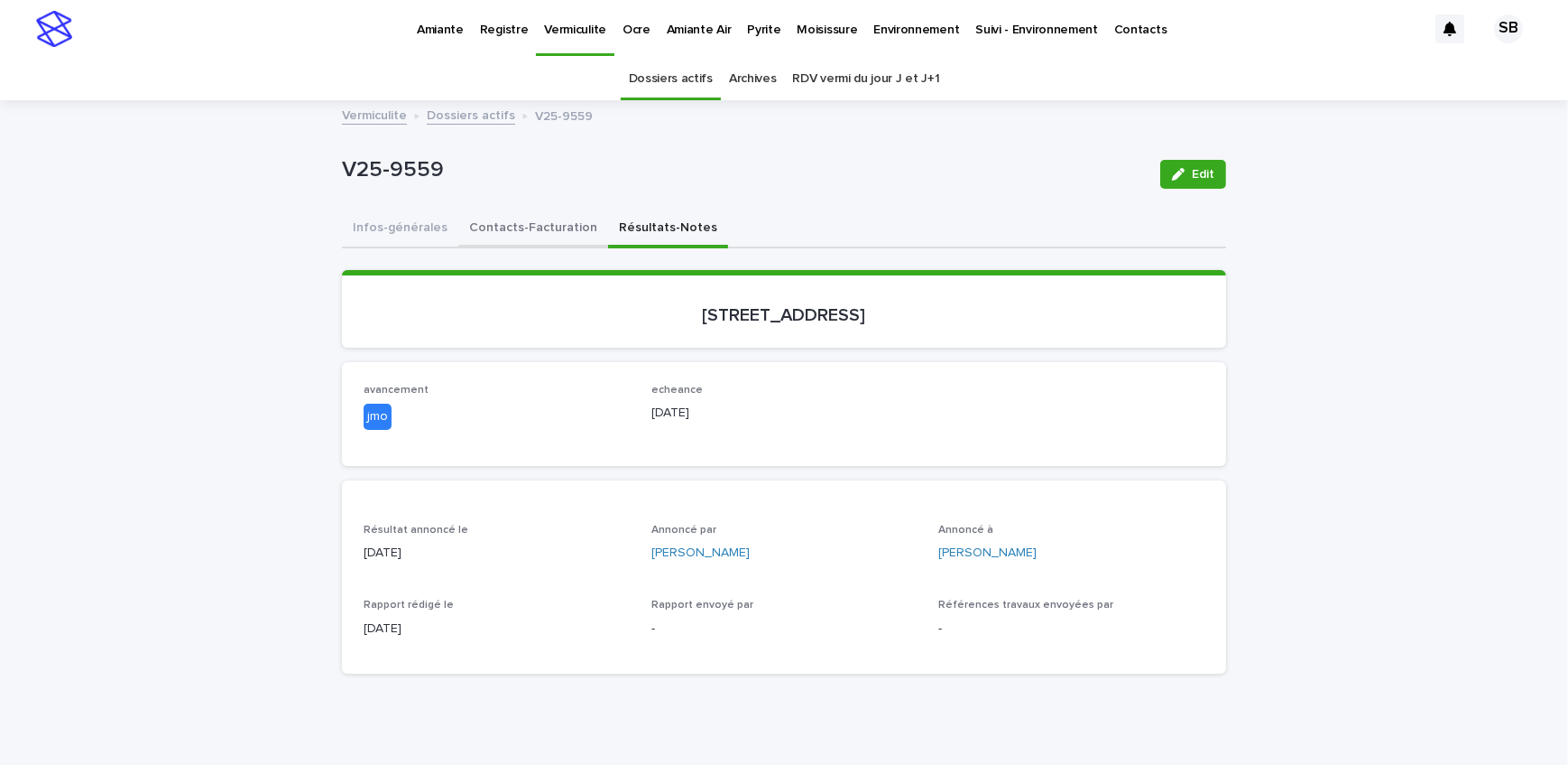
click at [517, 214] on button "Contacts-Facturation" at bounding box center [533, 229] width 150 height 38
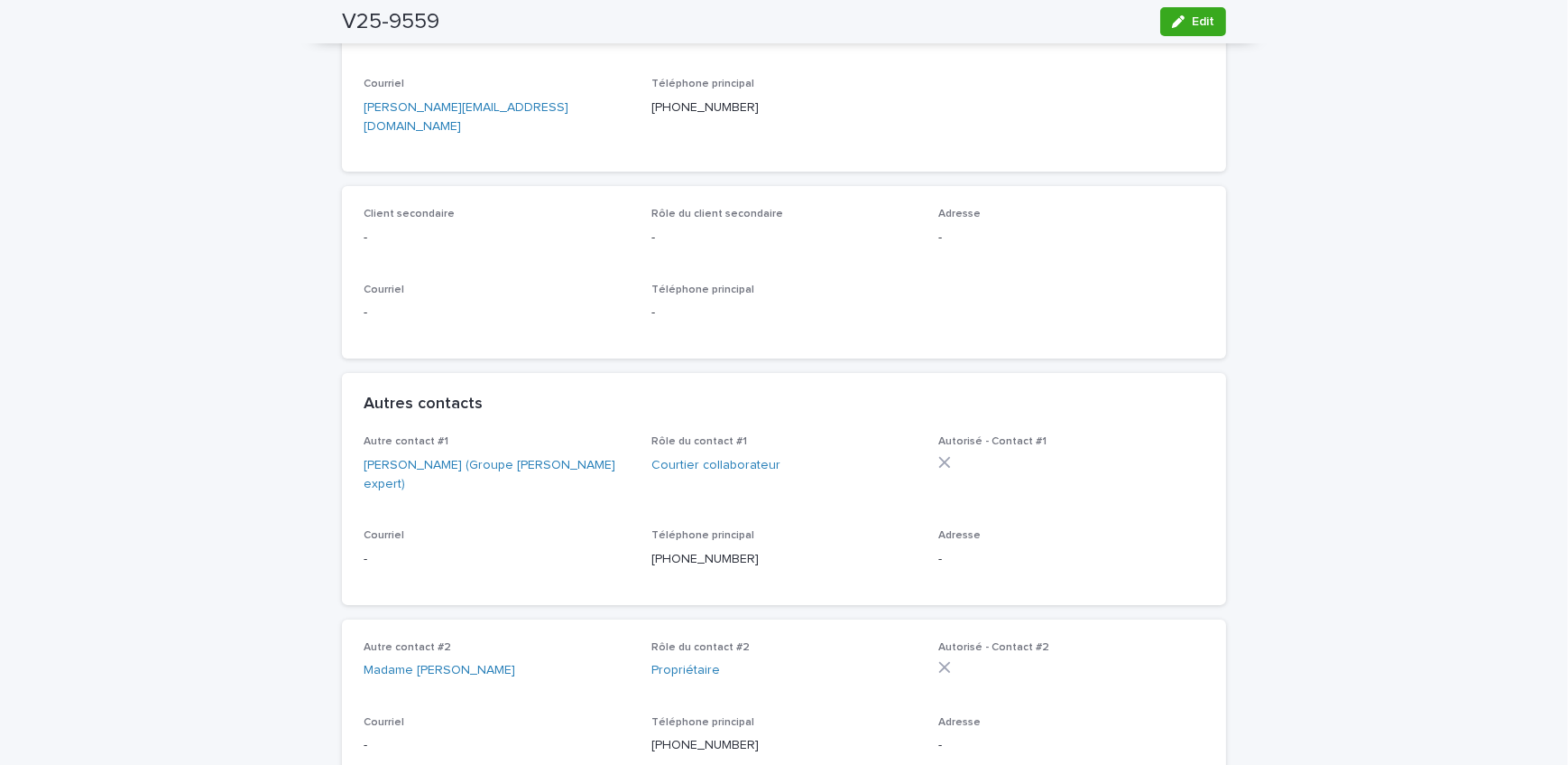
scroll to position [341, 0]
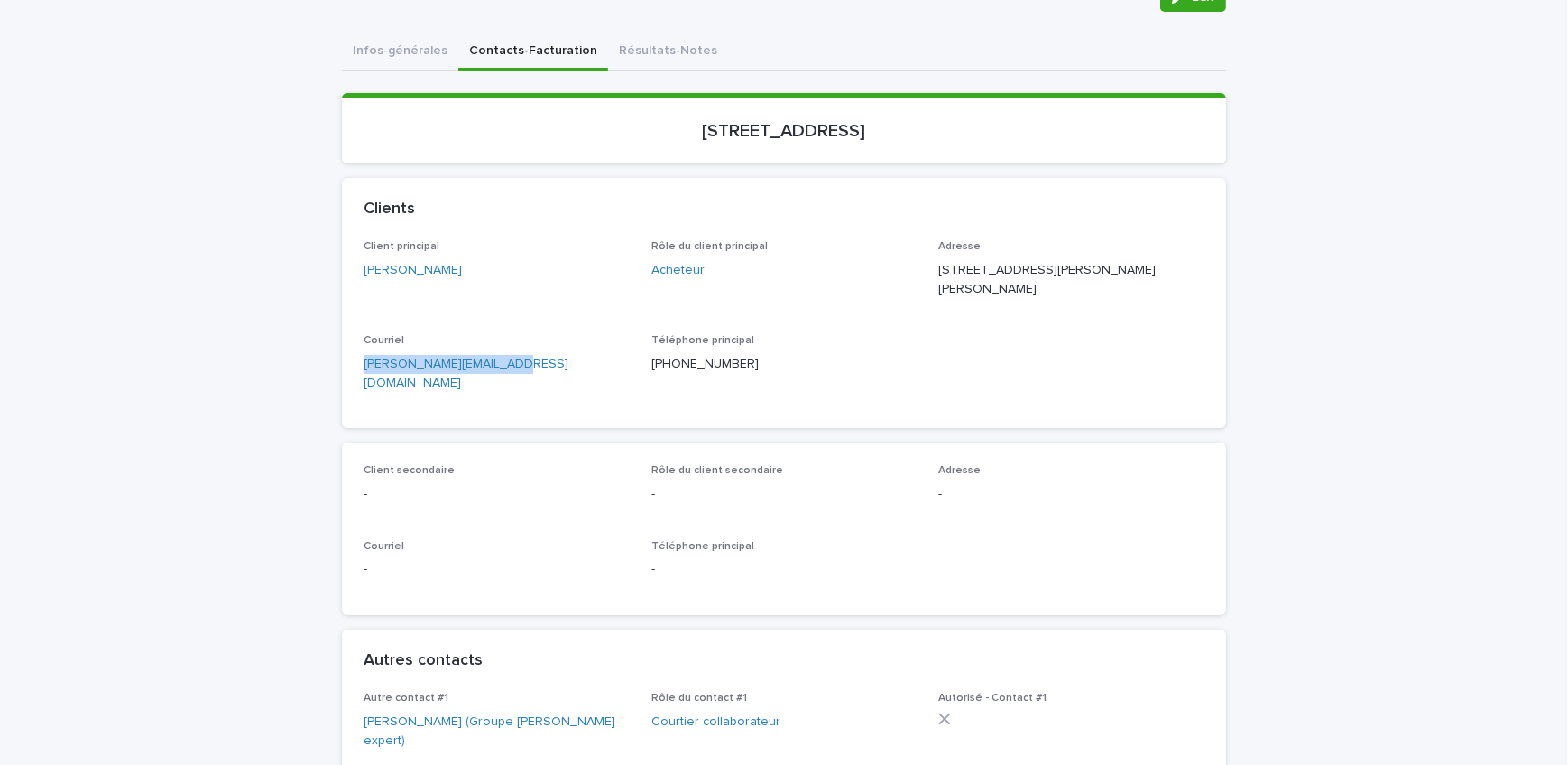
drag, startPoint x: 538, startPoint y: 384, endPoint x: 255, endPoint y: 379, distance: 283.0
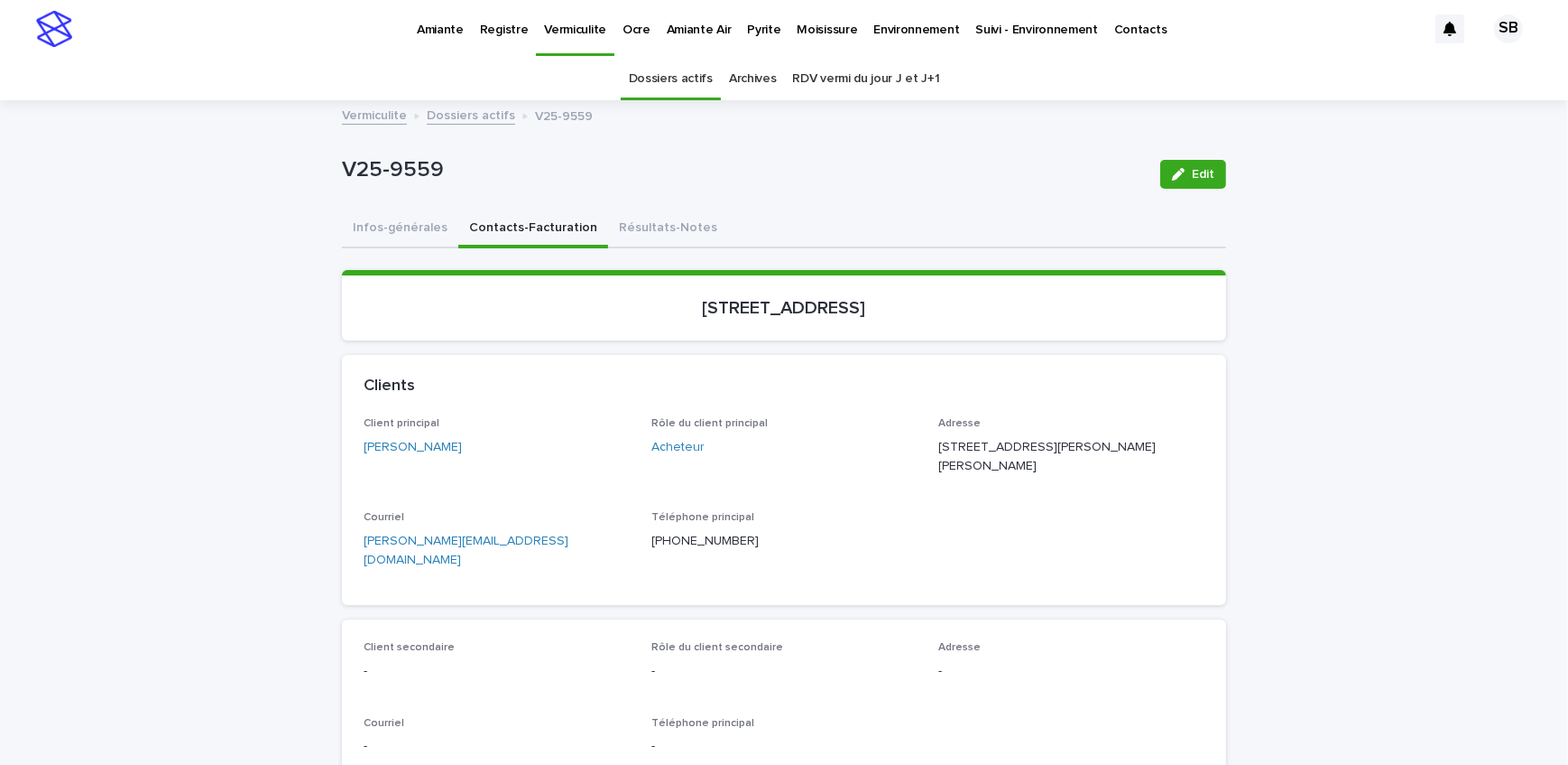
scroll to position [0, 0]
click at [614, 224] on button "Résultats-Notes" at bounding box center [668, 229] width 120 height 38
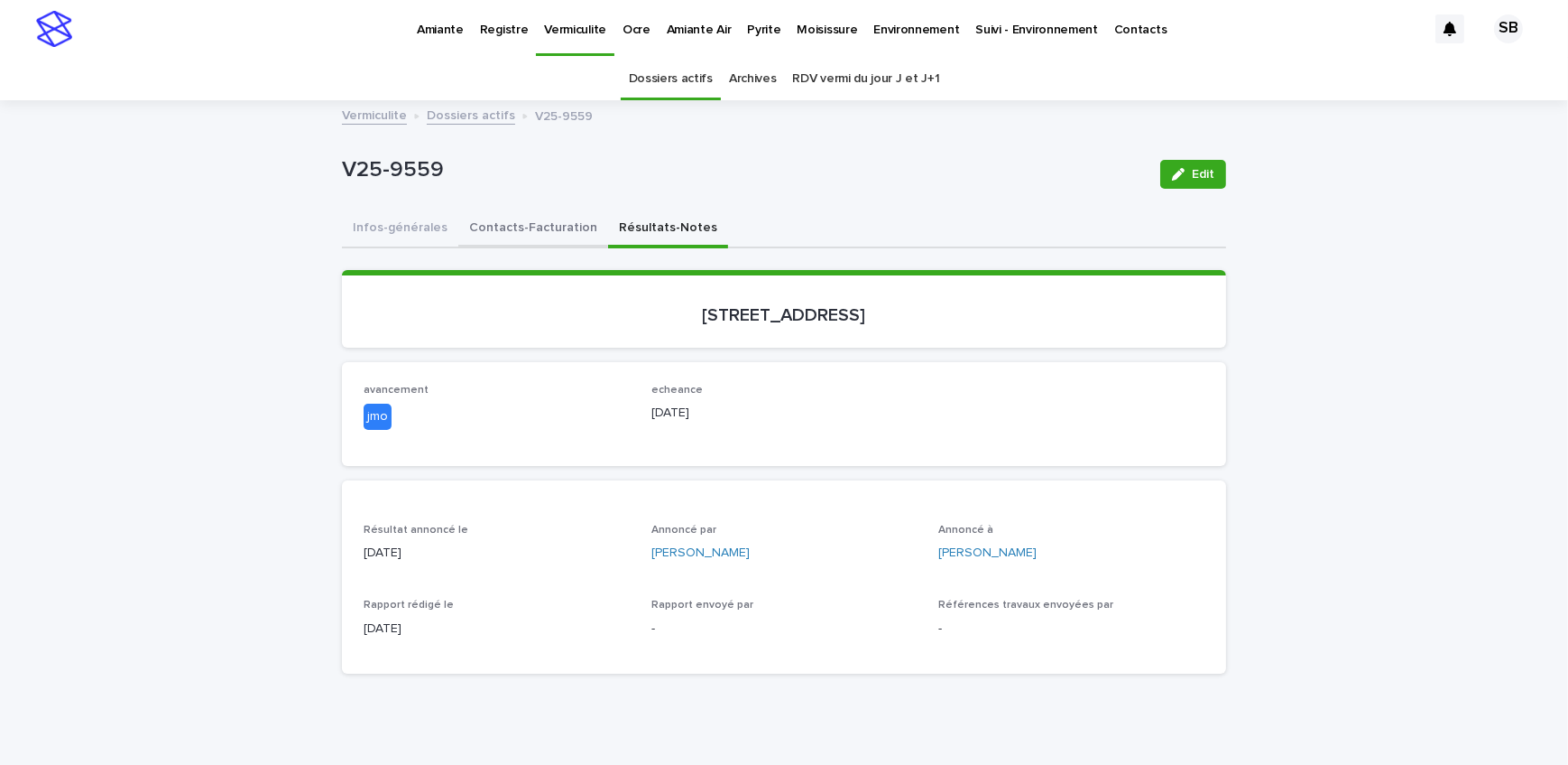
drag, startPoint x: 475, startPoint y: 223, endPoint x: 634, endPoint y: 226, distance: 159.0
click at [475, 223] on button "Contacts-Facturation" at bounding box center [533, 229] width 150 height 38
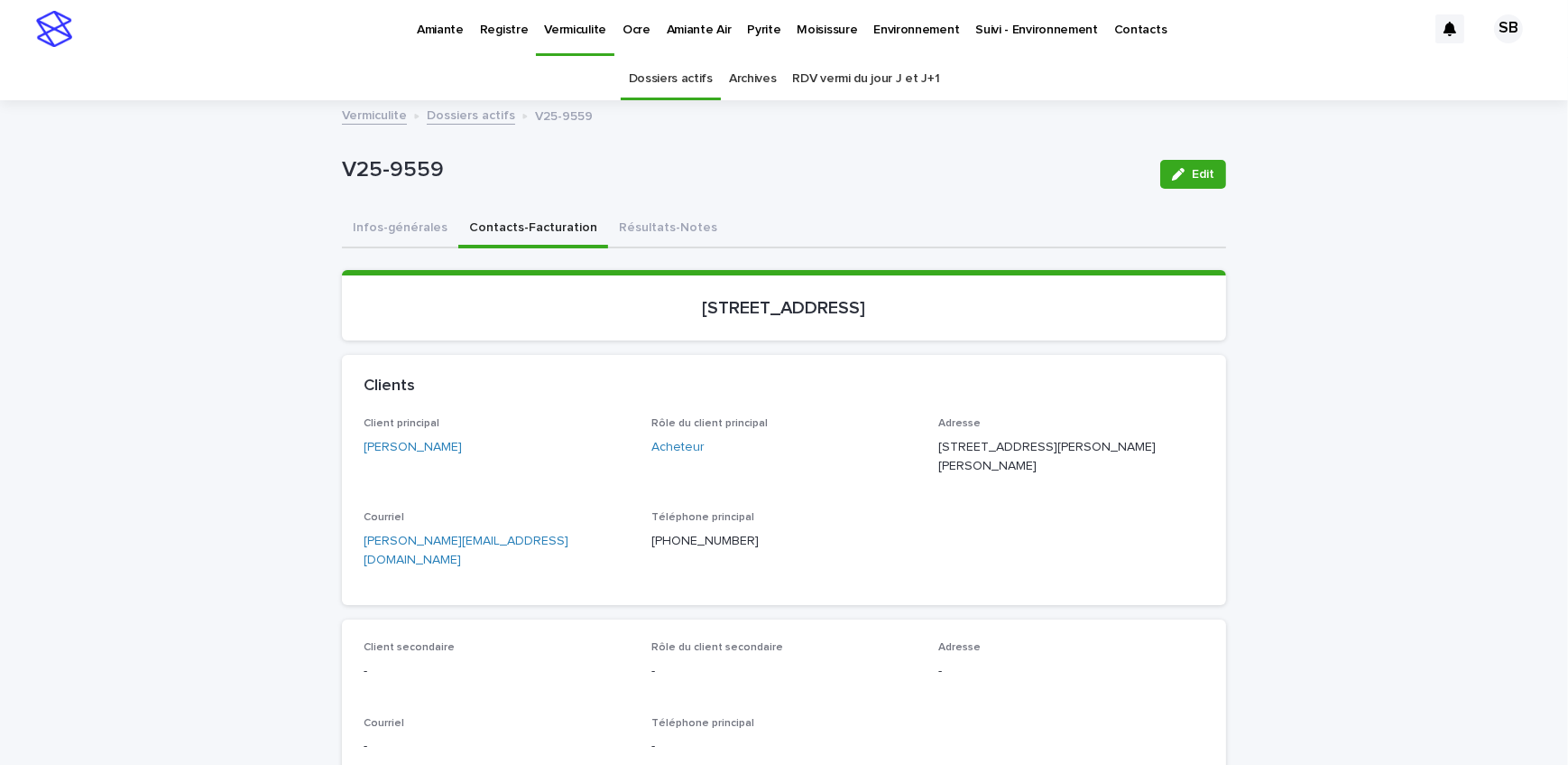
click at [636, 226] on button "Résultats-Notes" at bounding box center [668, 229] width 120 height 38
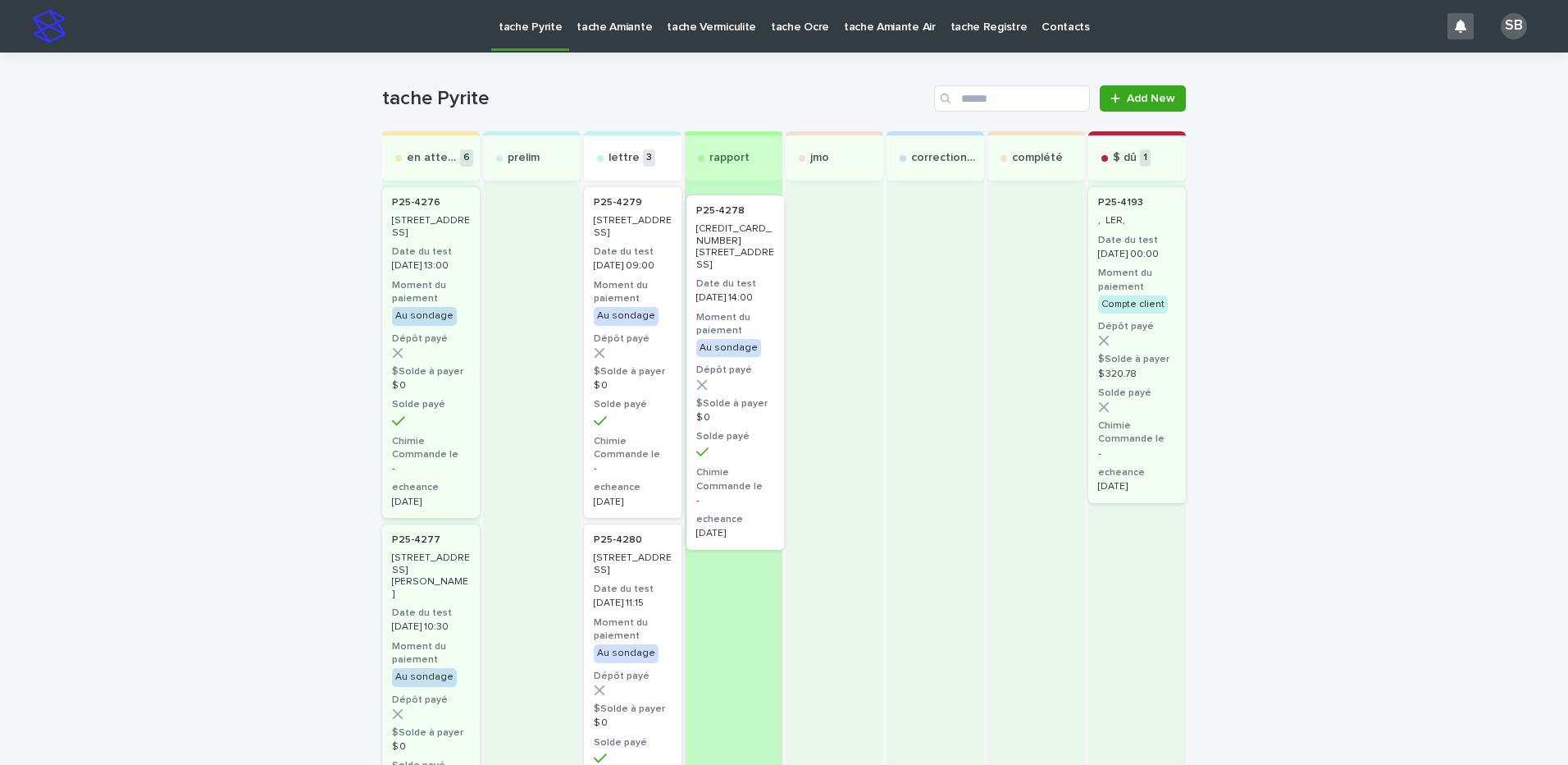
drag, startPoint x: 640, startPoint y: 362, endPoint x: 758, endPoint y: 367, distance: 118.1
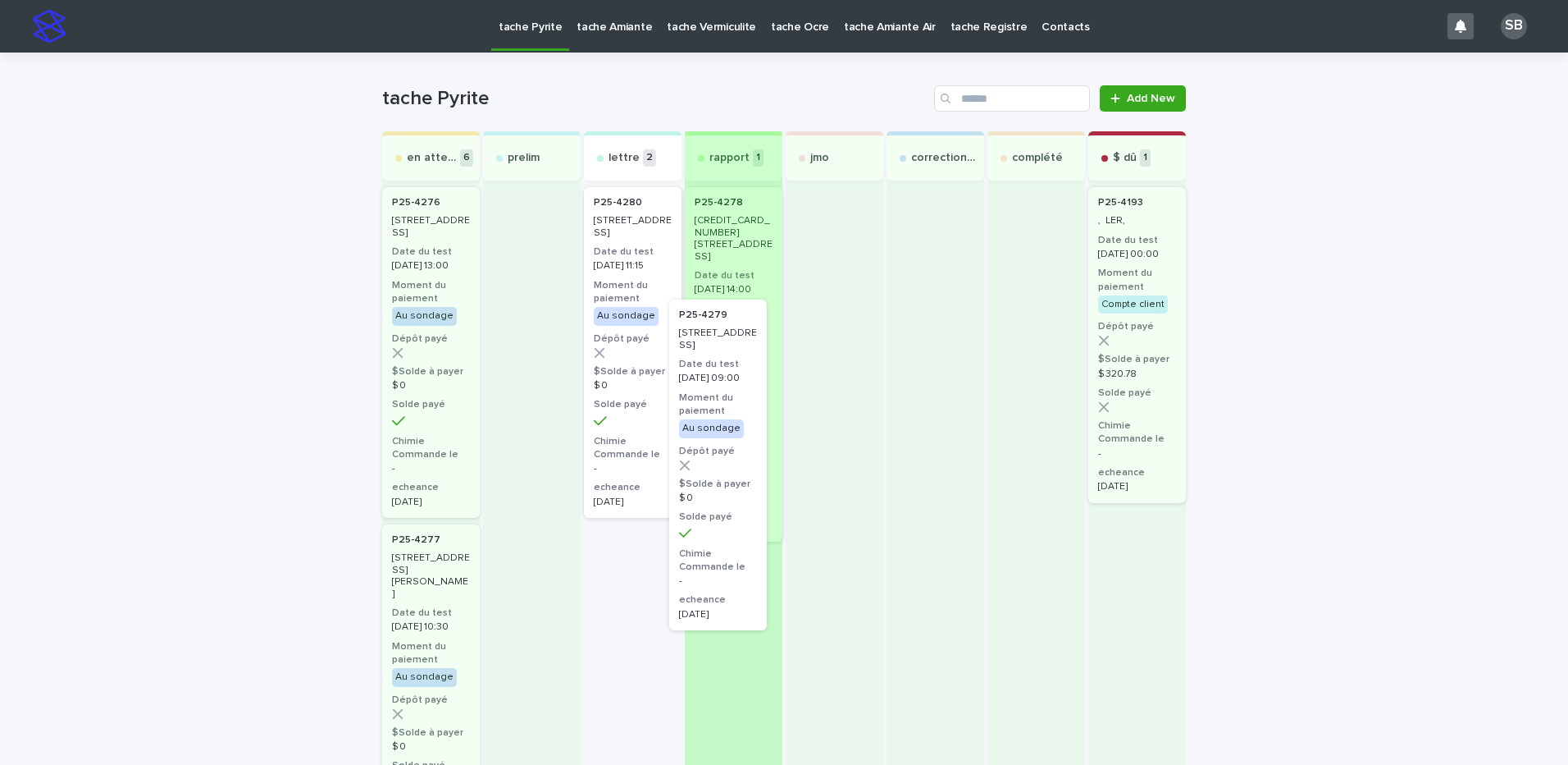
drag, startPoint x: 651, startPoint y: 343, endPoint x: 747, endPoint y: 465, distance: 155.2
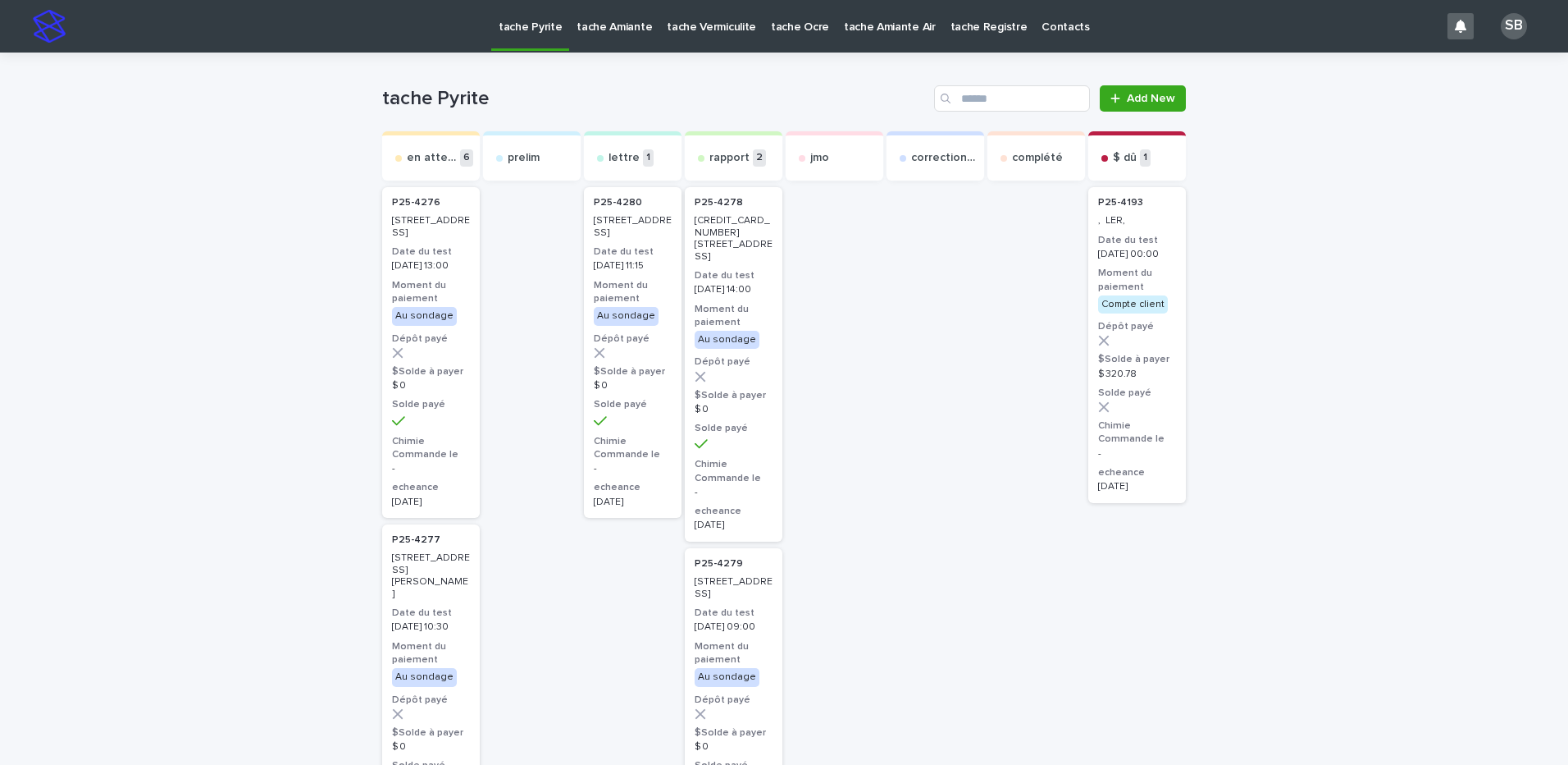
drag, startPoint x: 656, startPoint y: 345, endPoint x: 783, endPoint y: 566, distance: 254.9
click at [697, 34] on p "tache Vermiculite" at bounding box center [711, 17] width 90 height 34
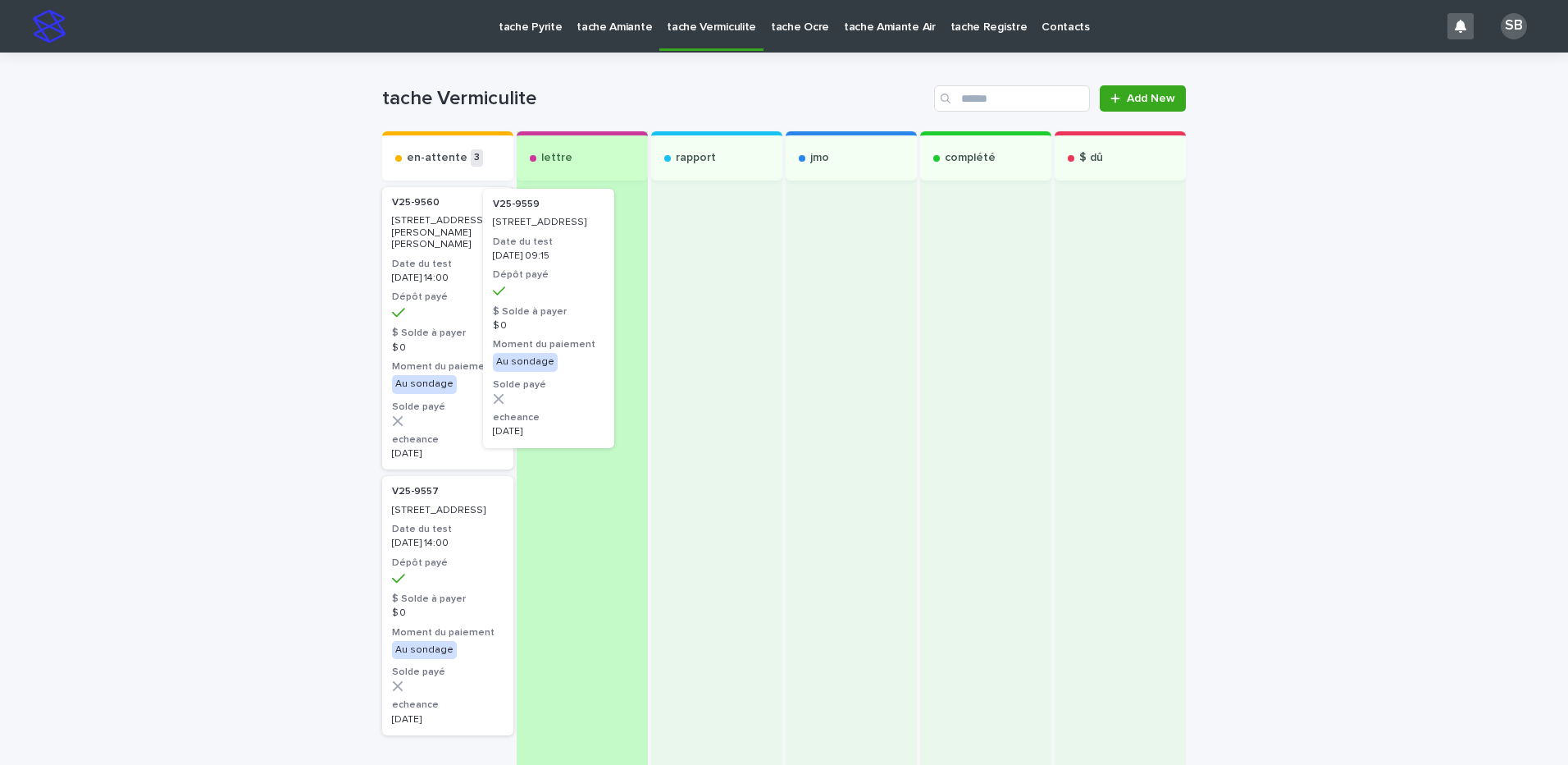
drag, startPoint x: 541, startPoint y: 277, endPoint x: 566, endPoint y: 268, distance: 26.6
click at [566, 268] on div "en-attente 3 V25-9559 310, [GEOGRAPHIC_DATA] Date du test [DATE] 09:15 Dépôt pa…" at bounding box center [784, 518] width 803 height 775
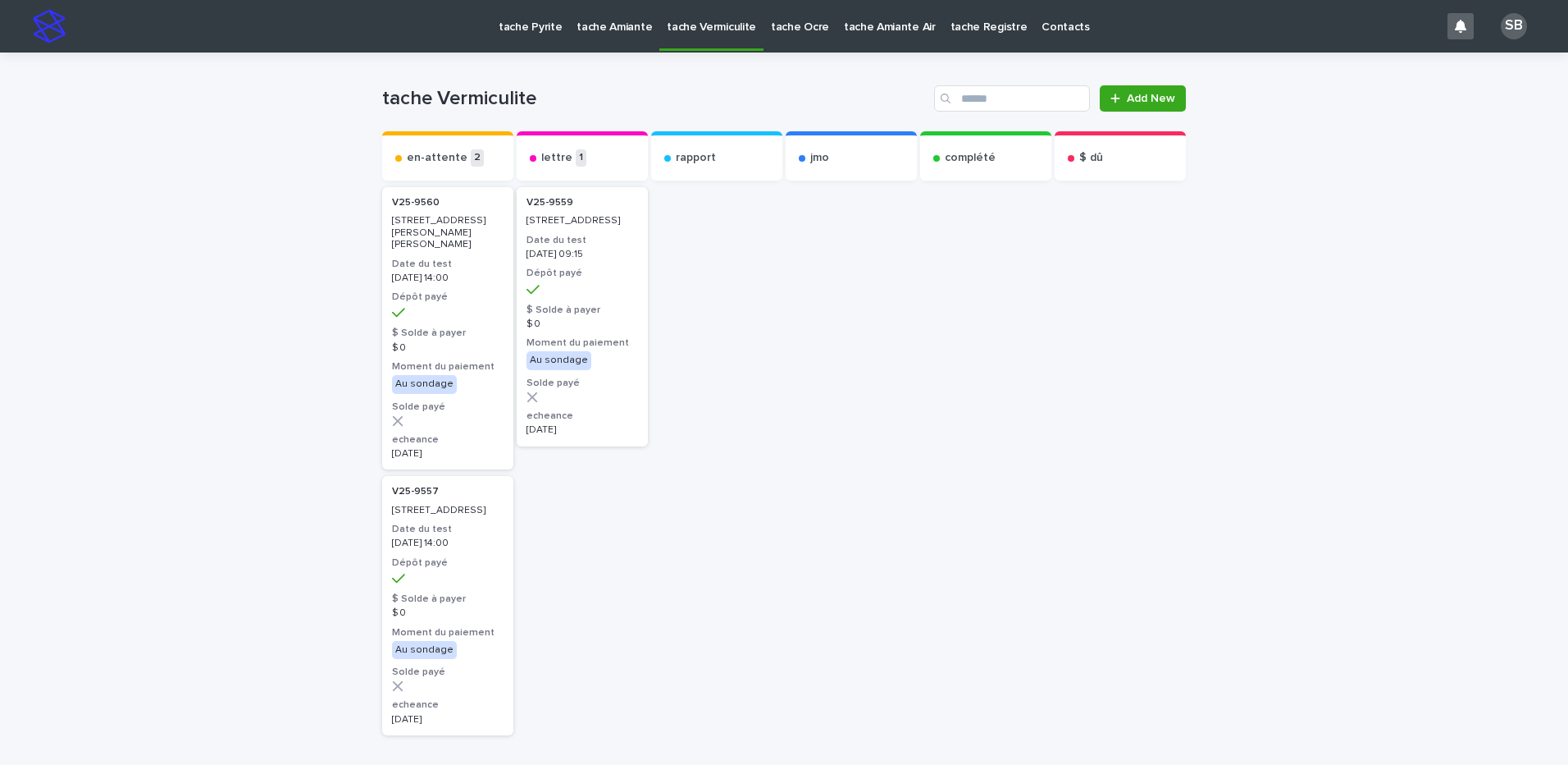
click at [633, 28] on p "tache Amiante" at bounding box center [613, 17] width 75 height 34
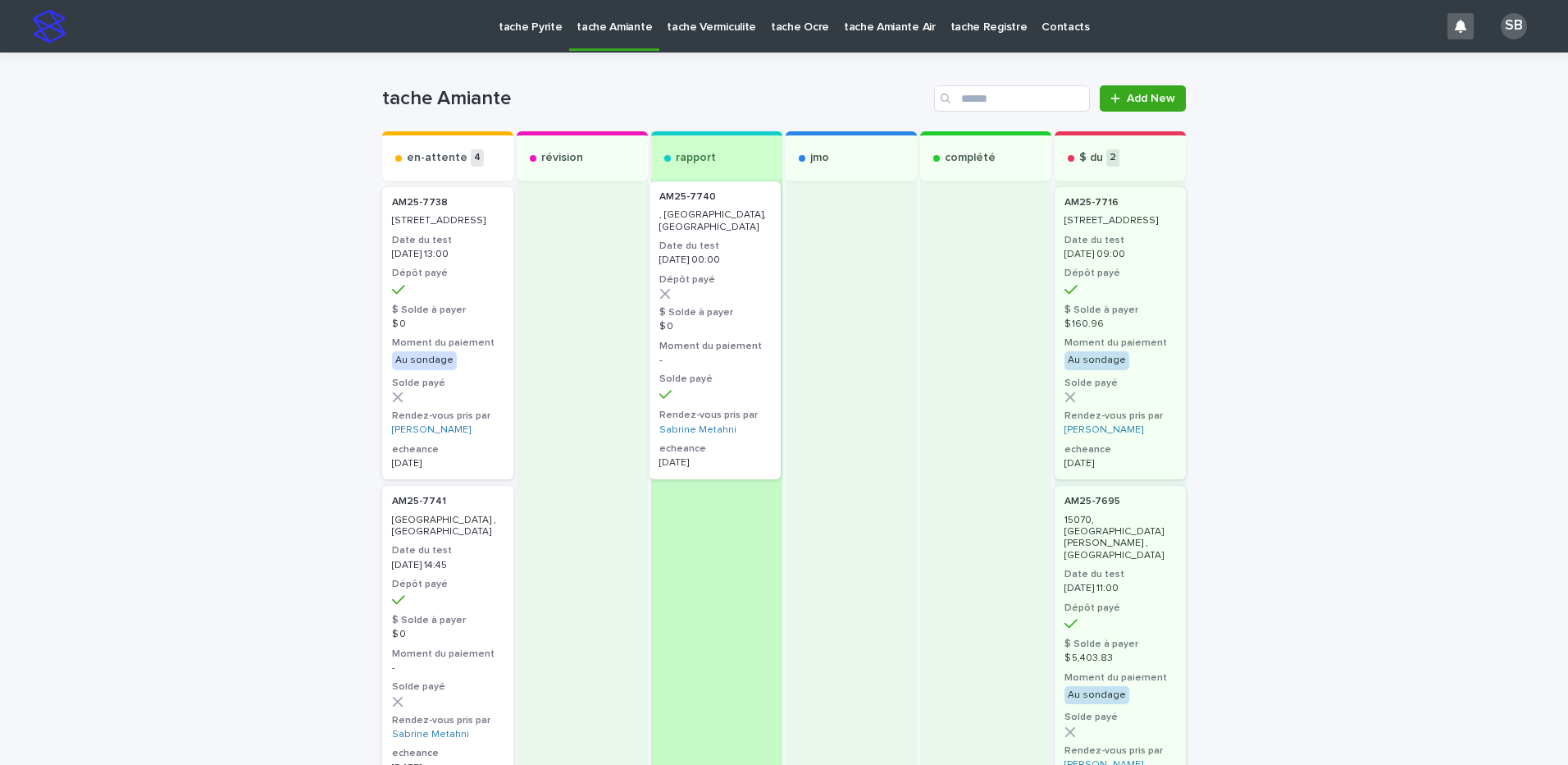
drag, startPoint x: 490, startPoint y: 249, endPoint x: 717, endPoint y: 242, distance: 227.1
click at [717, 242] on div "en-attente 4 AM25-[GEOGRAPHIC_DATA], Longueuil Date du test [DATE] 00:00 Dépôt …" at bounding box center [784, 689] width 803 height 1115
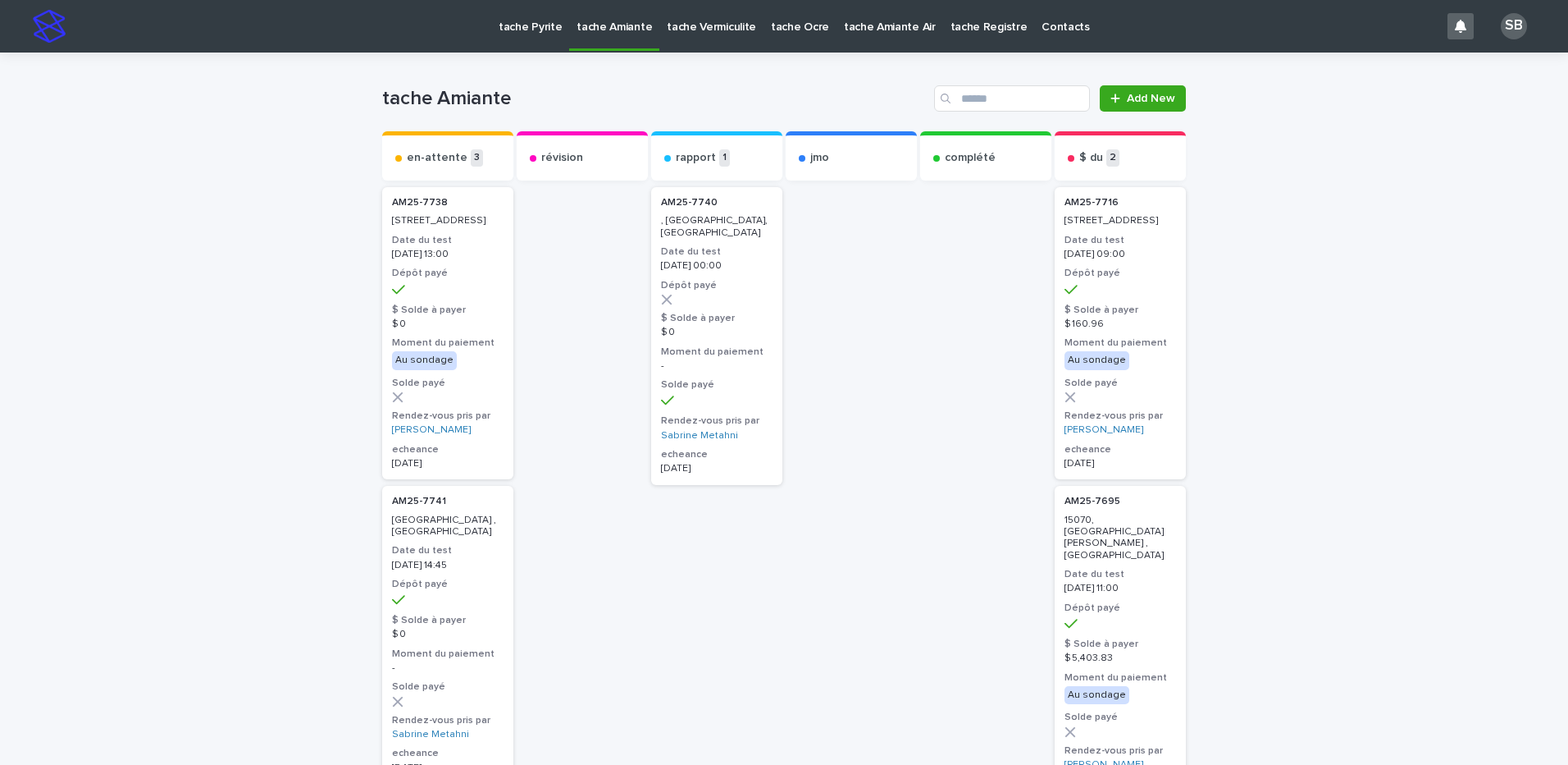
click at [674, 34] on p "tache Vermiculite" at bounding box center [711, 17] width 90 height 34
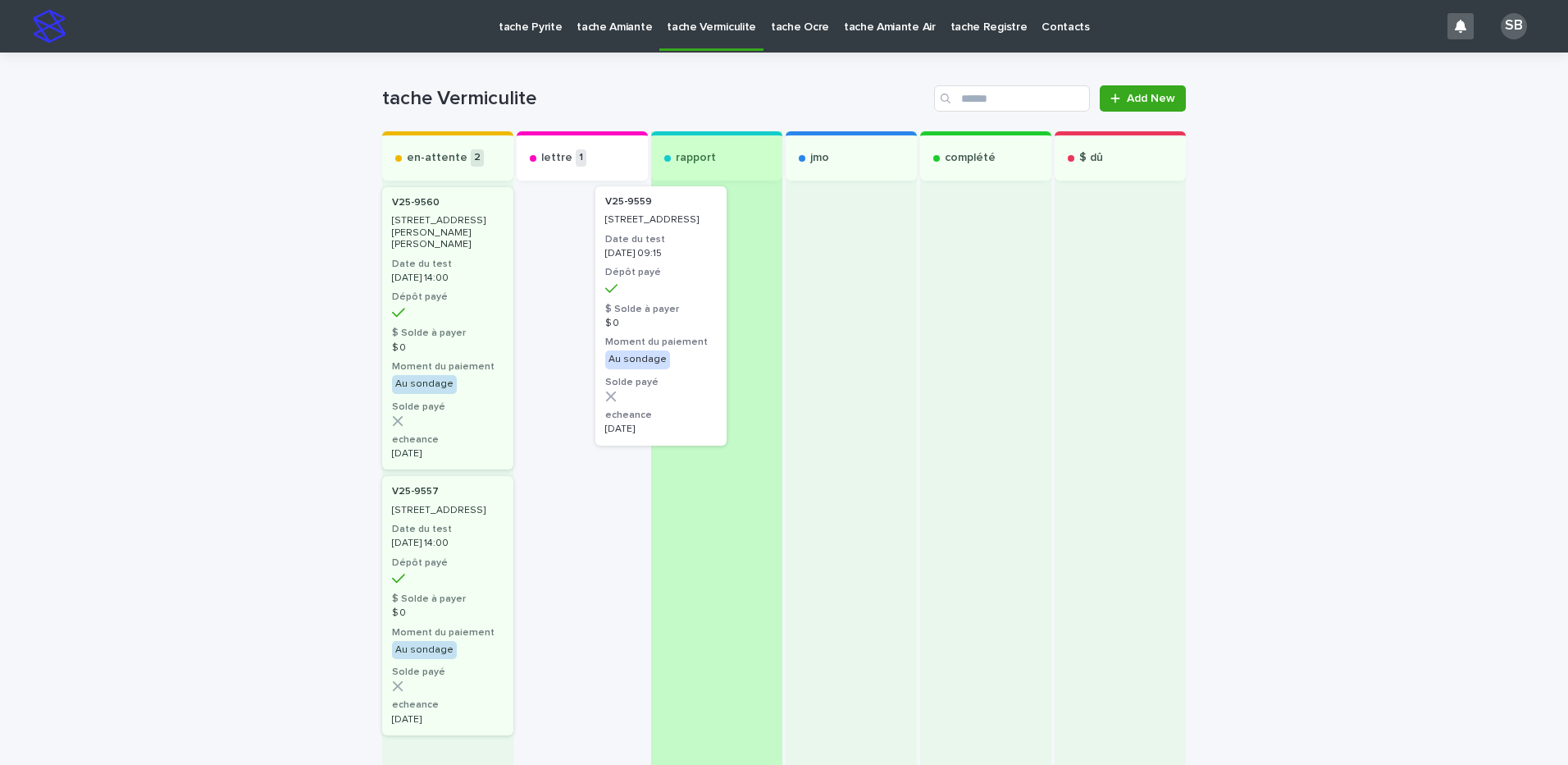
drag, startPoint x: 615, startPoint y: 273, endPoint x: 686, endPoint y: 263, distance: 71.7
click at [686, 263] on div "en-attente 2 V25-[STREET_ADDRESS][PERSON_NAME][PERSON_NAME] Date du test [DATE]…" at bounding box center [784, 478] width 803 height 692
